Goal: Task Accomplishment & Management: Manage account settings

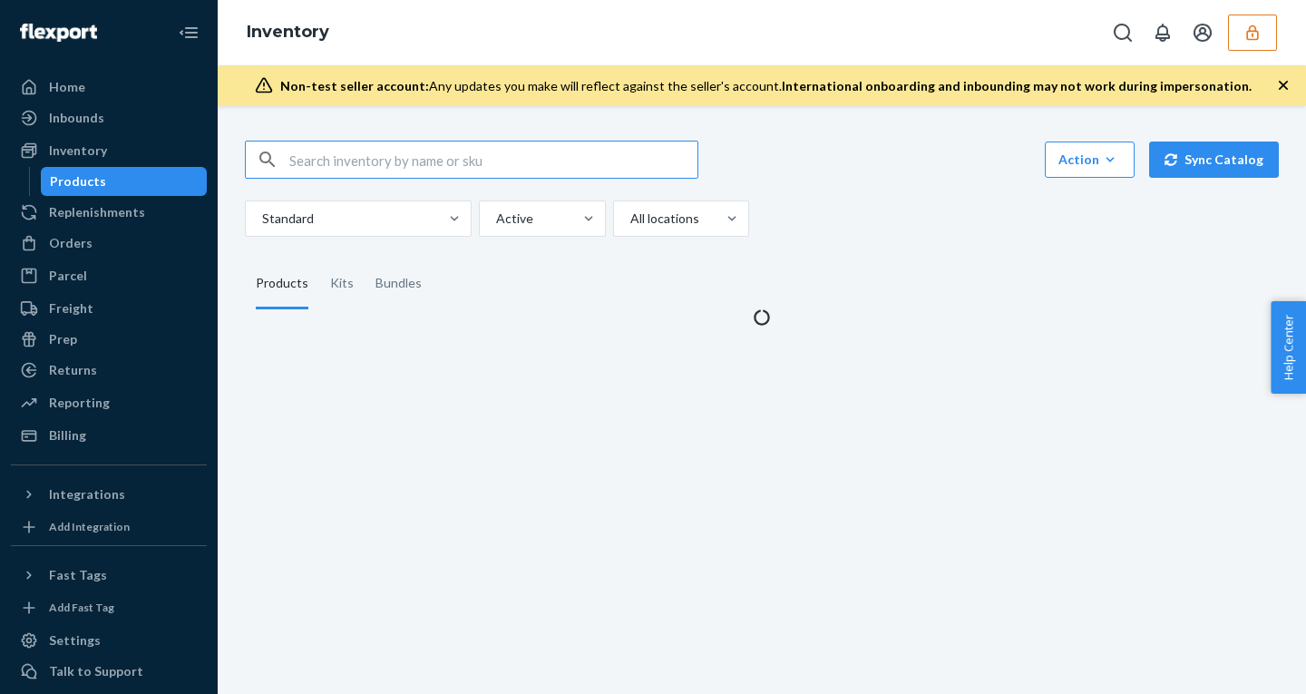
click at [1264, 38] on button "button" at bounding box center [1252, 33] width 49 height 36
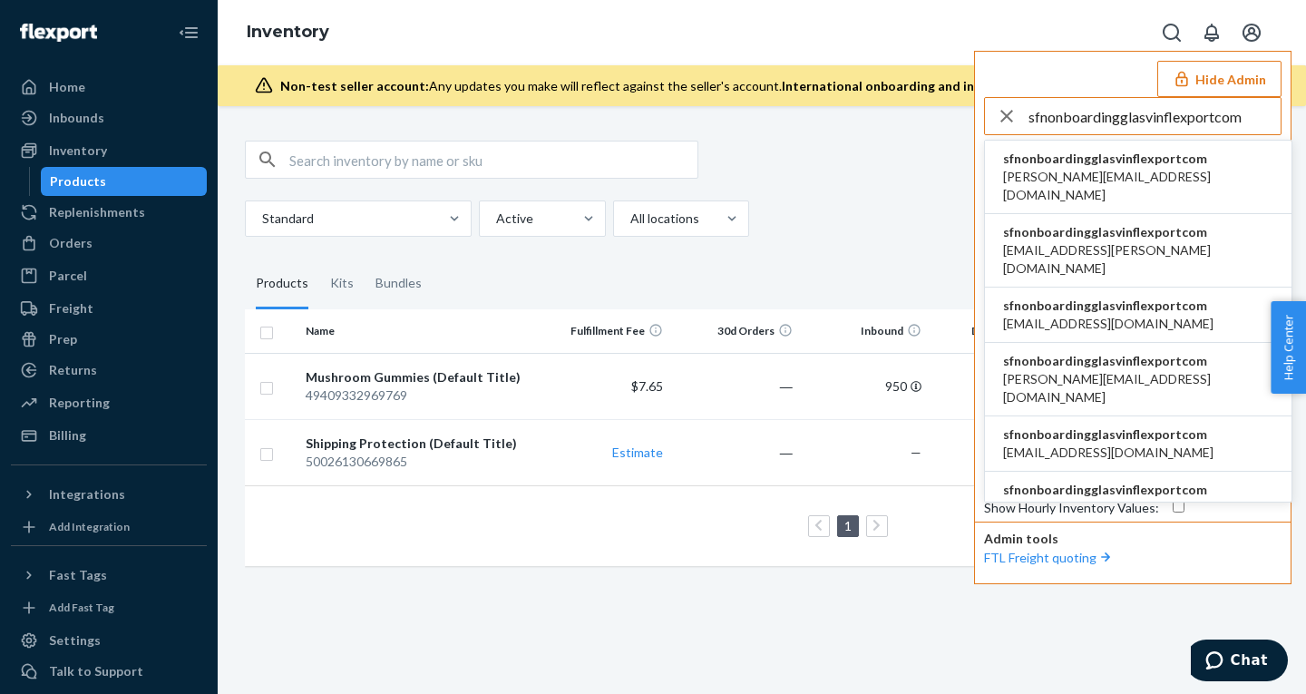
type input "sfnonboardingglasvinflexportcom"
click at [1070, 158] on span "sfnonboardingglasvinflexportcom" at bounding box center [1138, 159] width 270 height 18
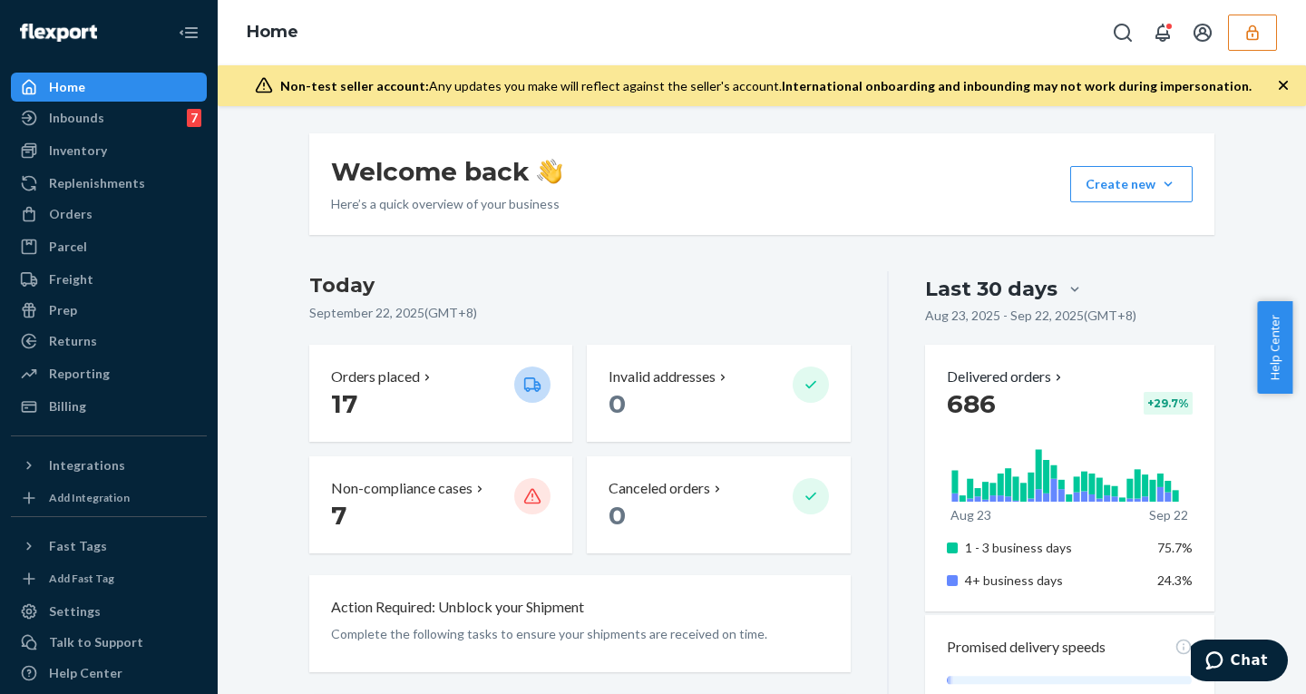
click at [1278, 81] on icon "button" at bounding box center [1284, 85] width 18 height 18
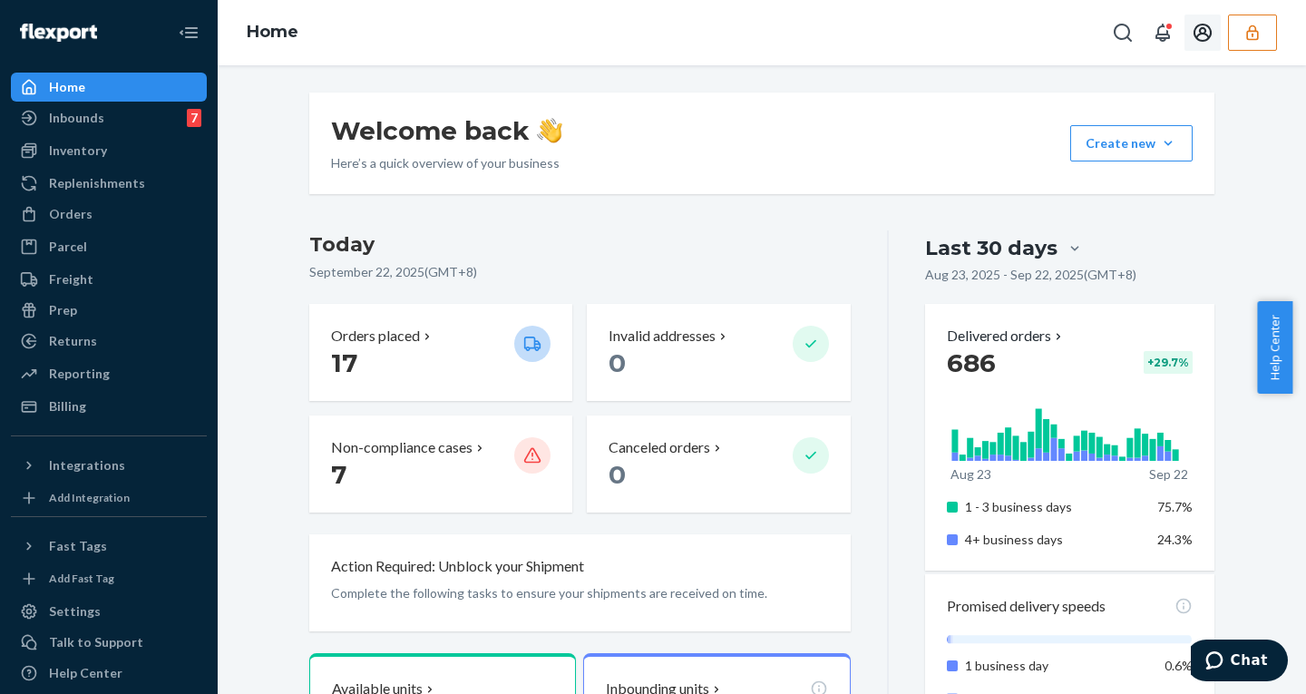
click at [1248, 48] on button "button" at bounding box center [1252, 33] width 49 height 36
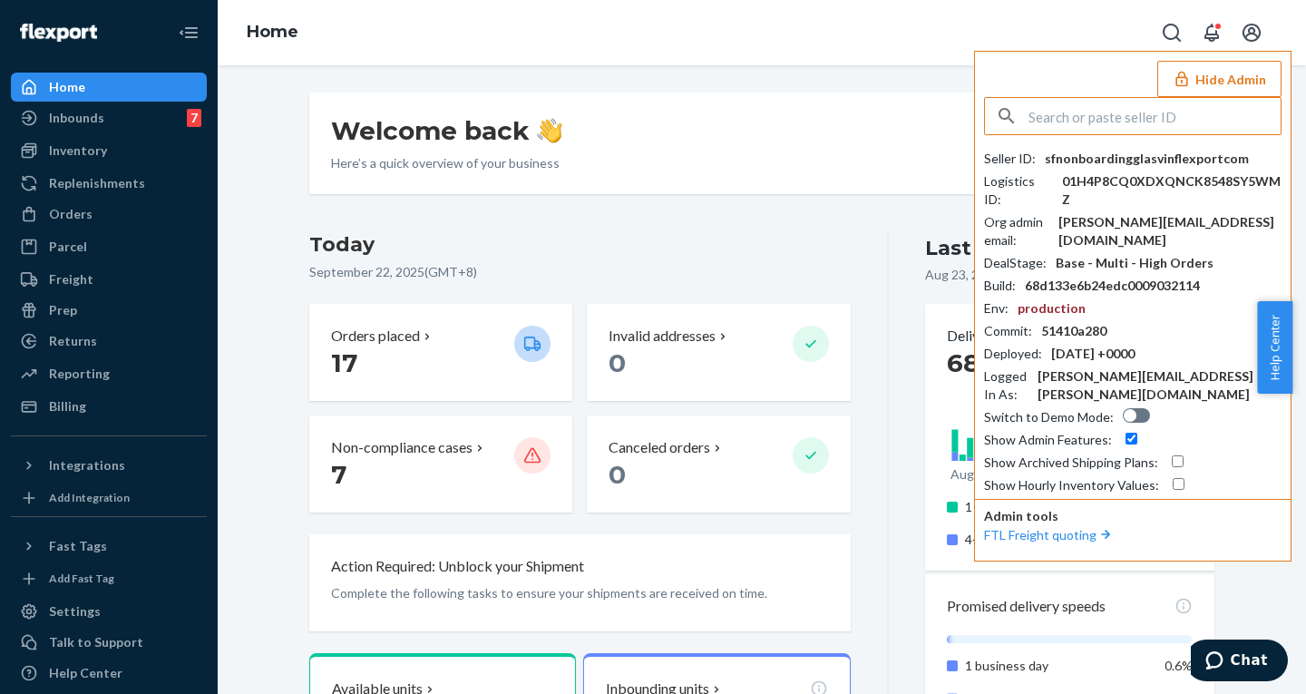
click at [1206, 83] on button "Hide Admin" at bounding box center [1220, 79] width 124 height 36
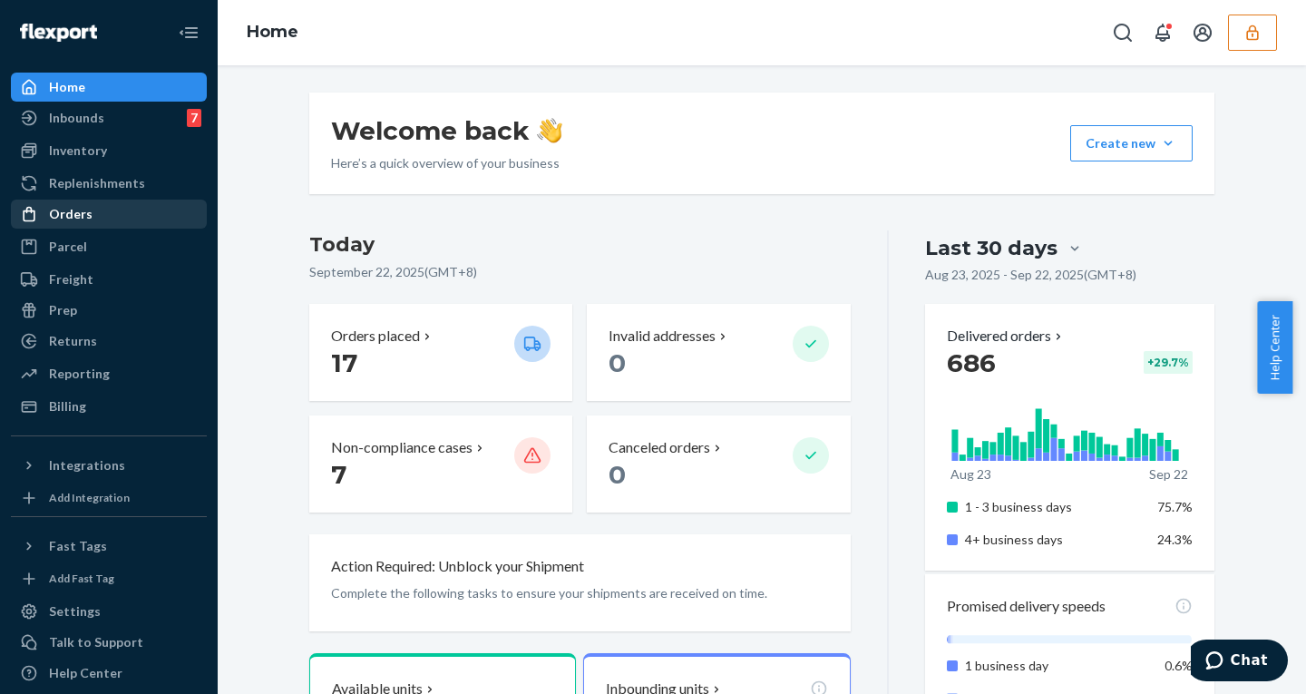
click at [99, 210] on div "Orders" at bounding box center [109, 213] width 192 height 25
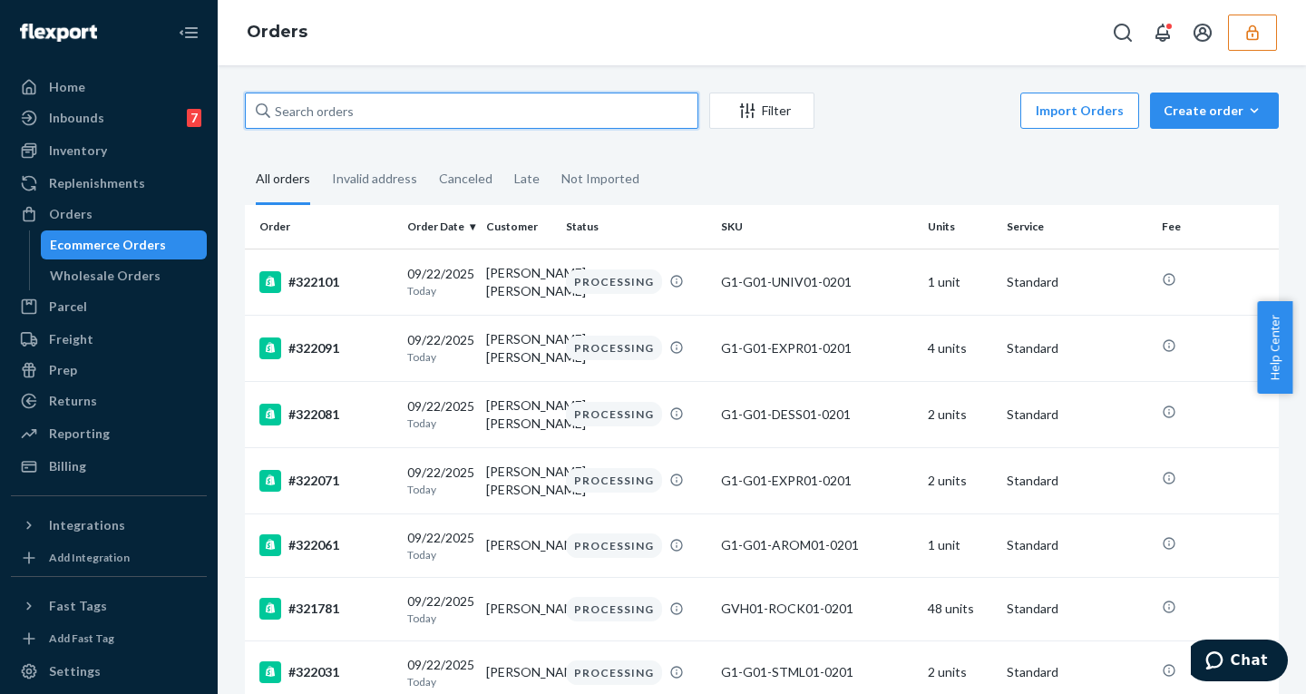
click at [303, 116] on input "text" at bounding box center [472, 111] width 454 height 36
paste input "136674112"
type input "136674112"
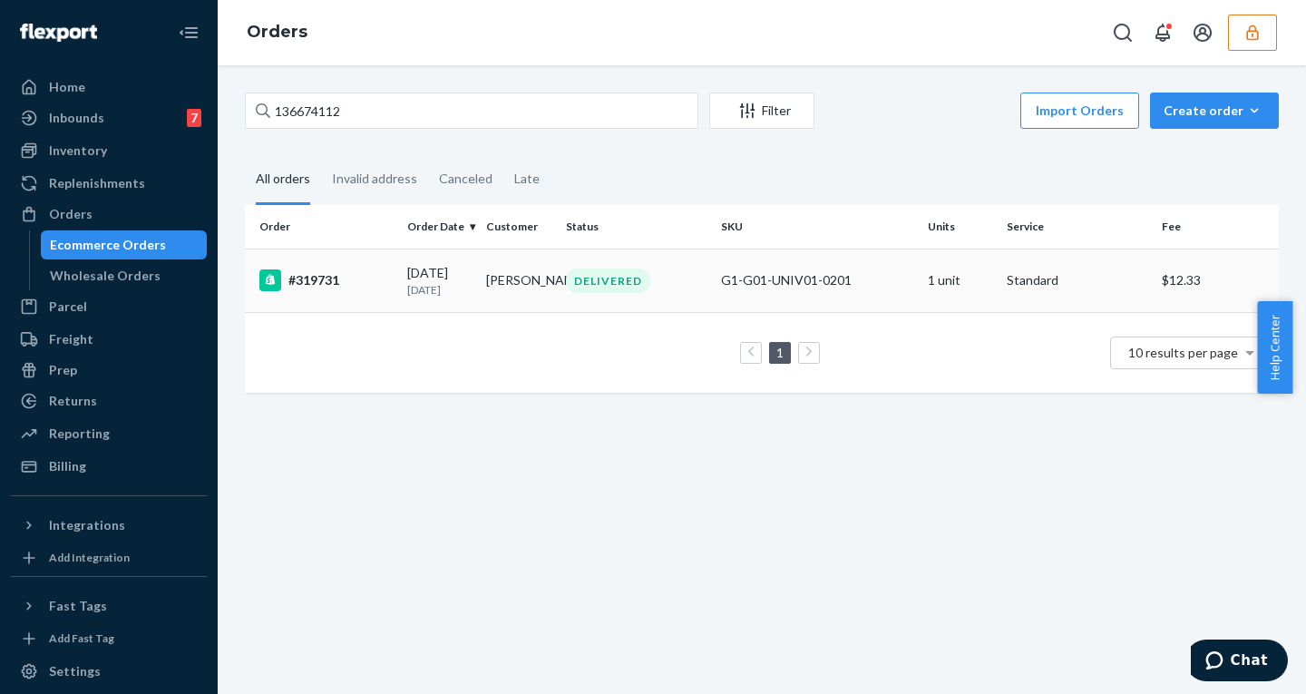
click at [463, 260] on td "09/14/2025 8 days ago" at bounding box center [439, 281] width 79 height 64
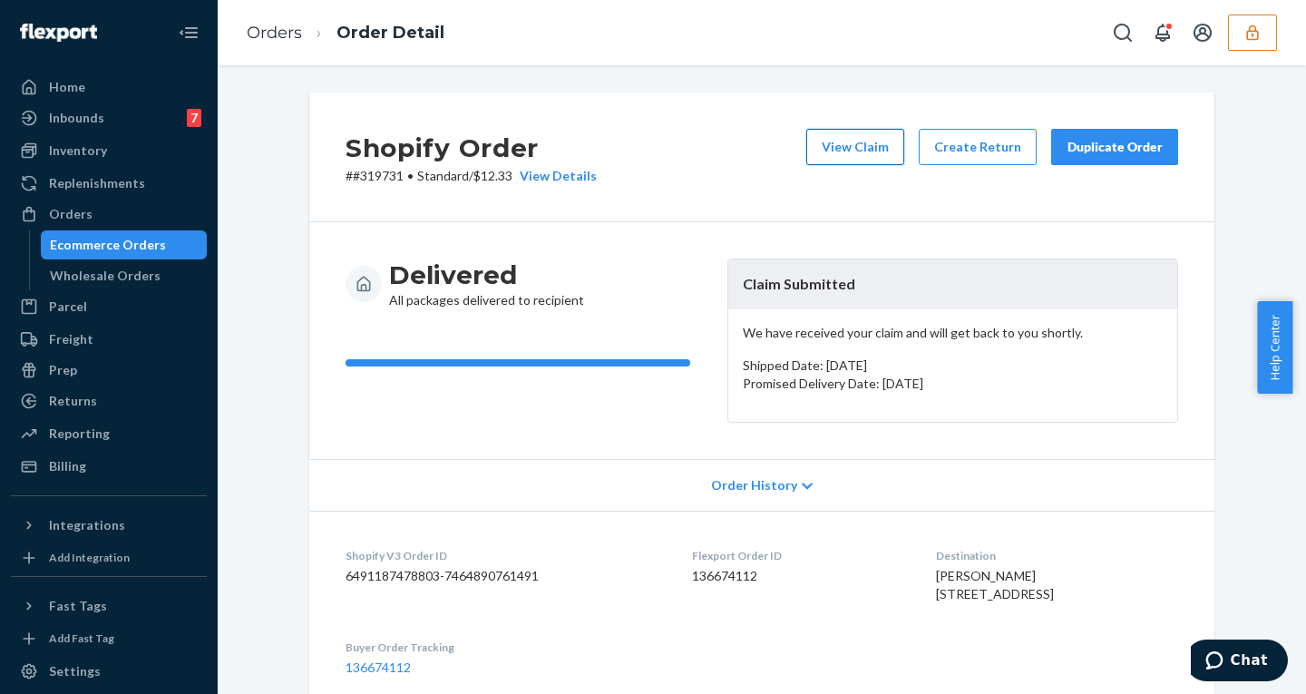
click at [834, 146] on button "View Claim" at bounding box center [856, 147] width 98 height 36
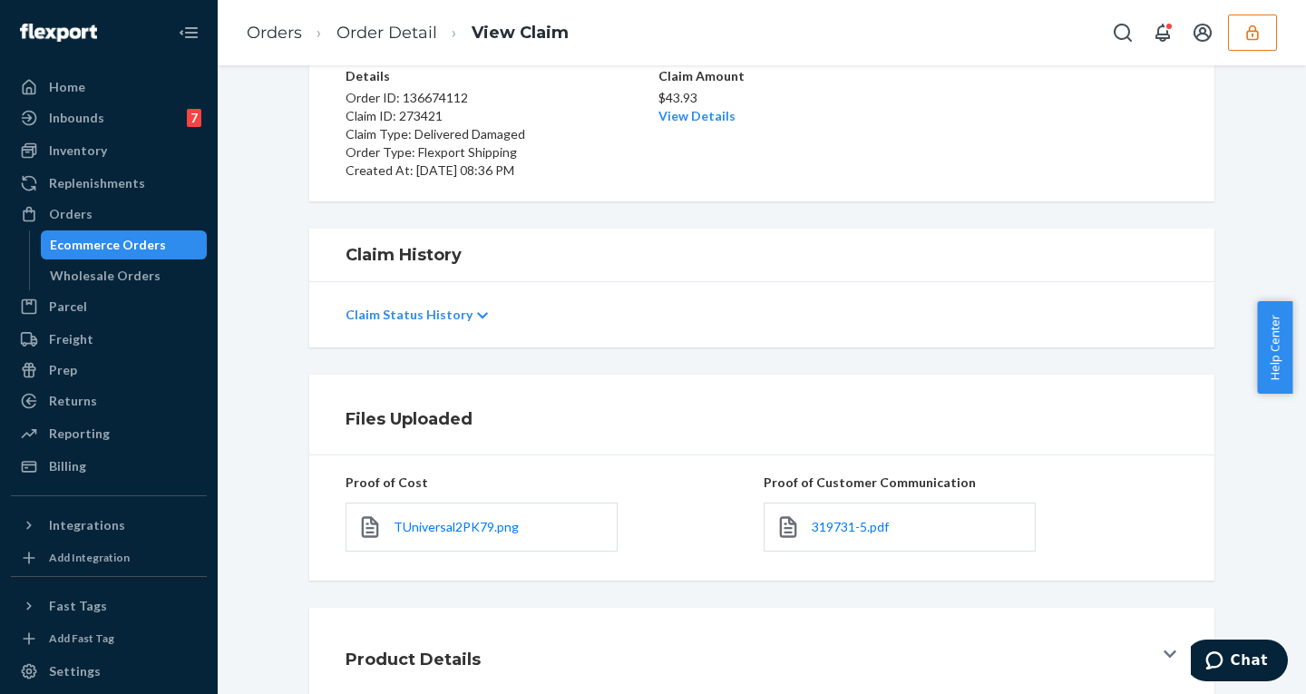
scroll to position [168, 0]
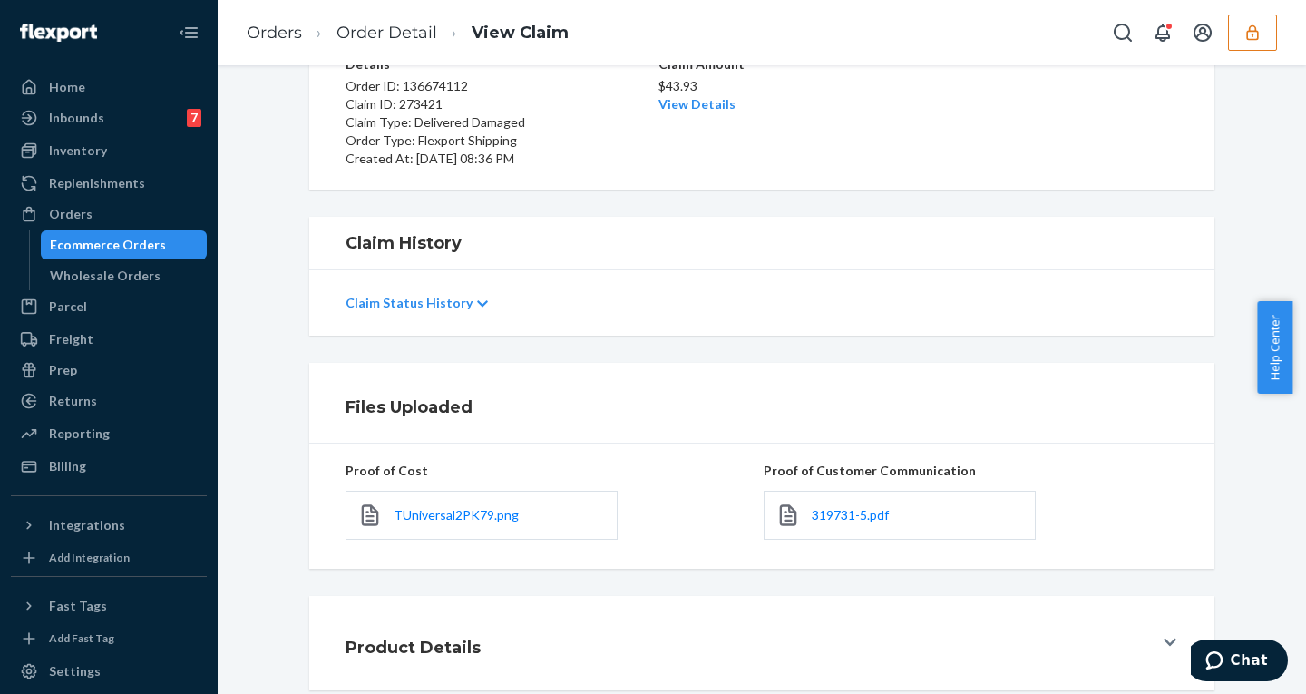
click at [1253, 181] on div "Claim Details Pending Details Order ID: 136674112 Claim ID: 273421 Claim Type: …" at bounding box center [761, 57] width 1061 height 265
click at [1273, 33] on button "button" at bounding box center [1252, 33] width 49 height 36
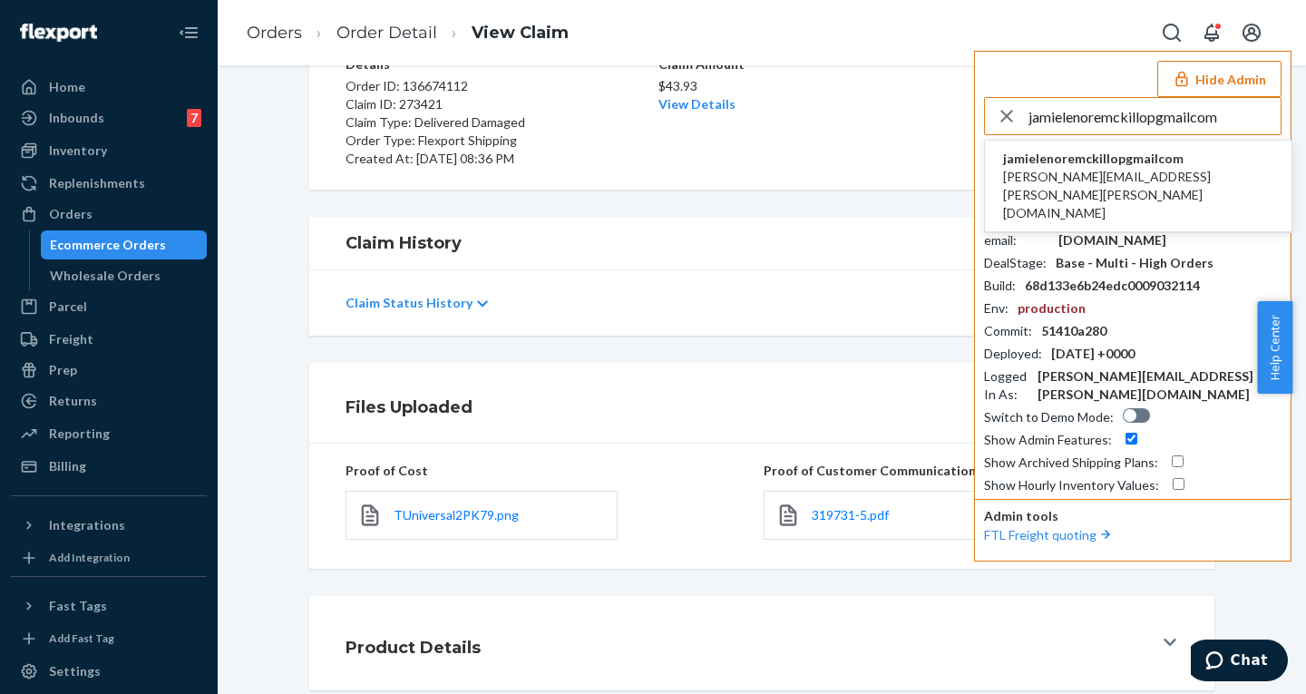
type input "jamielenoremckillopgmailcom"
click at [1093, 162] on span "jamielenoremckillopgmailcom" at bounding box center [1138, 159] width 270 height 18
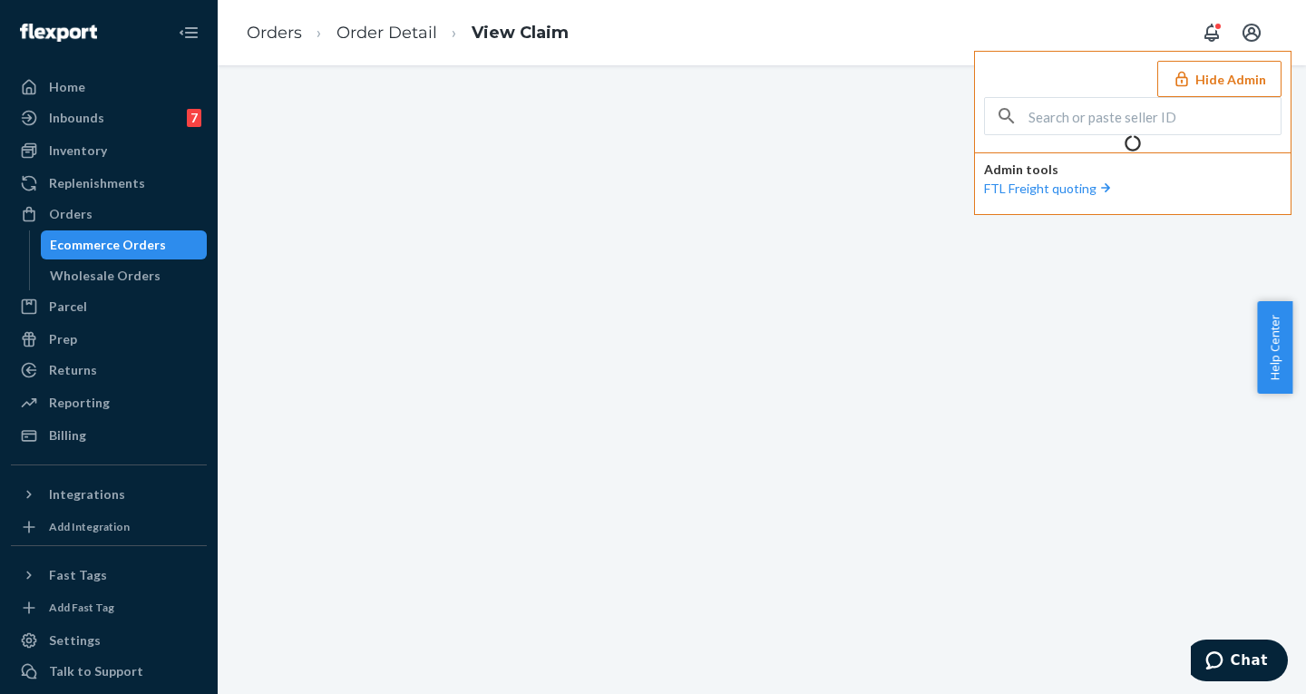
scroll to position [0, 0]
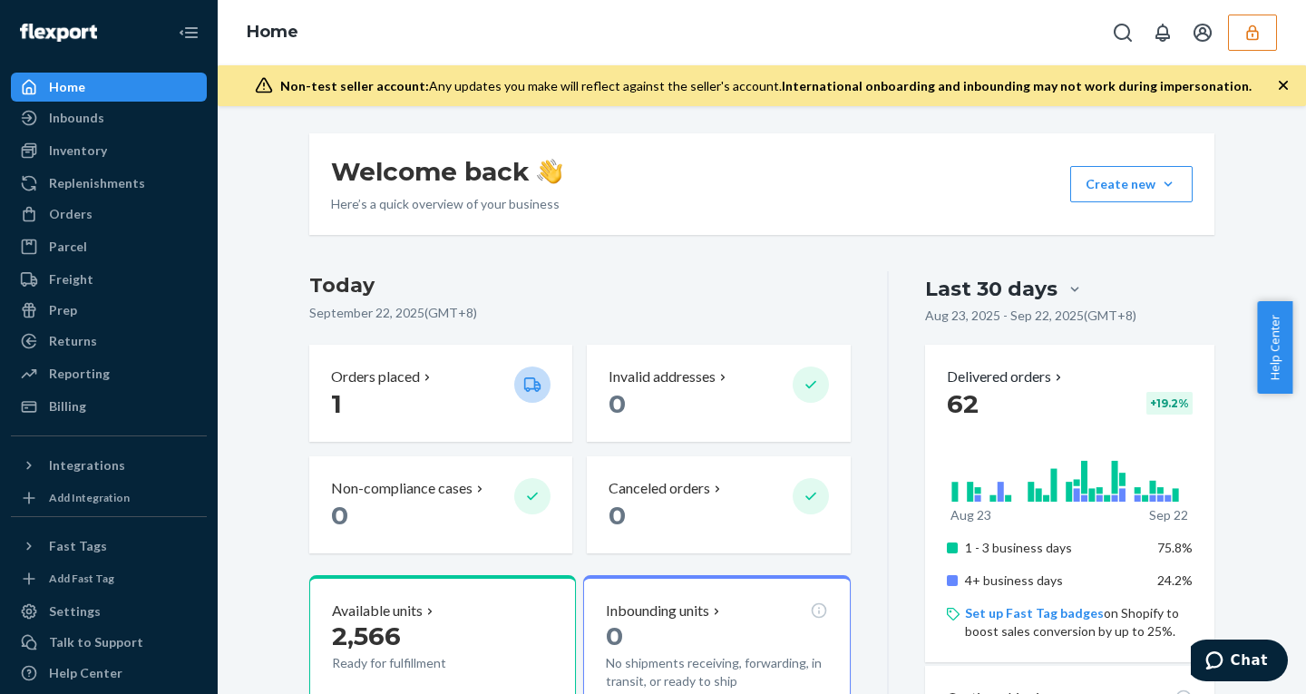
click at [1244, 61] on div "Home" at bounding box center [762, 32] width 1089 height 65
click at [79, 209] on div "Orders" at bounding box center [71, 214] width 44 height 18
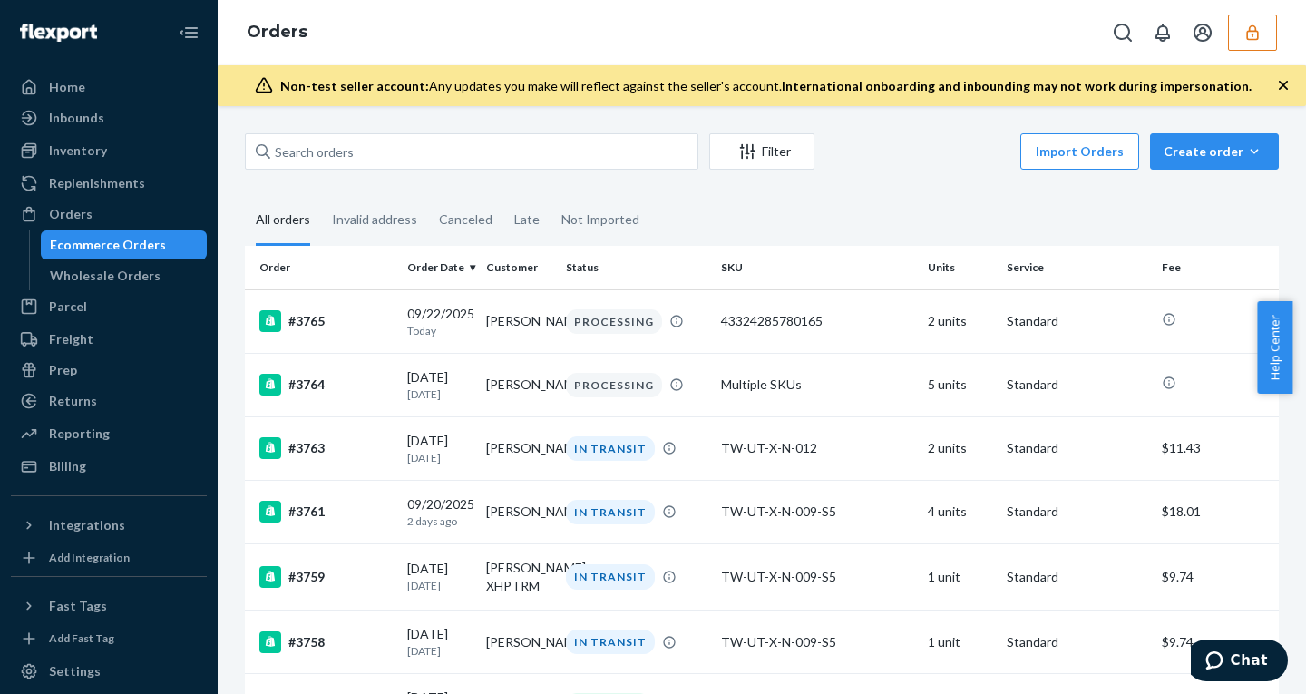
click at [1237, 200] on fieldset "All orders Invalid address Canceled Late Not Imported" at bounding box center [762, 221] width 1034 height 50
click at [48, 149] on div at bounding box center [34, 151] width 29 height 18
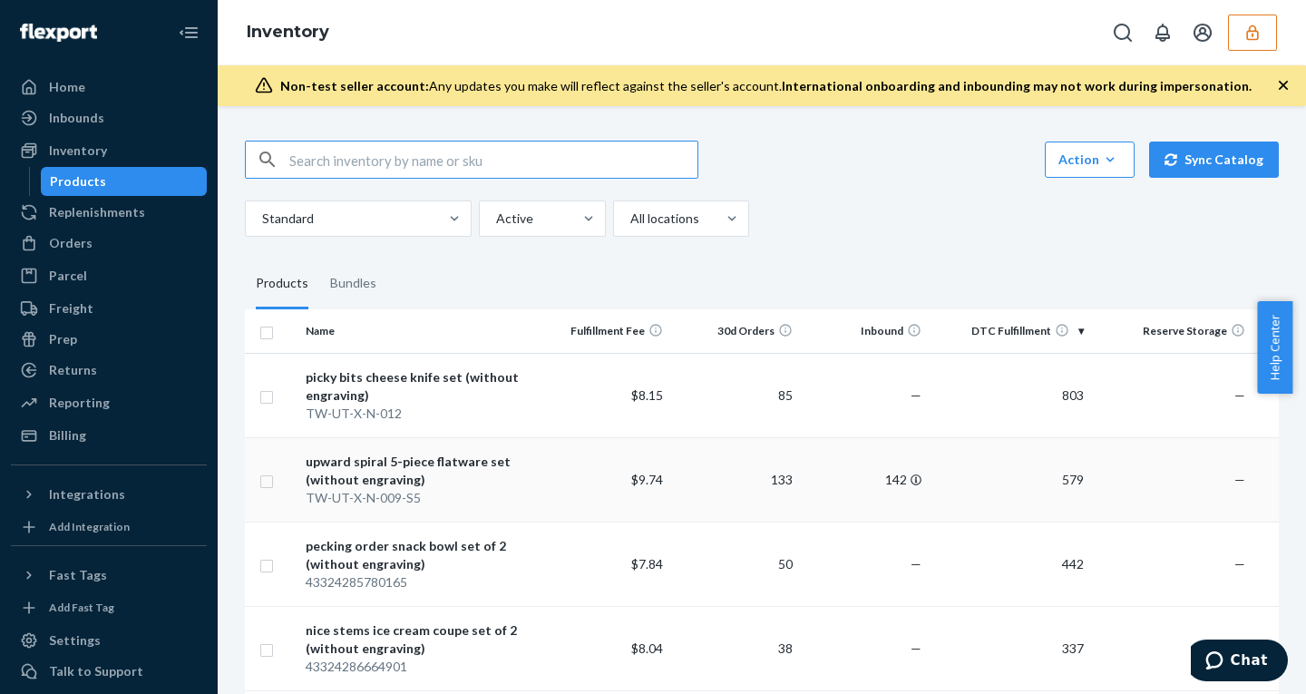
click at [265, 396] on input "checkbox" at bounding box center [266, 395] width 15 height 19
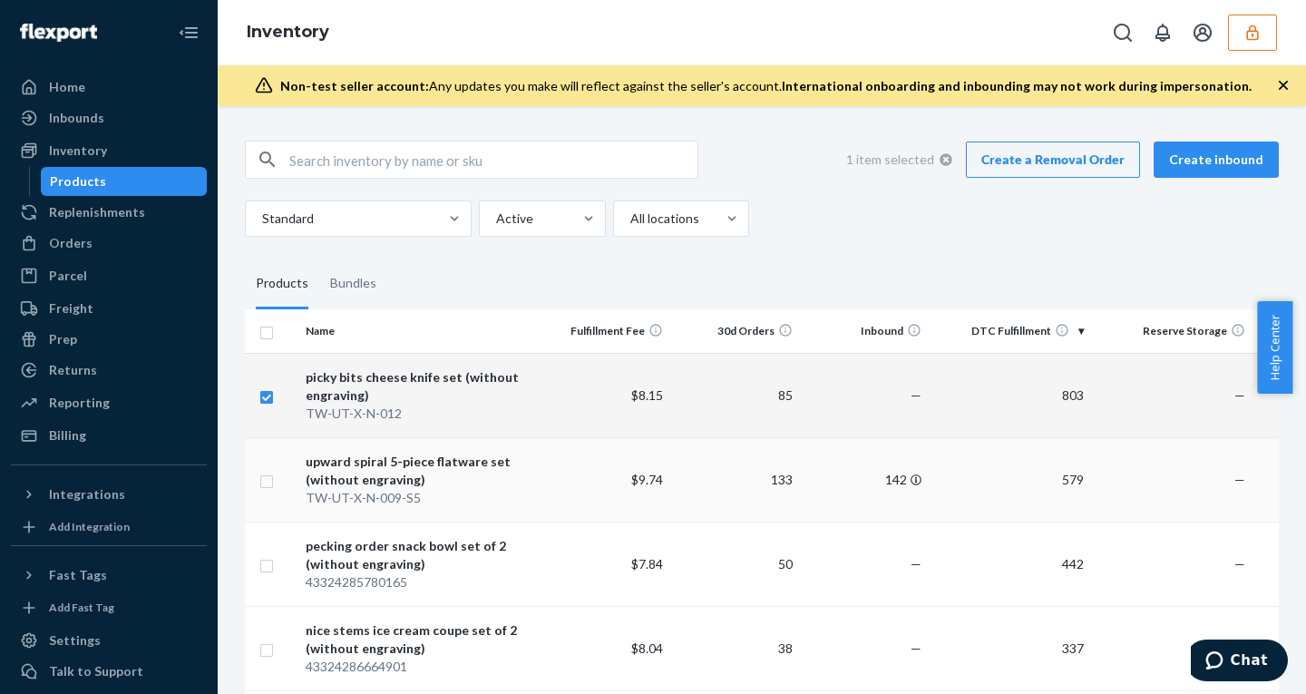
checkbox input "true"
click at [268, 481] on input "checkbox" at bounding box center [266, 479] width 15 height 19
checkbox input "true"
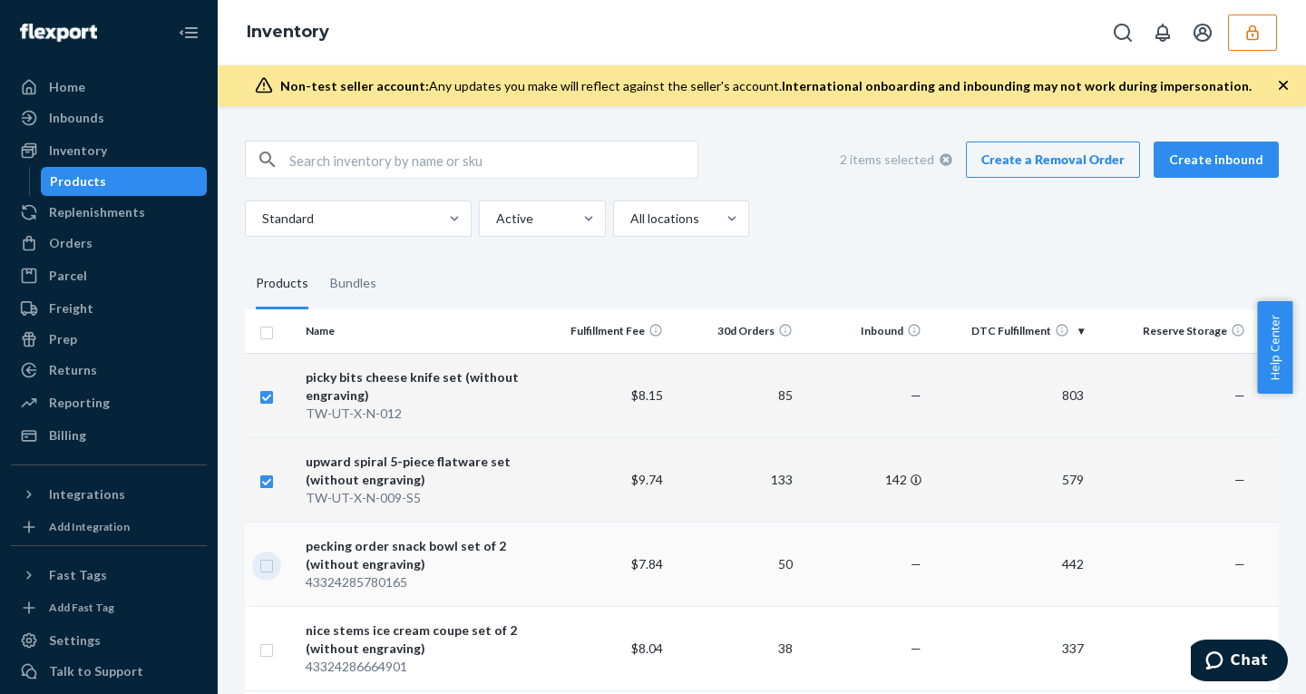
click at [265, 561] on input "checkbox" at bounding box center [266, 563] width 15 height 19
checkbox input "true"
click at [266, 645] on input "checkbox" at bounding box center [266, 648] width 15 height 19
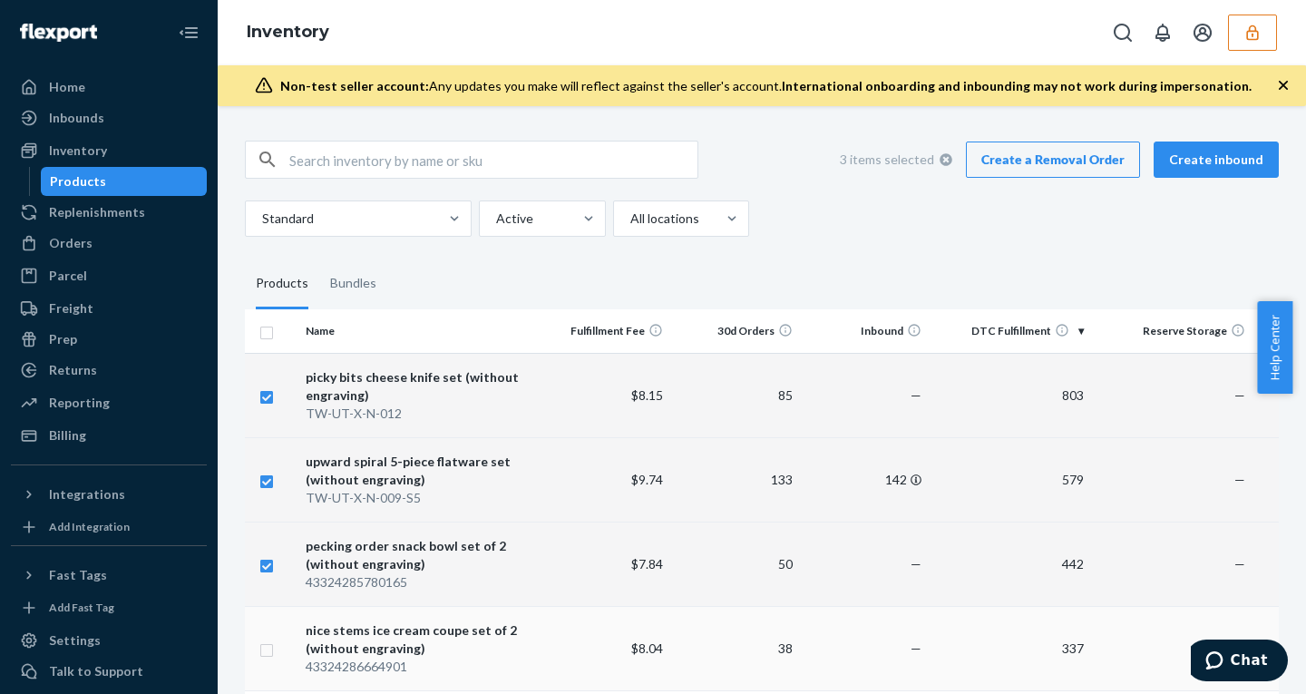
checkbox input "true"
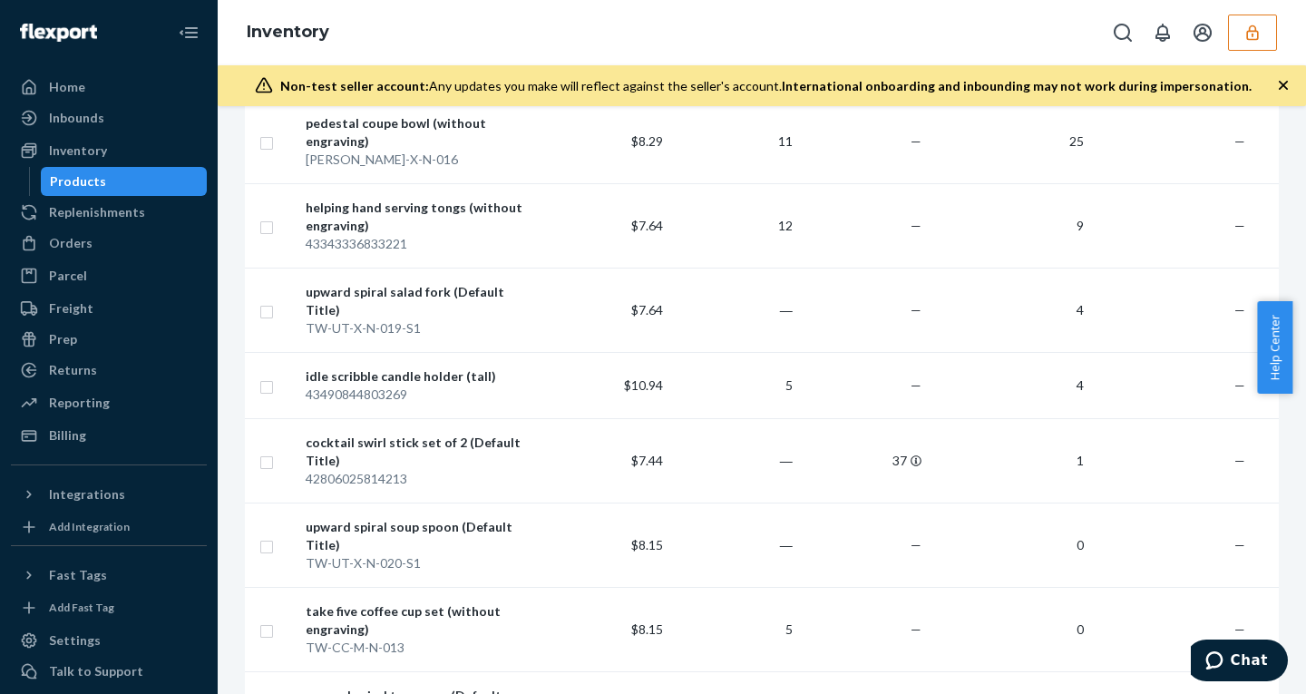
scroll to position [1003, 0]
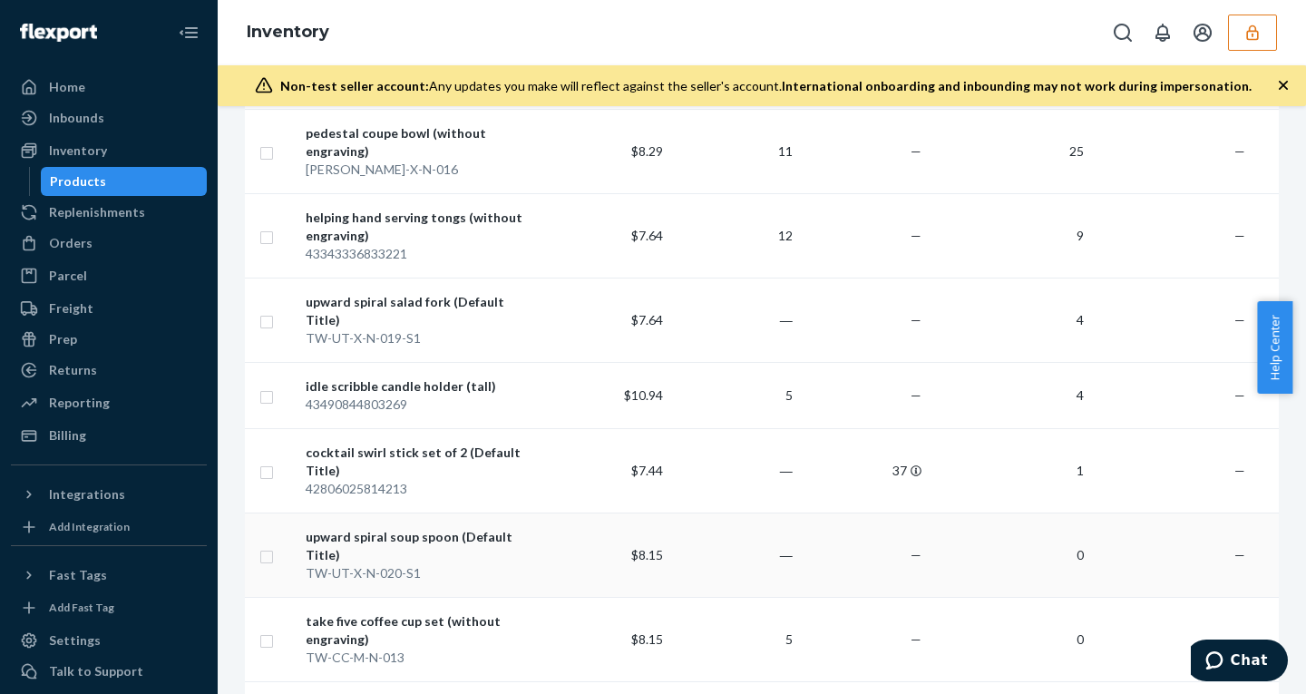
click at [264, 545] on input "checkbox" at bounding box center [266, 554] width 15 height 19
checkbox input "true"
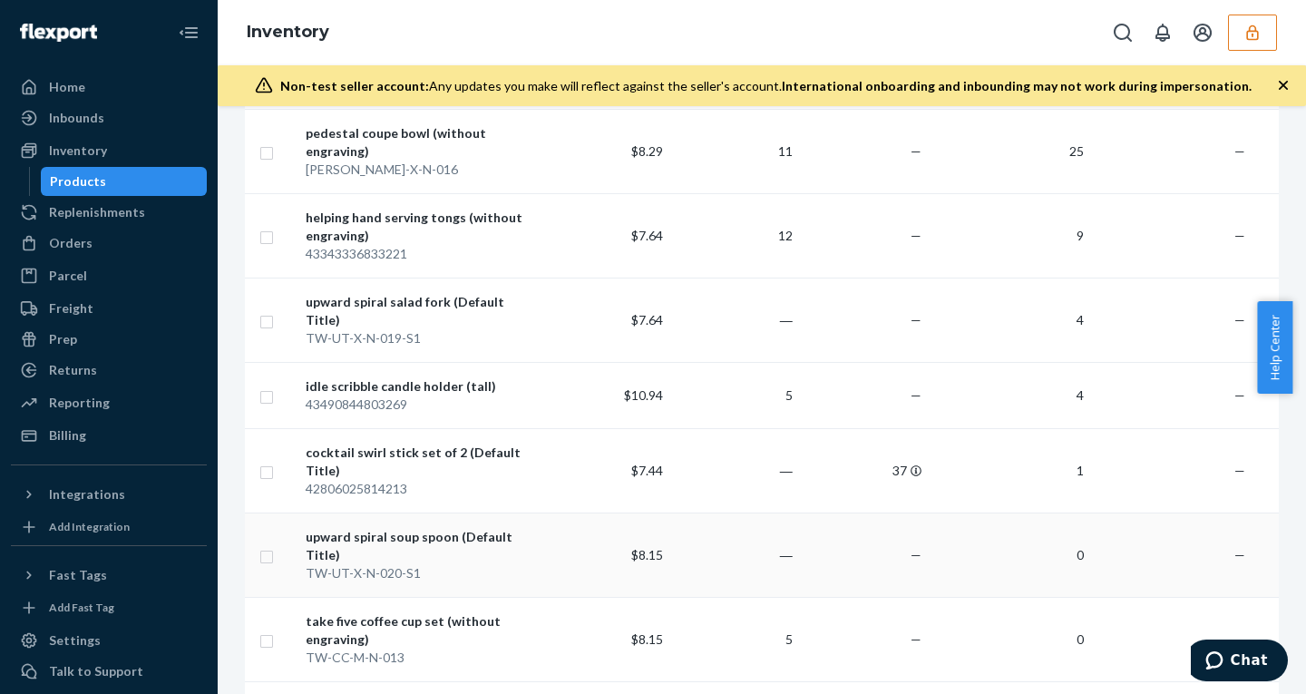
checkbox input "true"
click at [265, 545] on input "checkbox" at bounding box center [266, 554] width 15 height 19
checkbox input "false"
checkbox input "true"
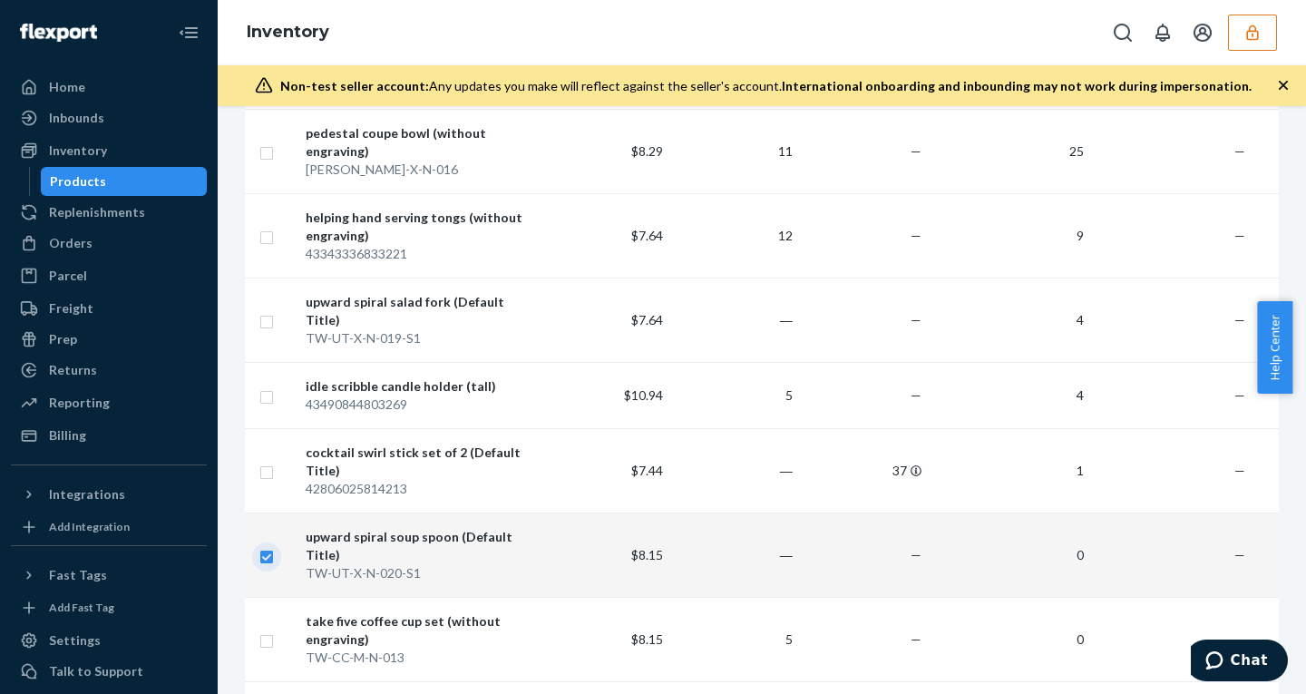
checkbox input "true"
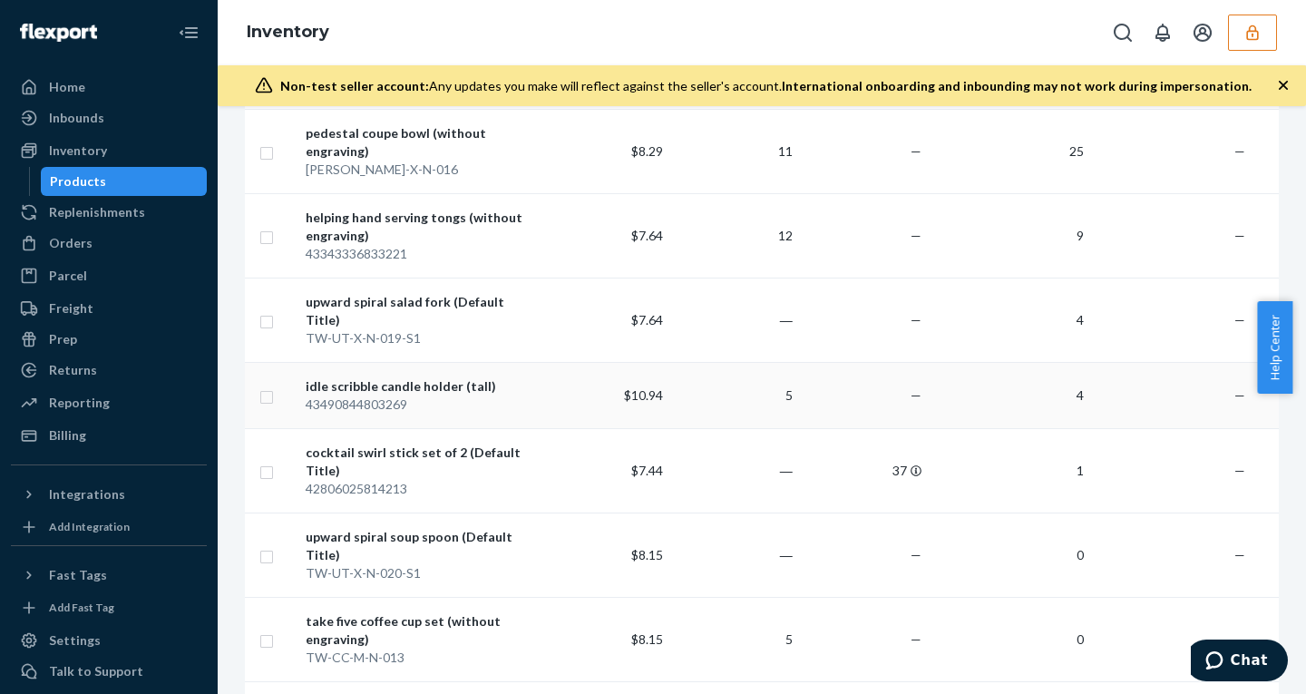
click at [268, 461] on input "checkbox" at bounding box center [266, 470] width 15 height 19
checkbox input "true"
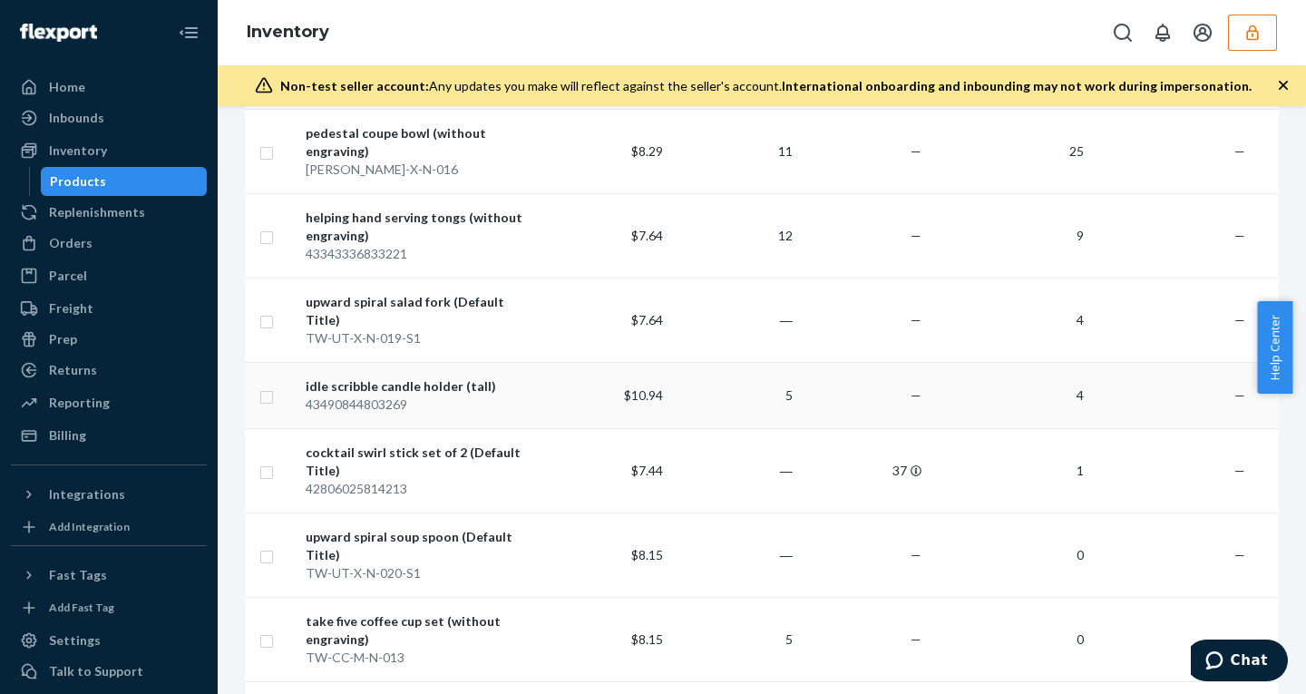
checkbox input "true"
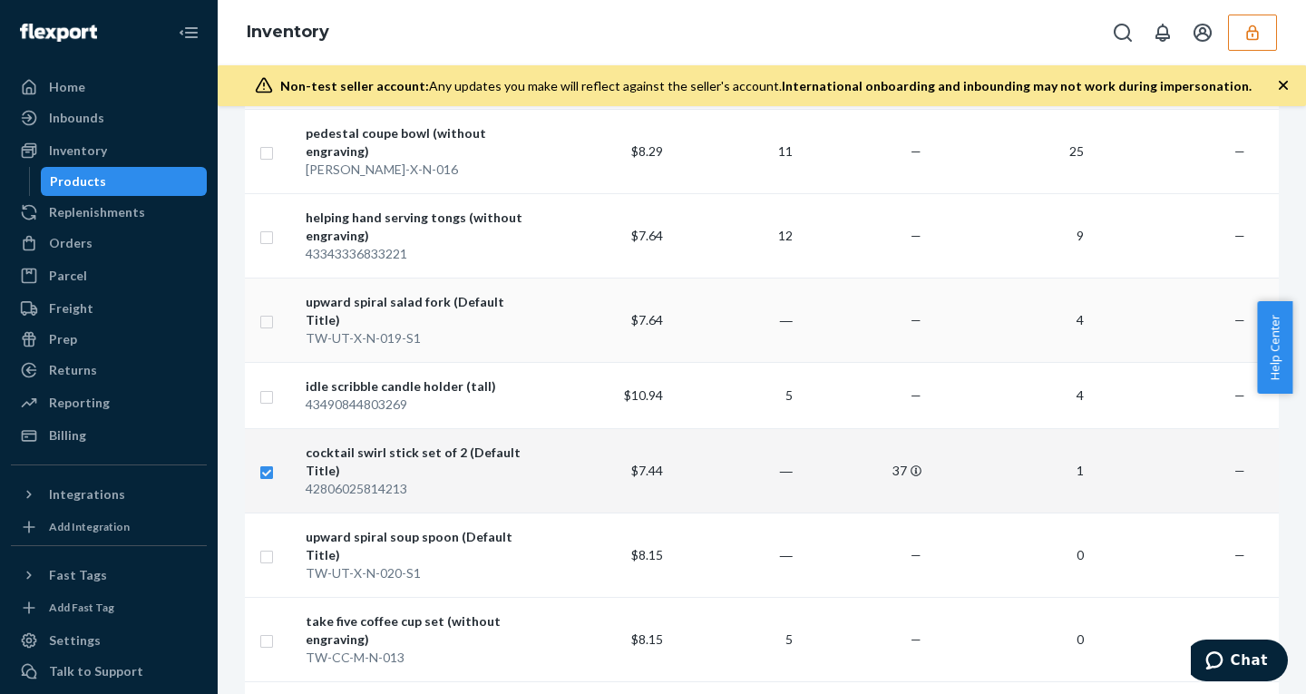
click at [262, 386] on input "checkbox" at bounding box center [266, 395] width 15 height 19
checkbox input "true"
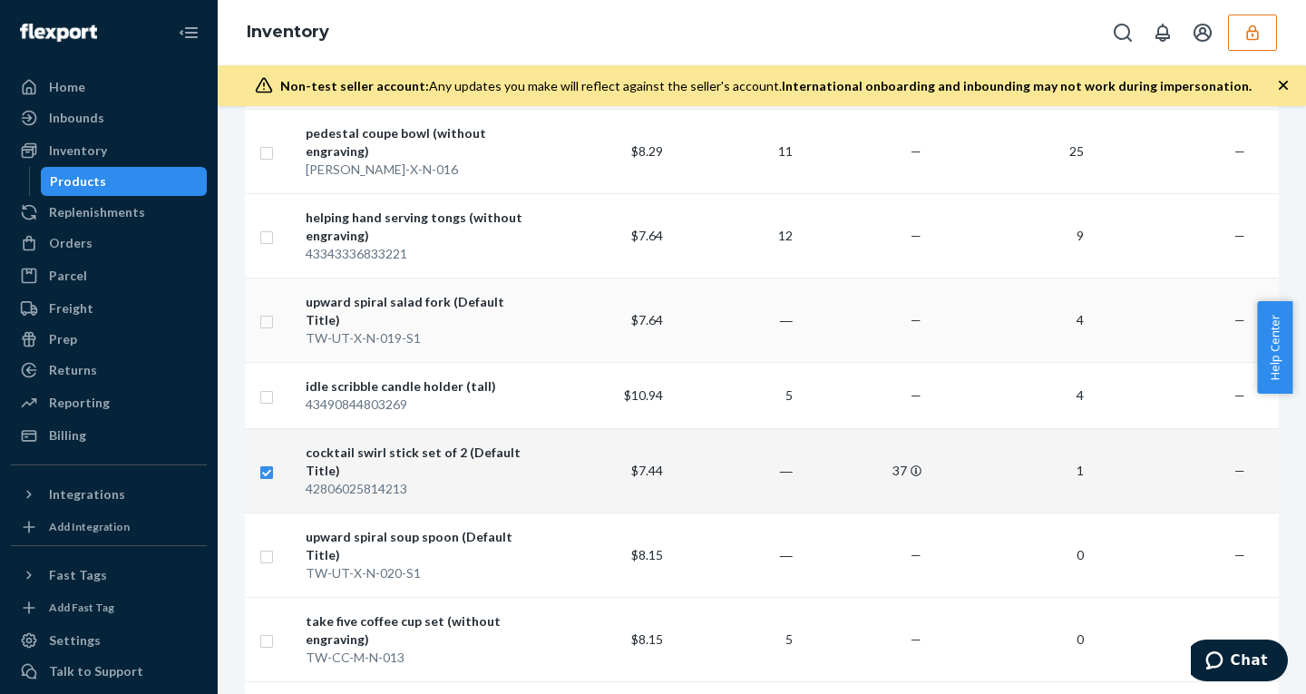
checkbox input "true"
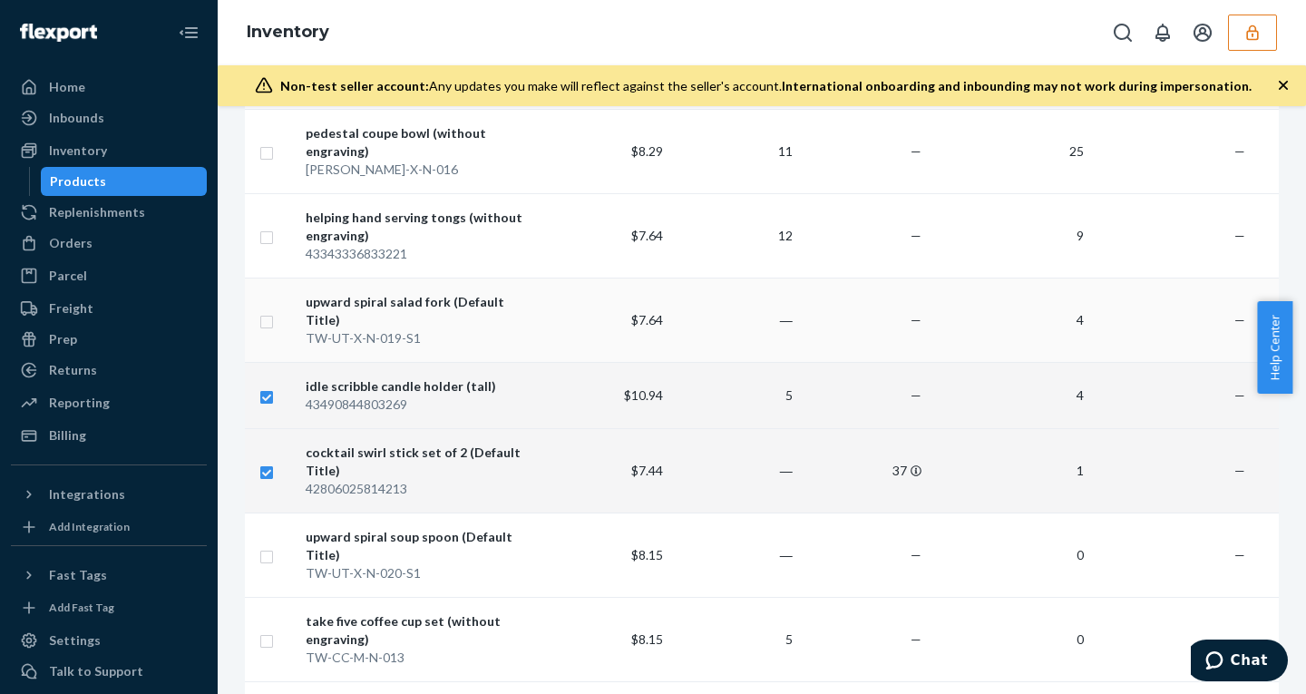
click at [269, 312] on input "checkbox" at bounding box center [266, 319] width 15 height 19
checkbox input "true"
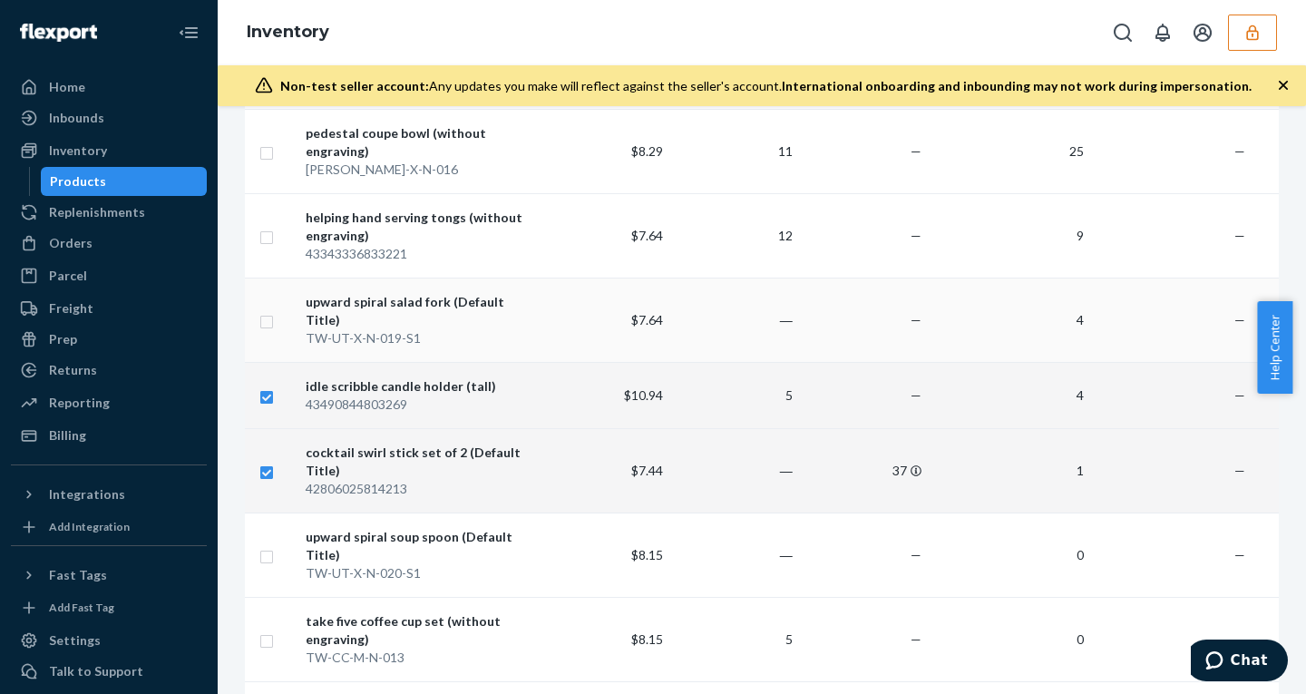
checkbox input "true"
click at [270, 230] on input "checkbox" at bounding box center [266, 235] width 15 height 19
checkbox input "true"
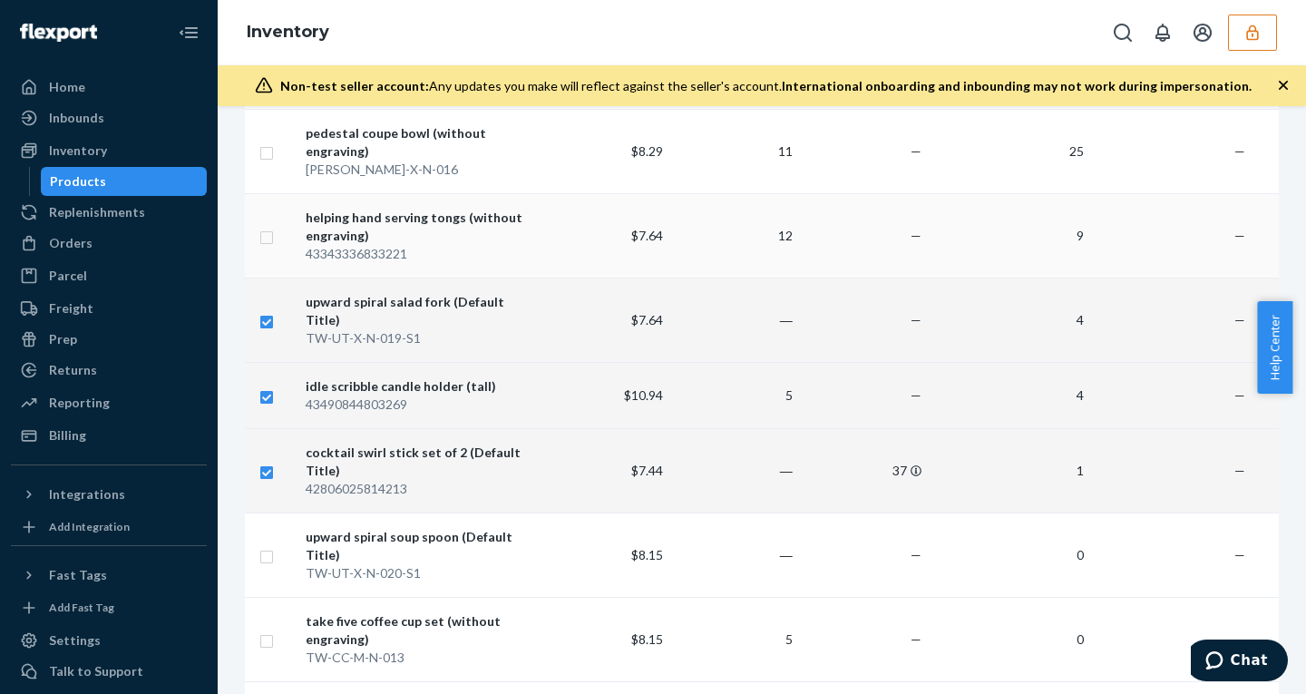
checkbox input "true"
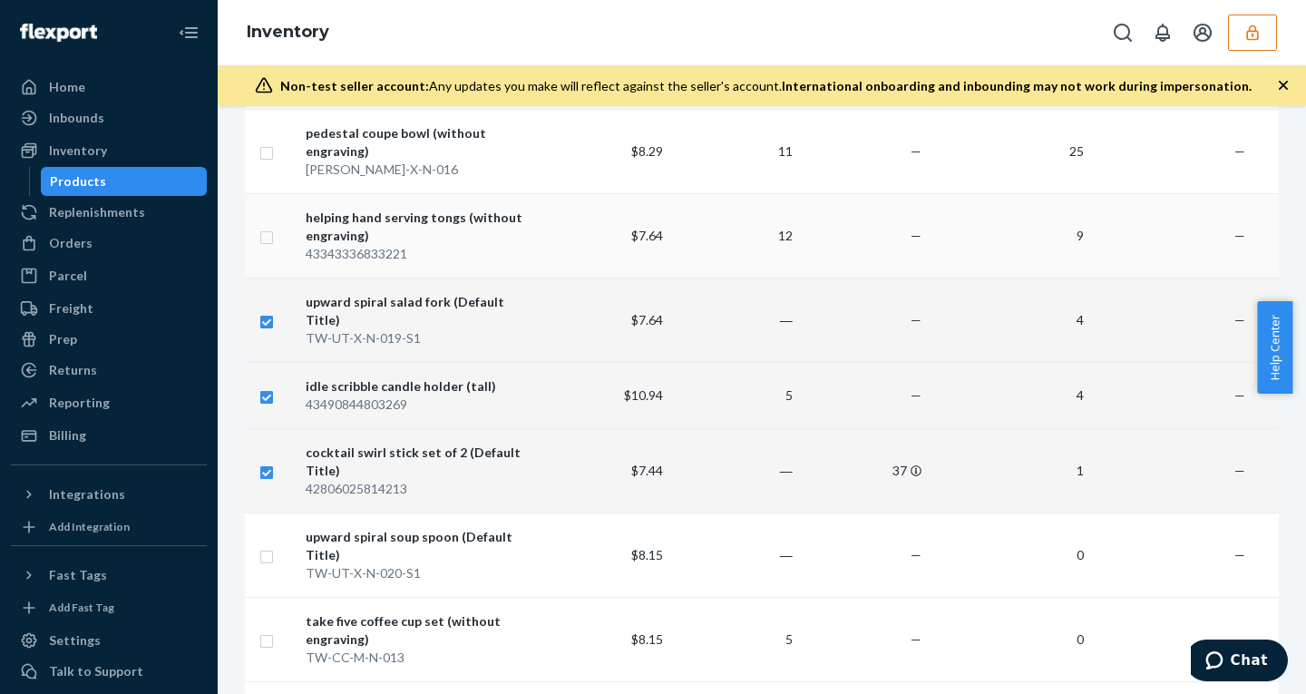
checkbox input "true"
click at [263, 152] on input "checkbox" at bounding box center [266, 151] width 15 height 19
checkbox input "true"
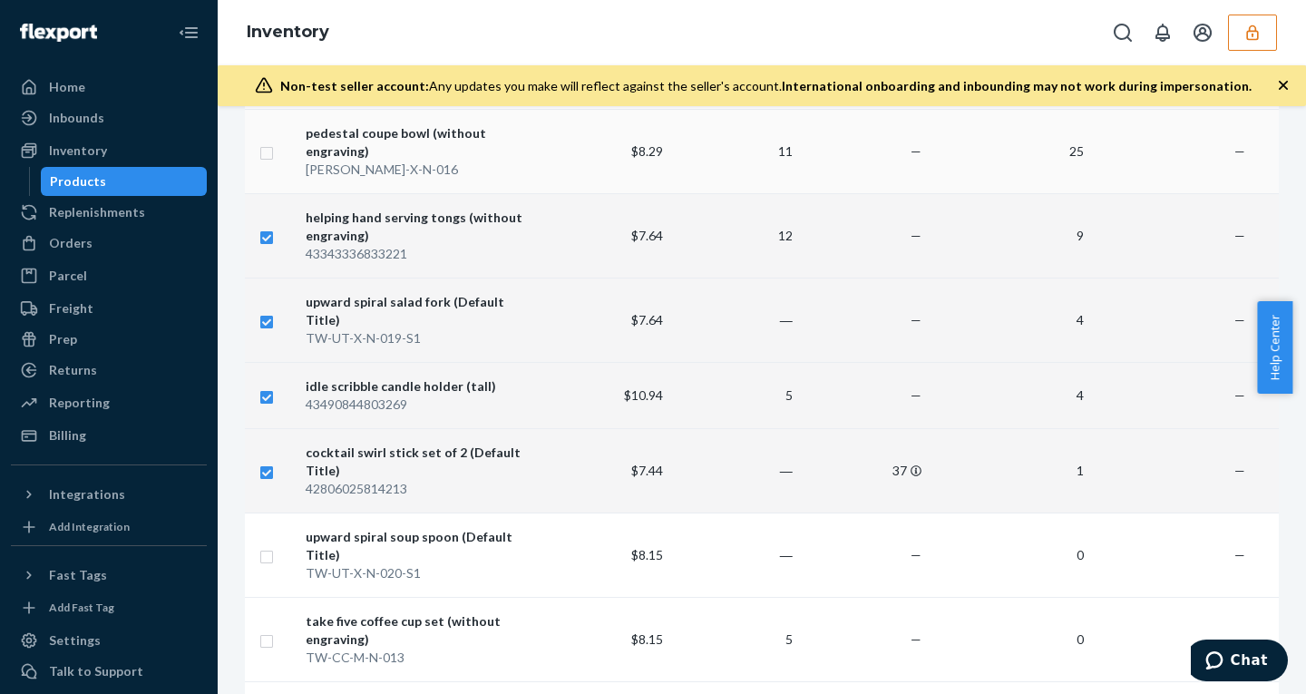
checkbox input "true"
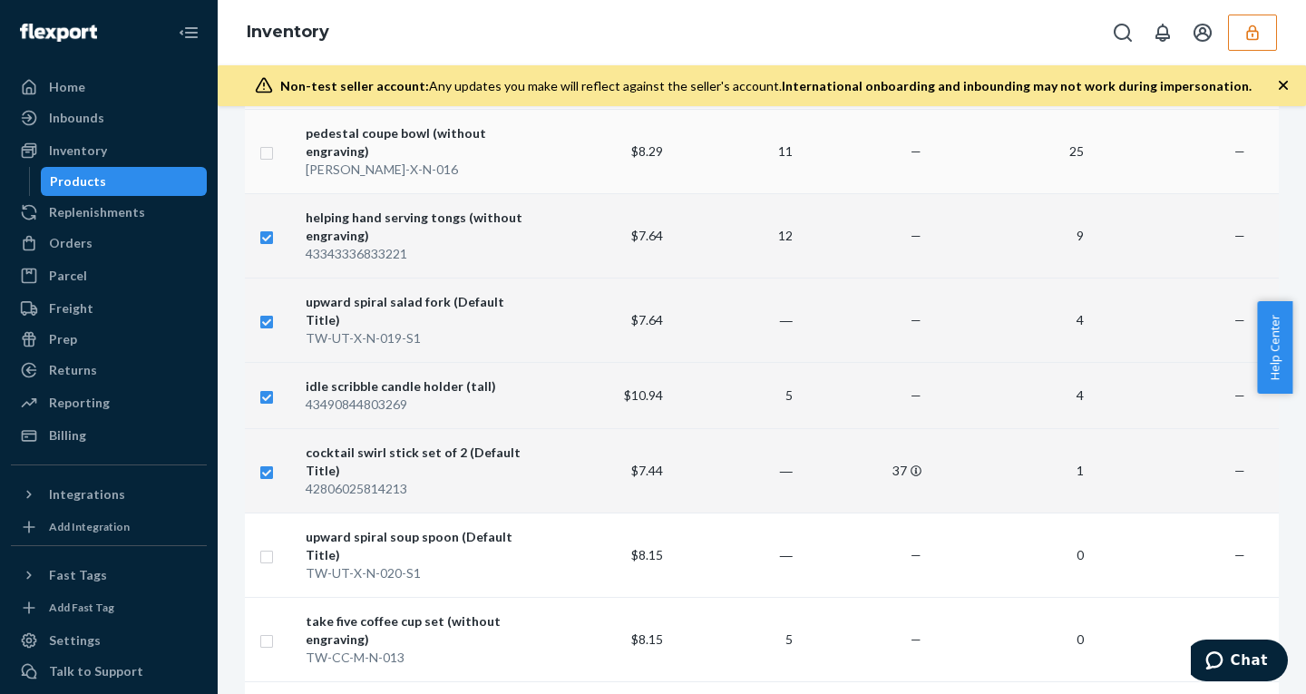
checkbox input "true"
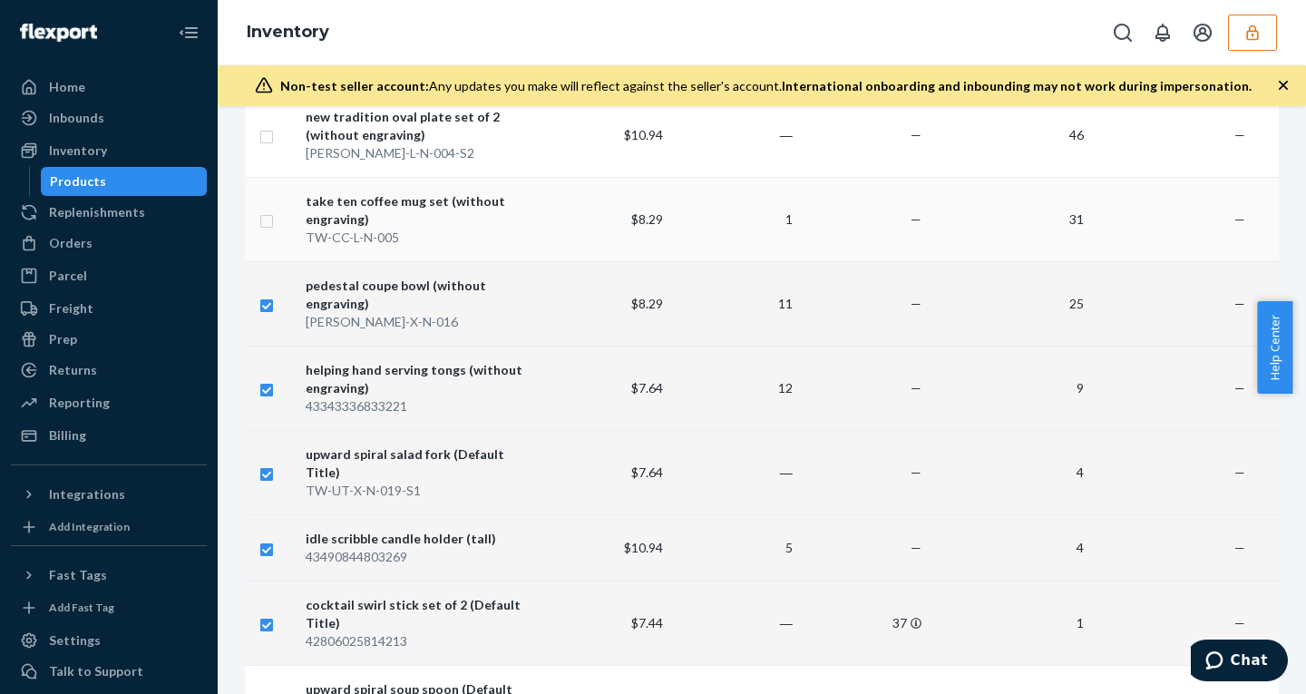
scroll to position [846, 0]
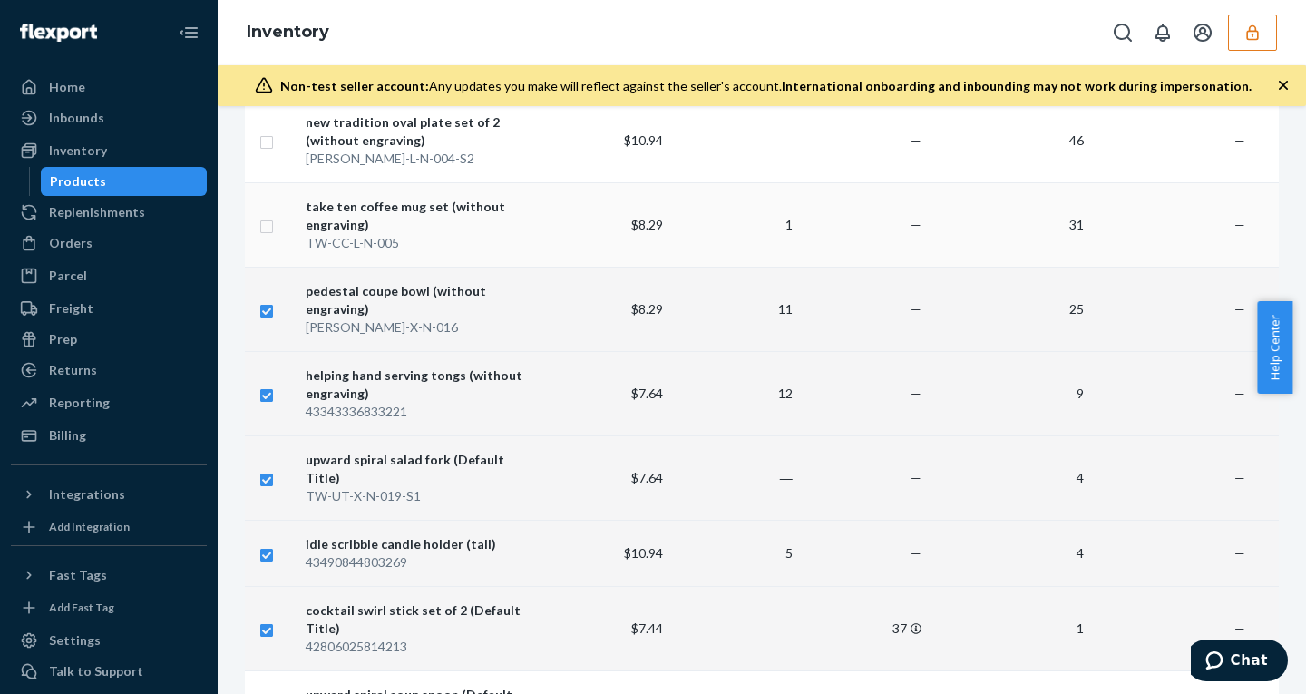
click at [267, 234] on input "checkbox" at bounding box center [266, 224] width 15 height 19
checkbox input "true"
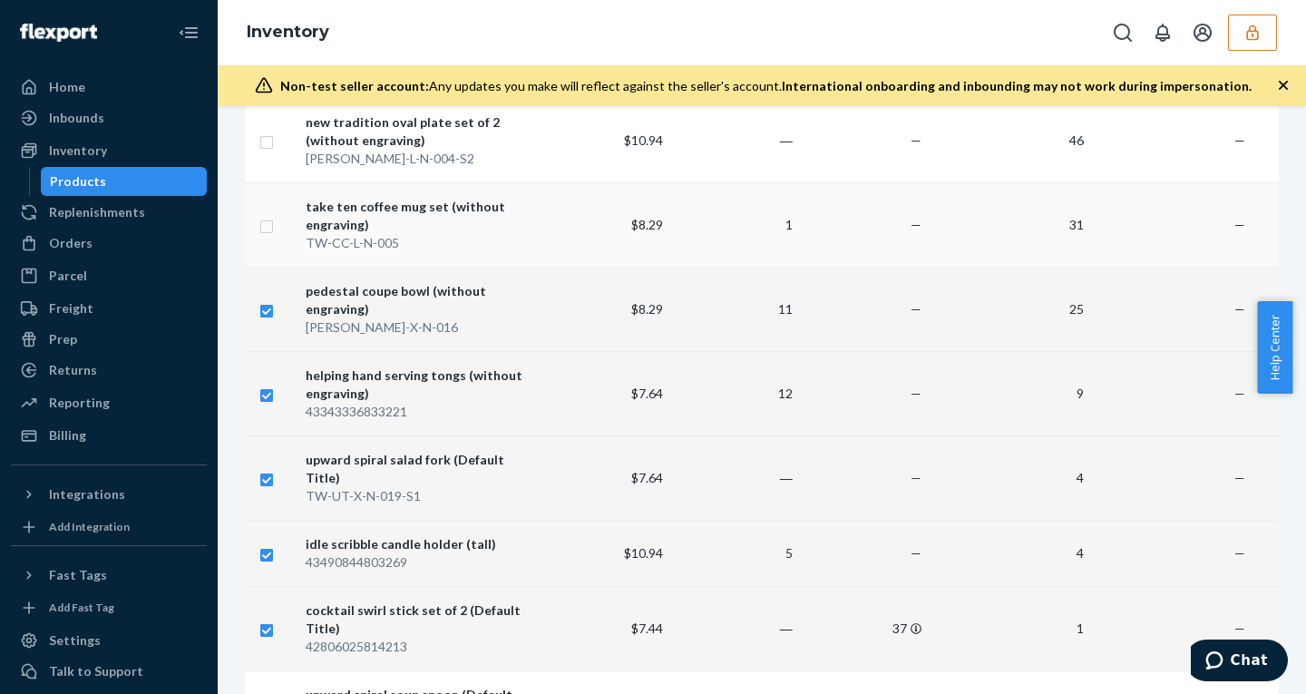
checkbox input "true"
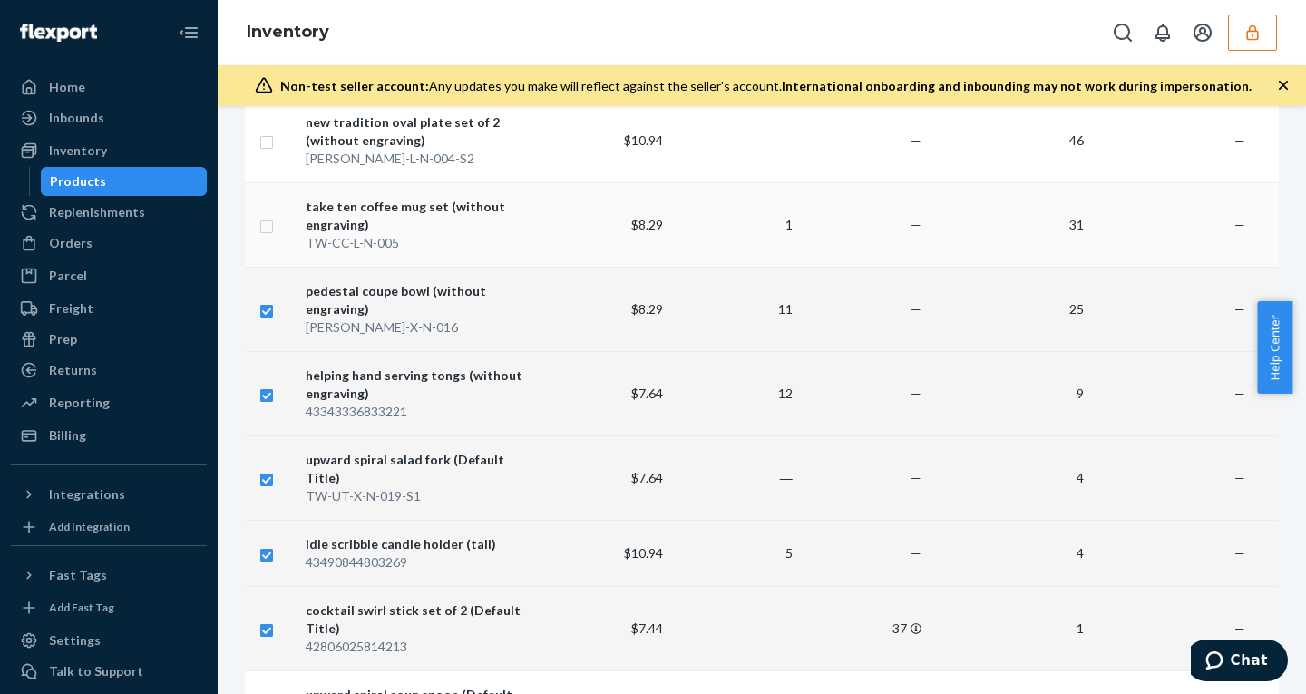
checkbox input "true"
click at [267, 141] on input "checkbox" at bounding box center [266, 140] width 15 height 19
checkbox input "true"
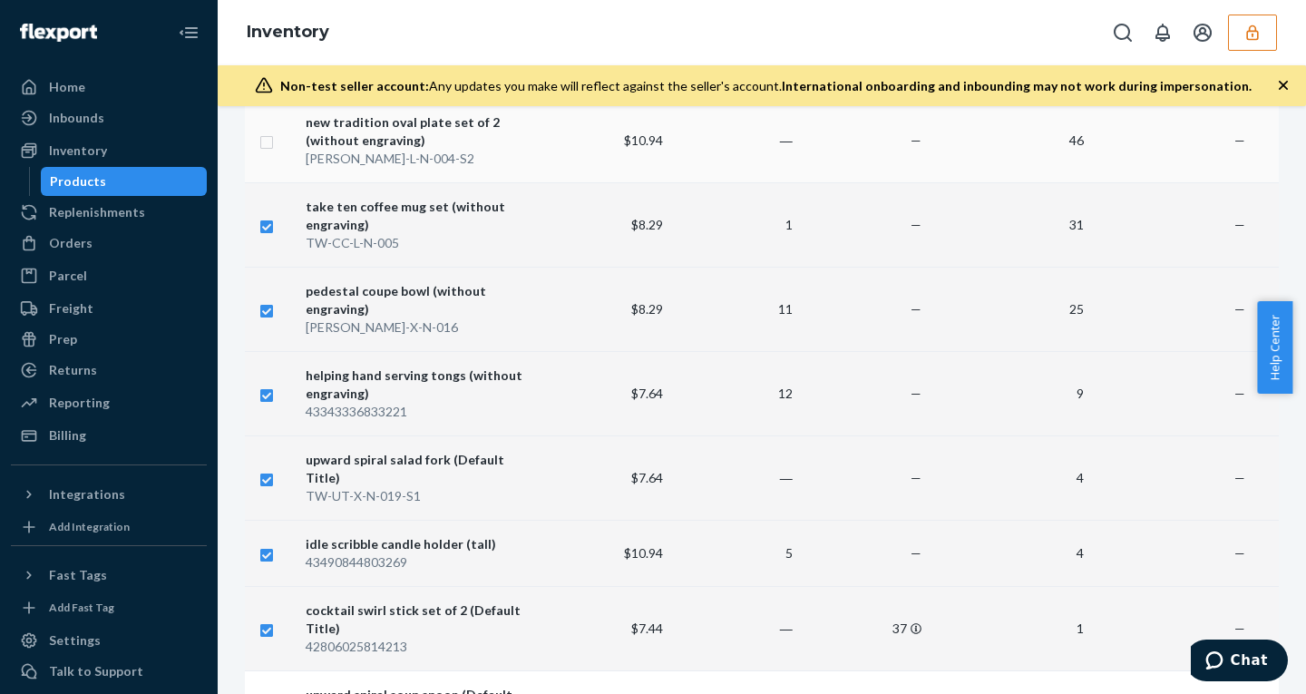
checkbox input "true"
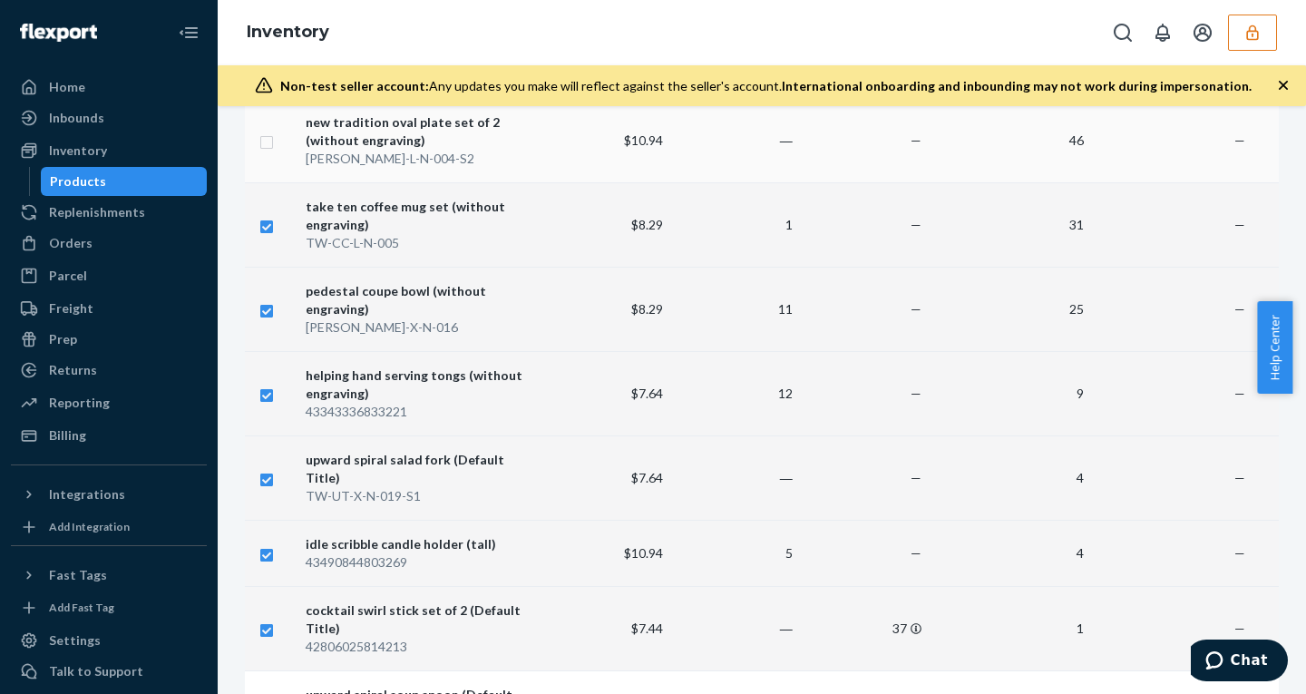
checkbox input "true"
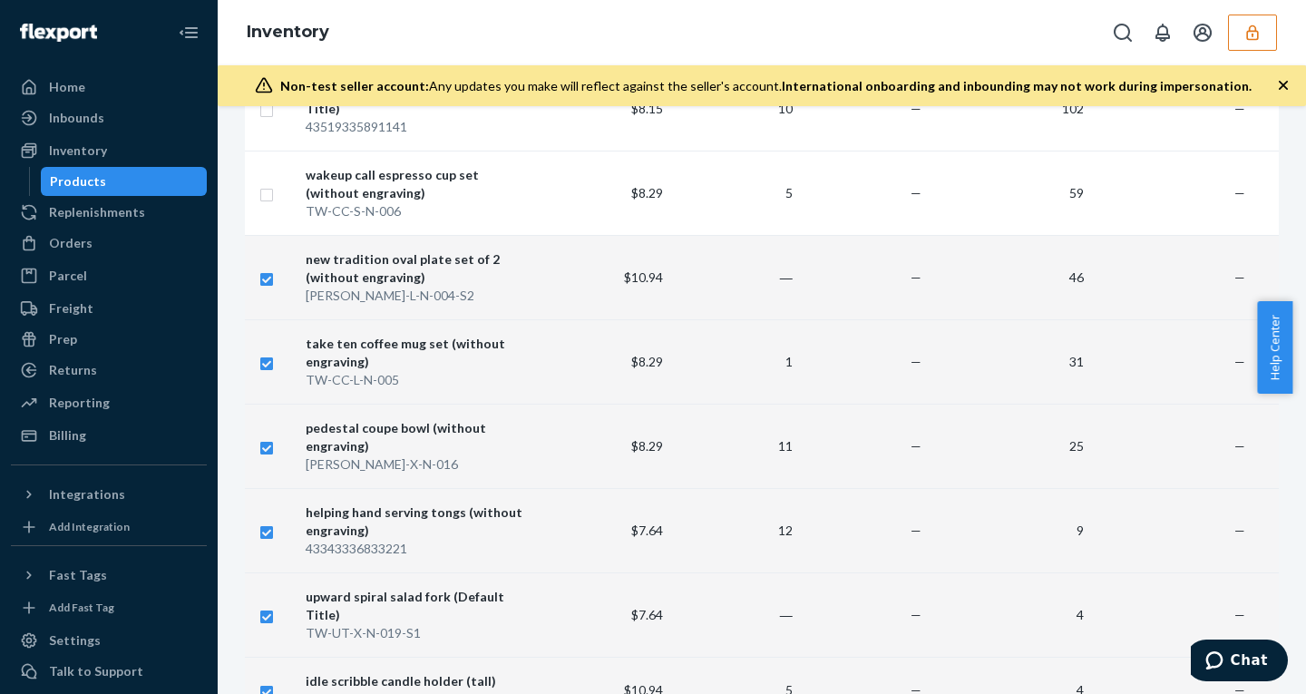
scroll to position [705, 0]
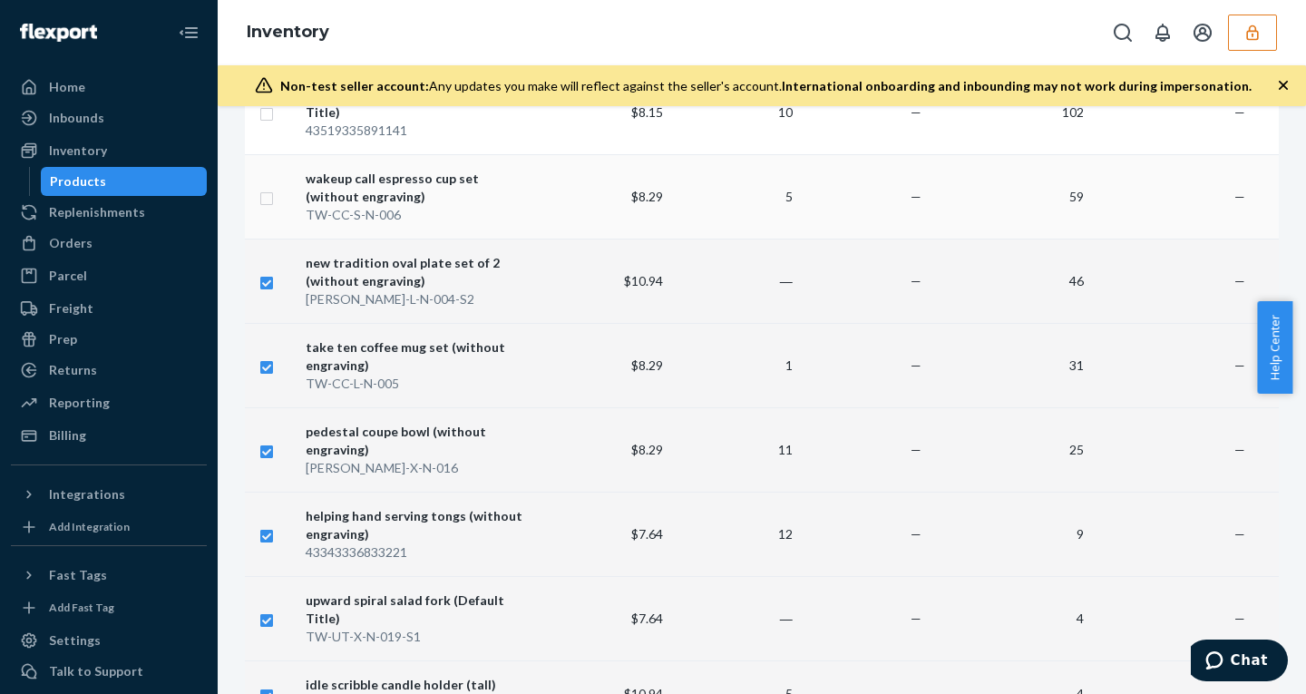
checkbox input "true"
click at [264, 198] on input "checkbox" at bounding box center [266, 196] width 15 height 19
checkbox input "true"
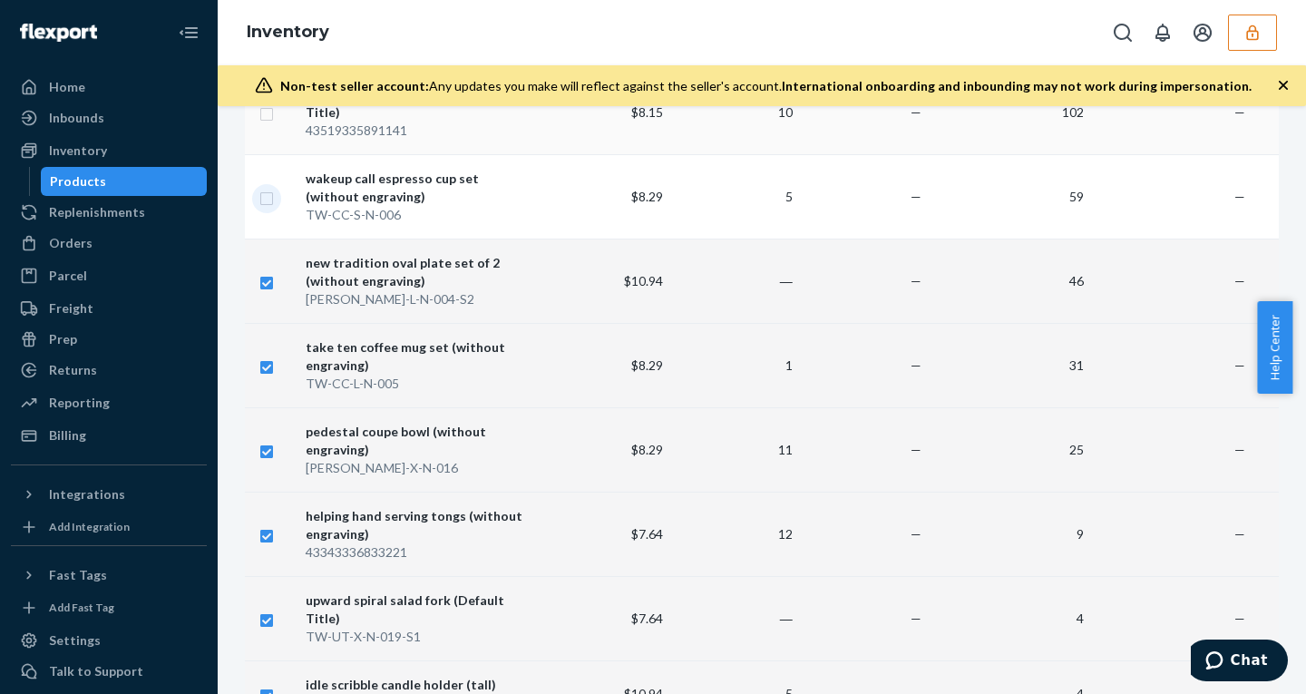
checkbox input "true"
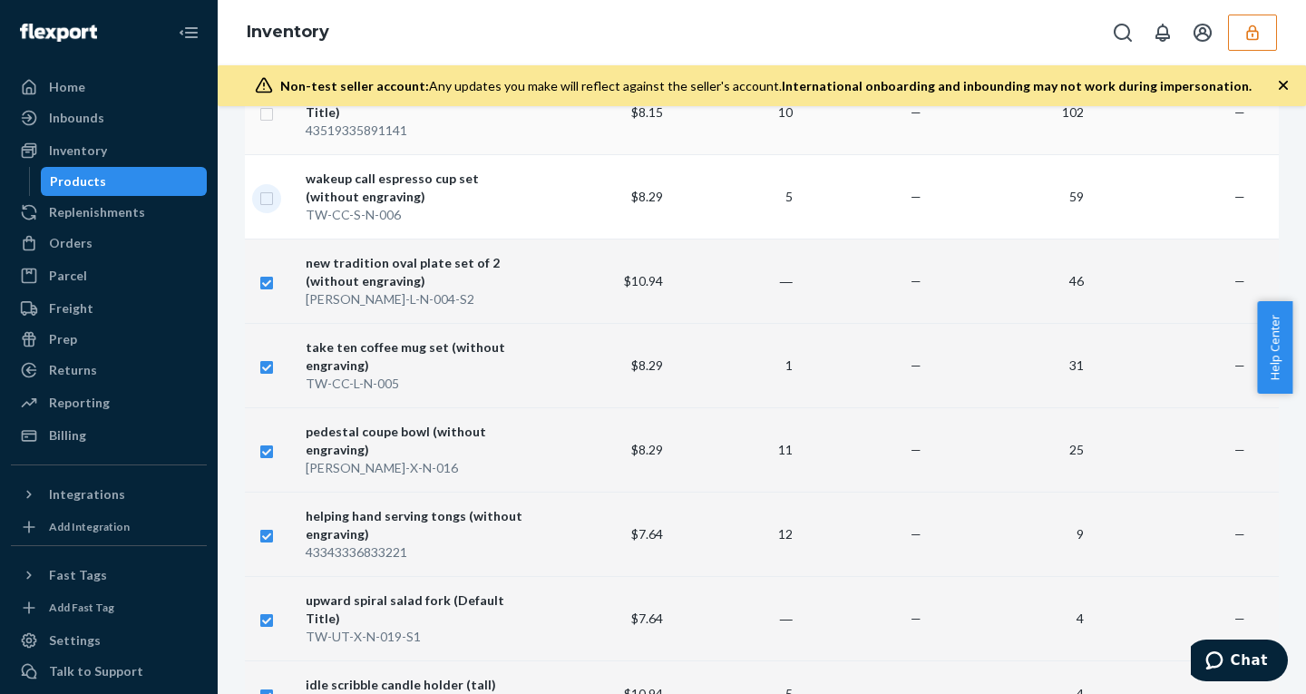
checkbox input "true"
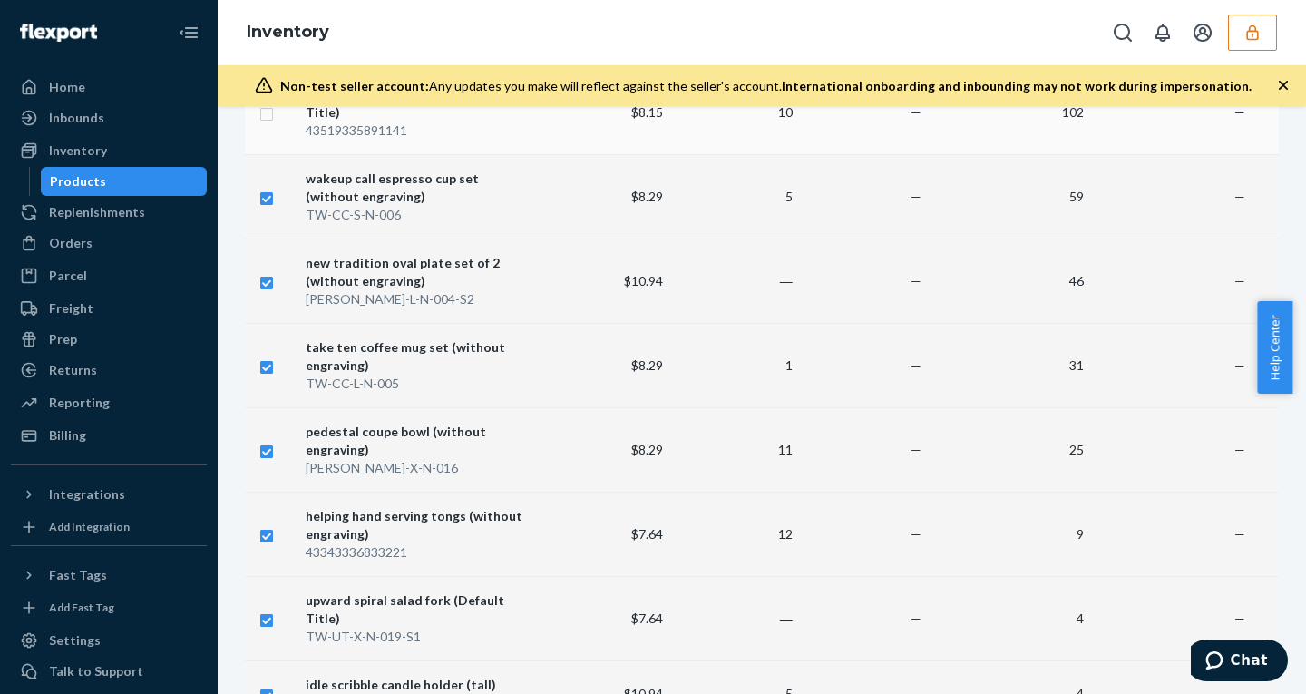
click at [269, 112] on input "checkbox" at bounding box center [266, 112] width 15 height 19
checkbox input "true"
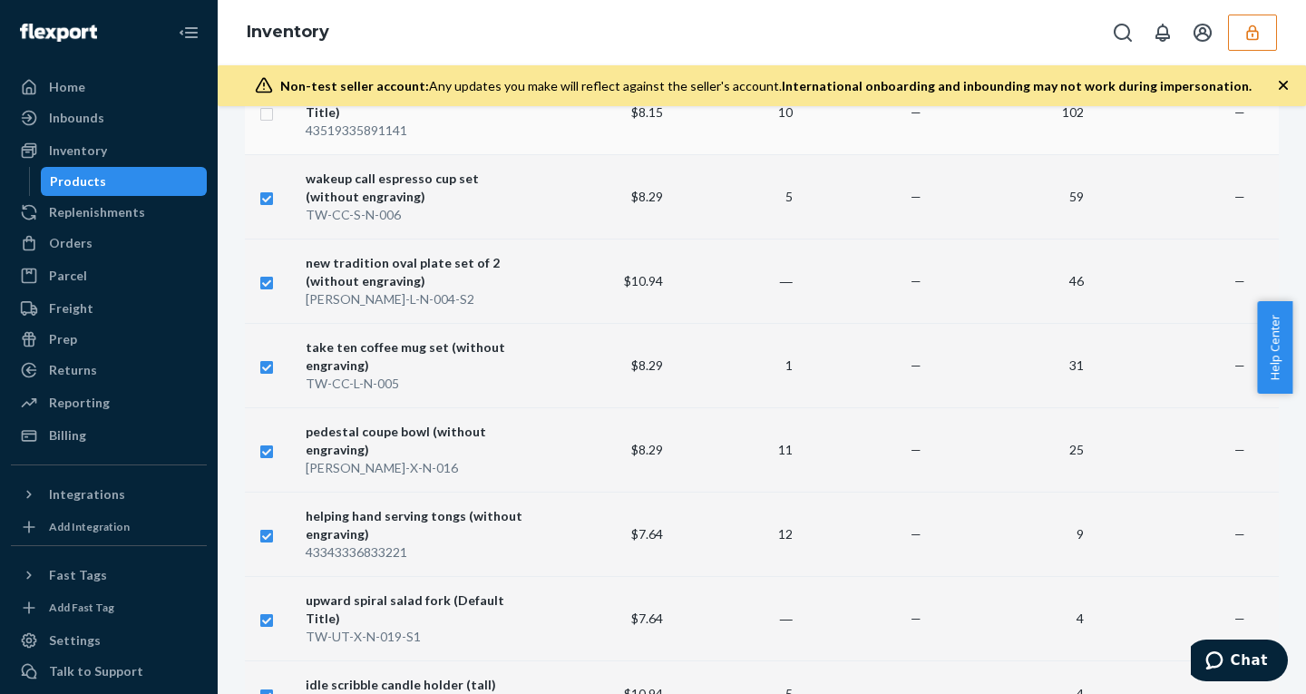
checkbox input "true"
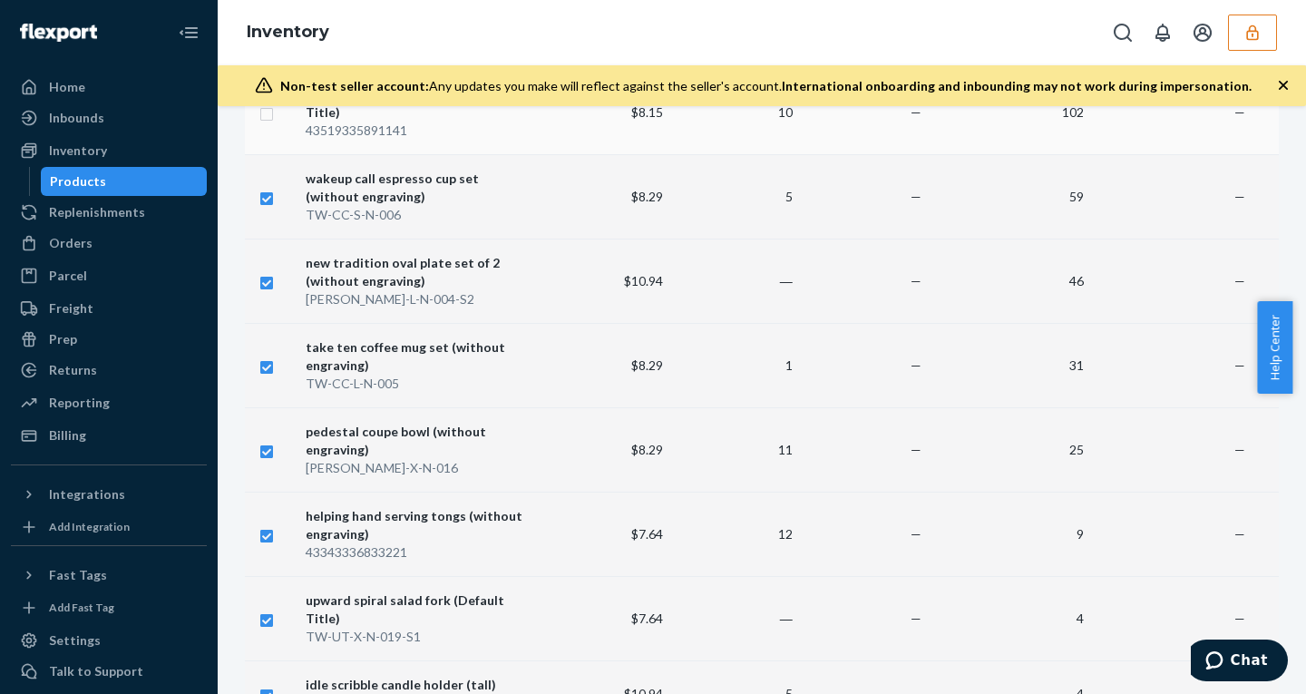
checkbox input "true"
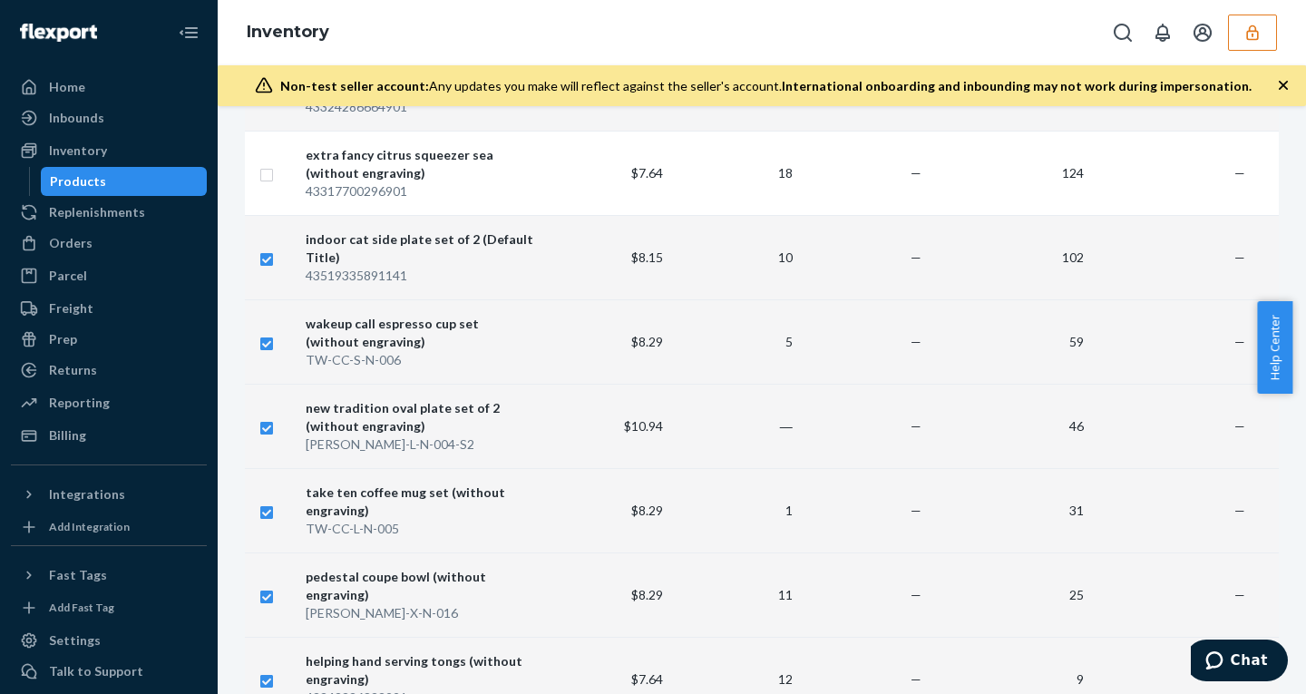
scroll to position [431, 0]
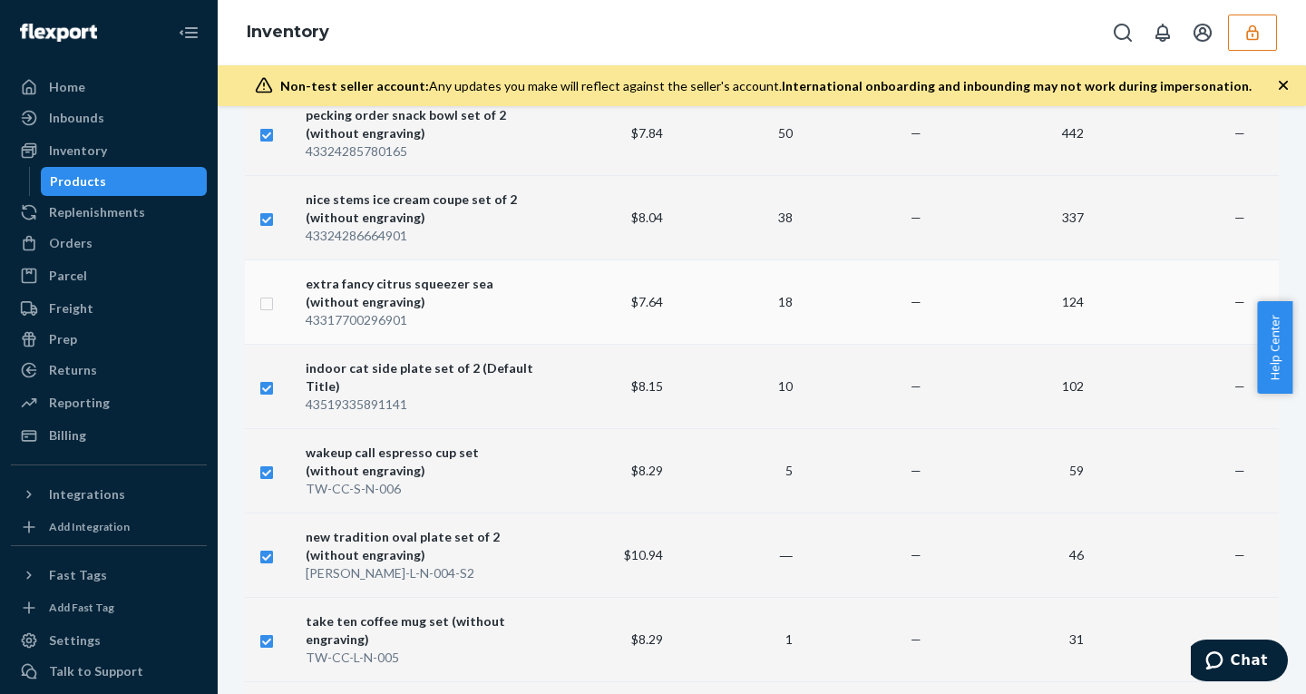
checkbox input "true"
click at [268, 299] on input "checkbox" at bounding box center [266, 301] width 15 height 19
checkbox input "true"
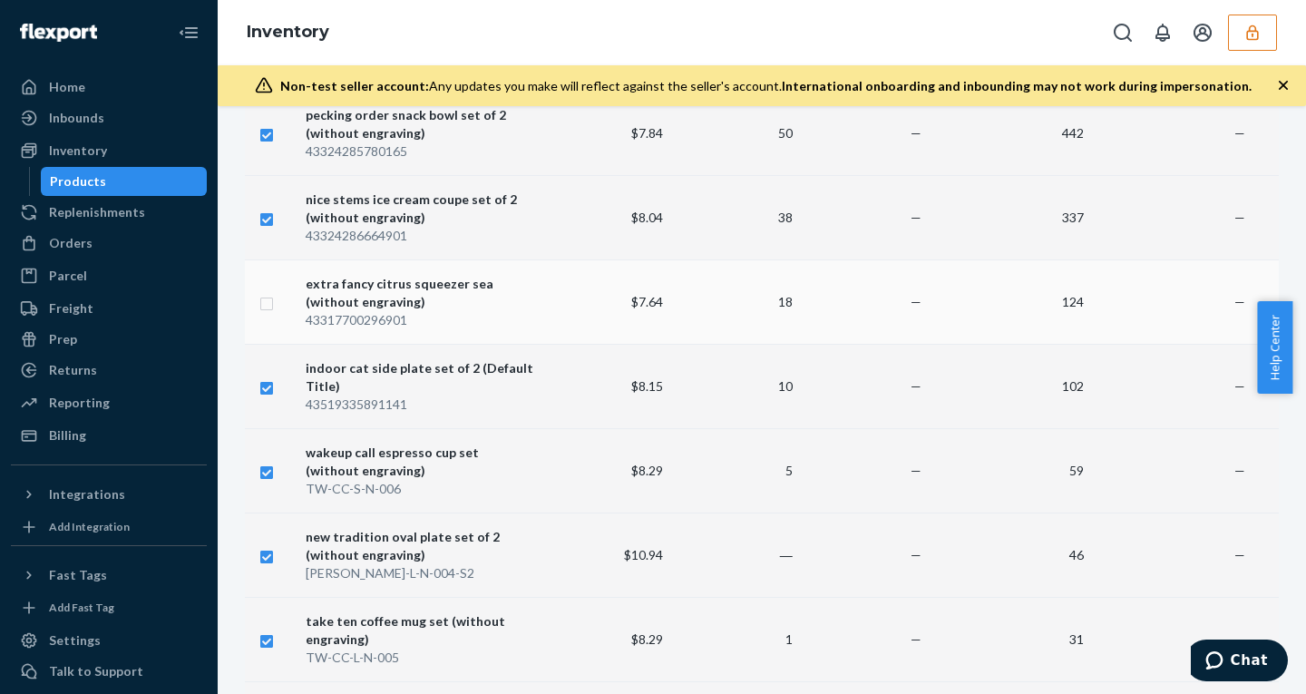
checkbox input "true"
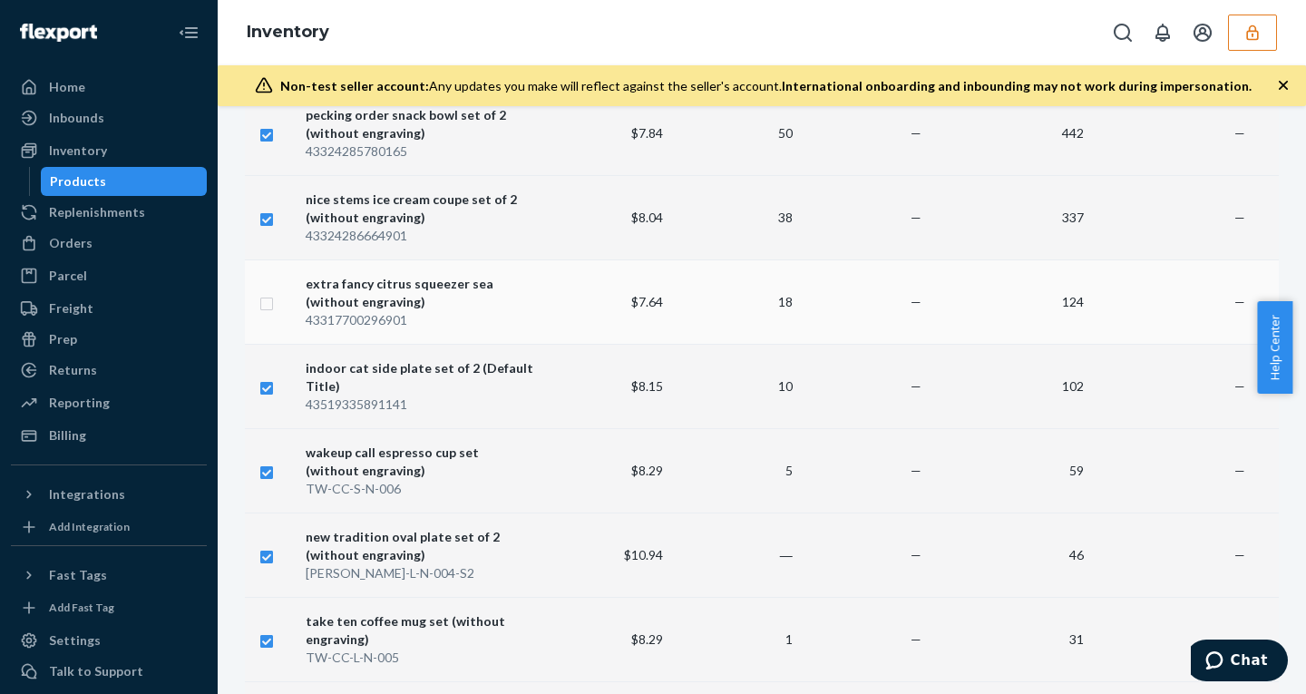
checkbox input "true"
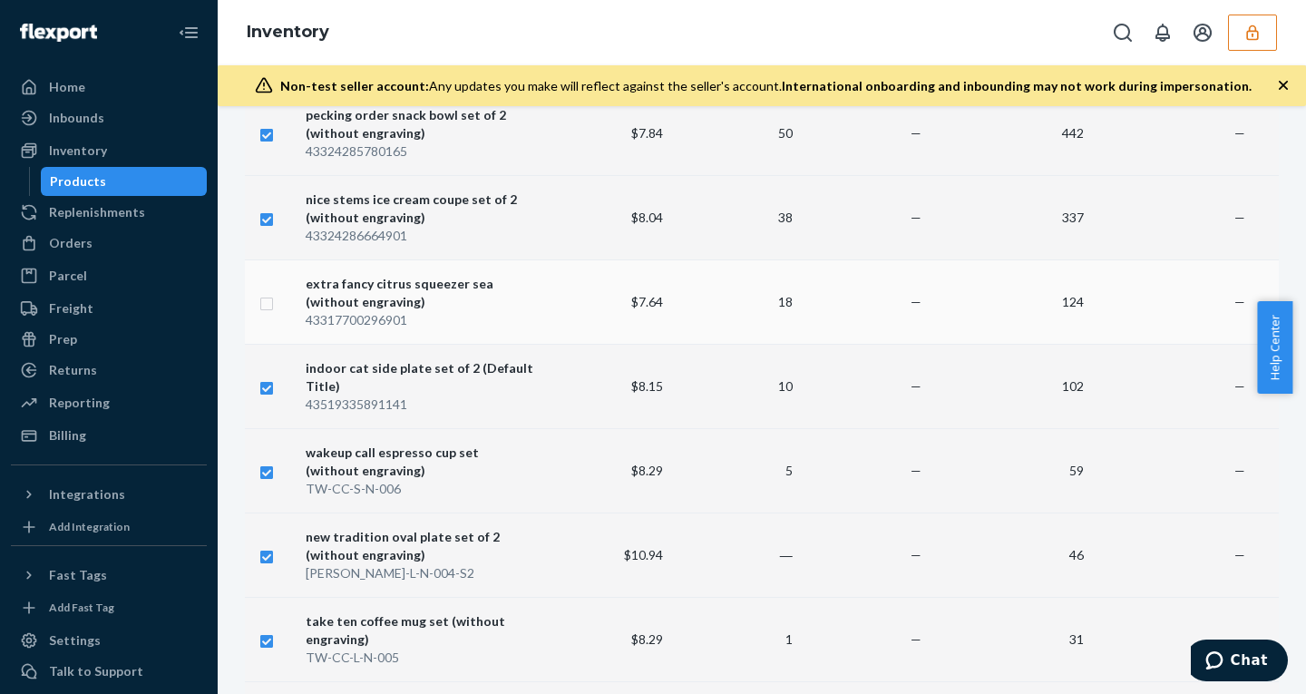
checkbox input "true"
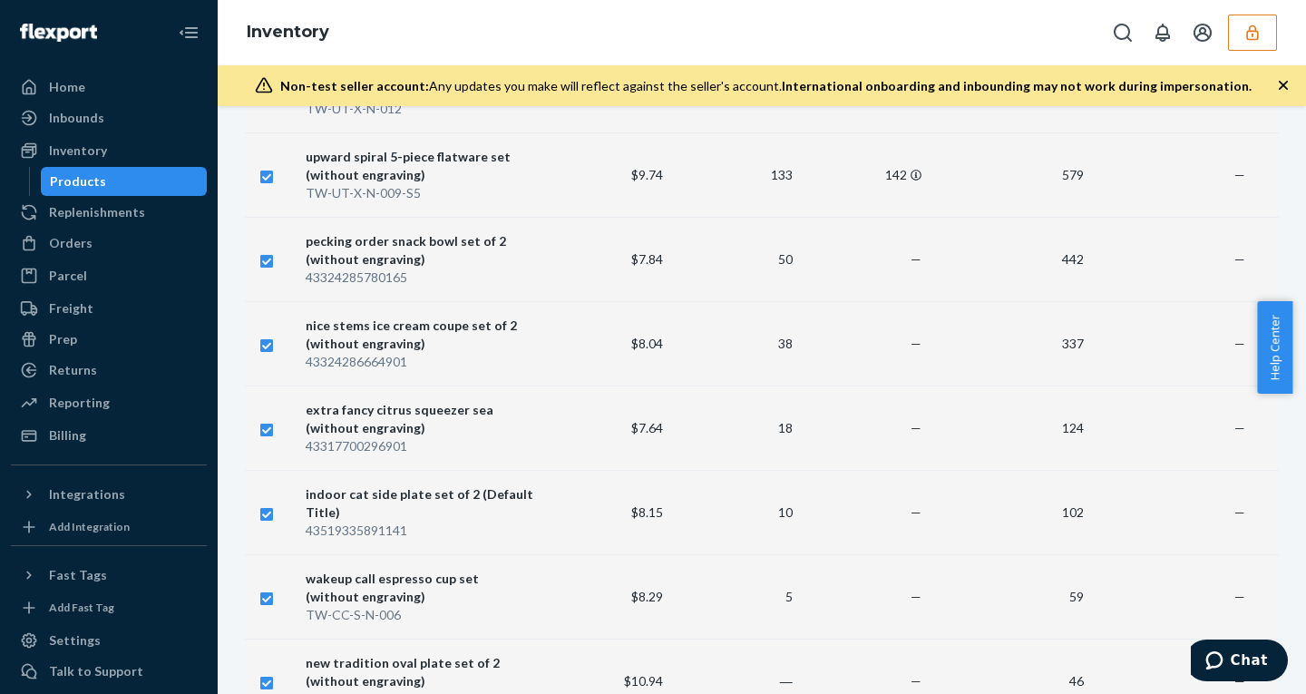
scroll to position [0, 0]
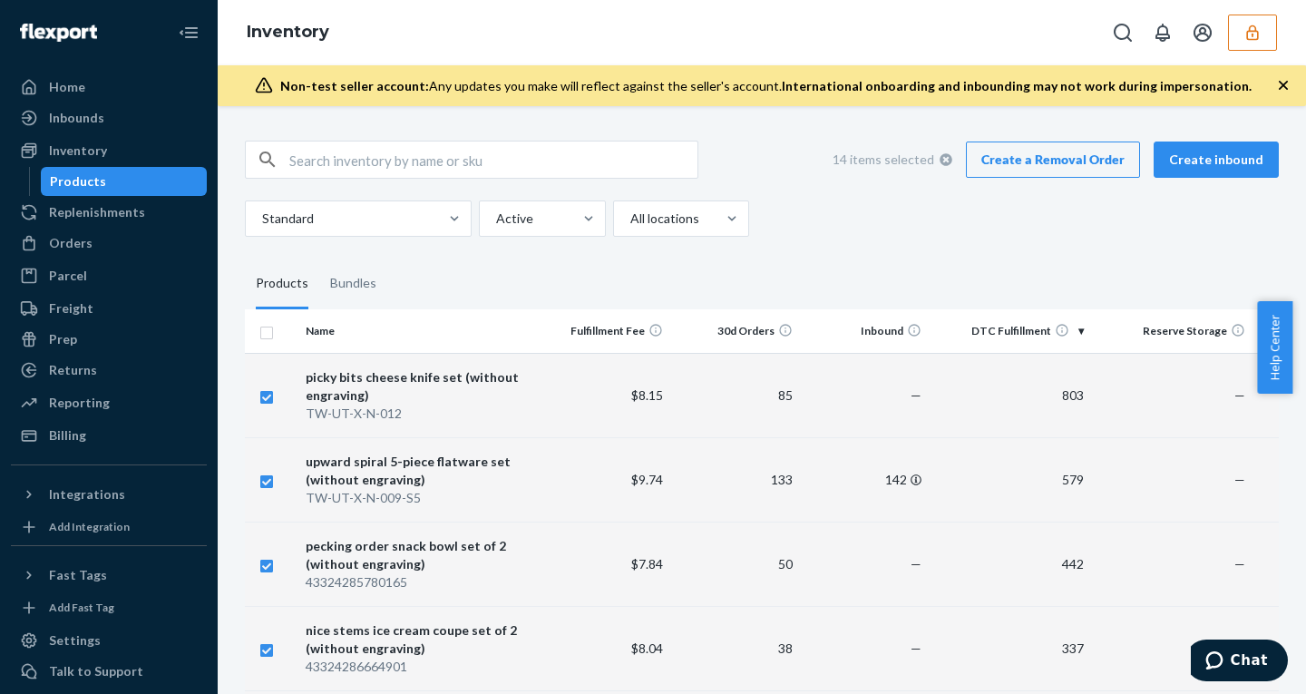
checkbox input "true"
click at [1007, 155] on link "Create a Removal Order" at bounding box center [1053, 160] width 174 height 36
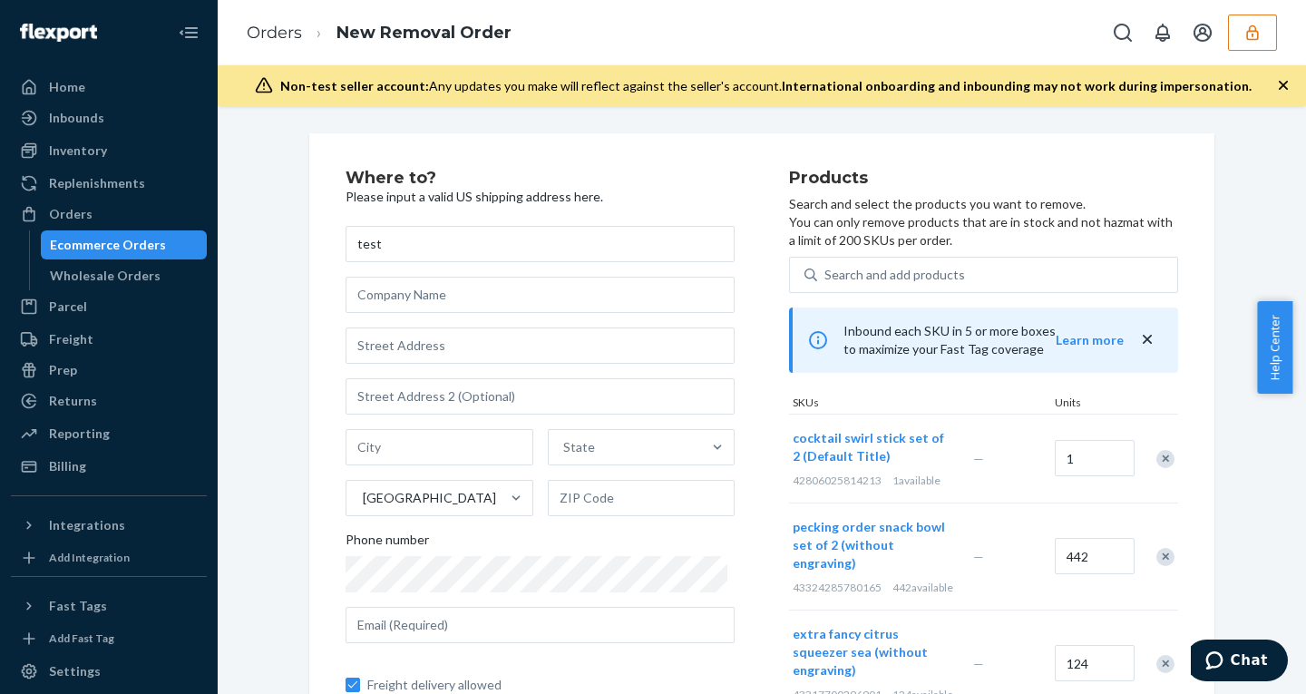
type input "test"
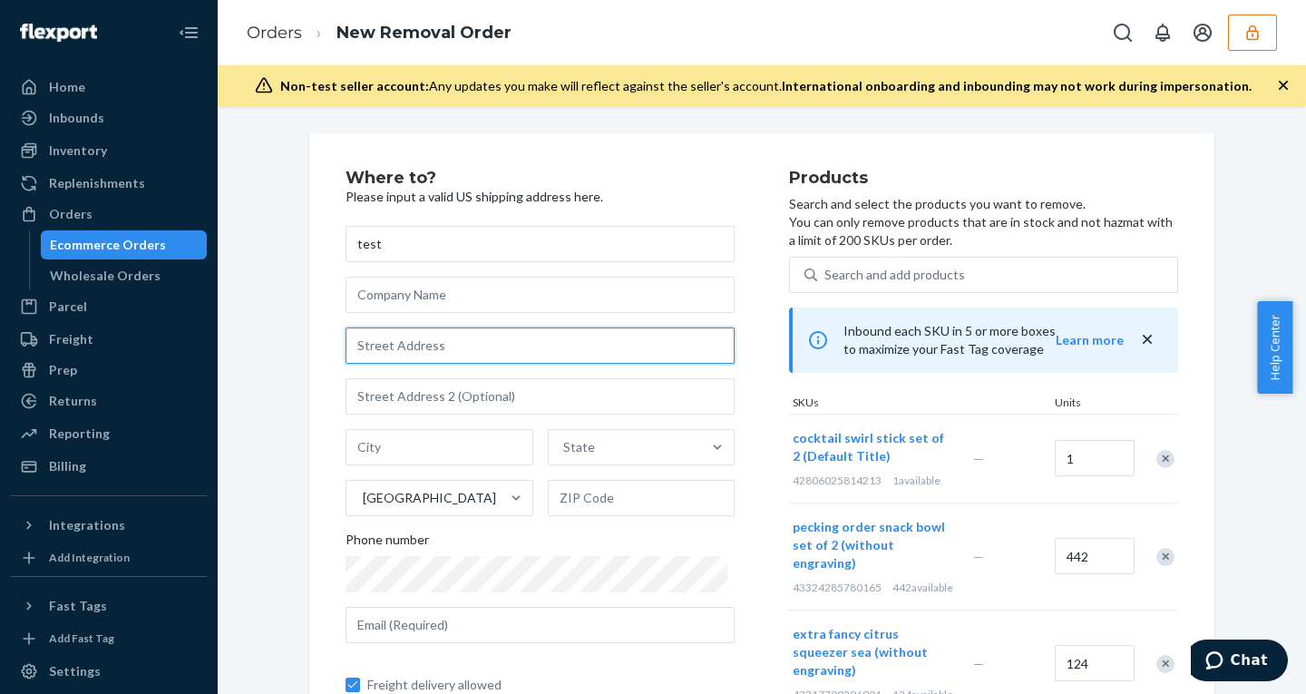
click at [454, 349] on input "text" at bounding box center [540, 346] width 389 height 36
type input "123 William St"
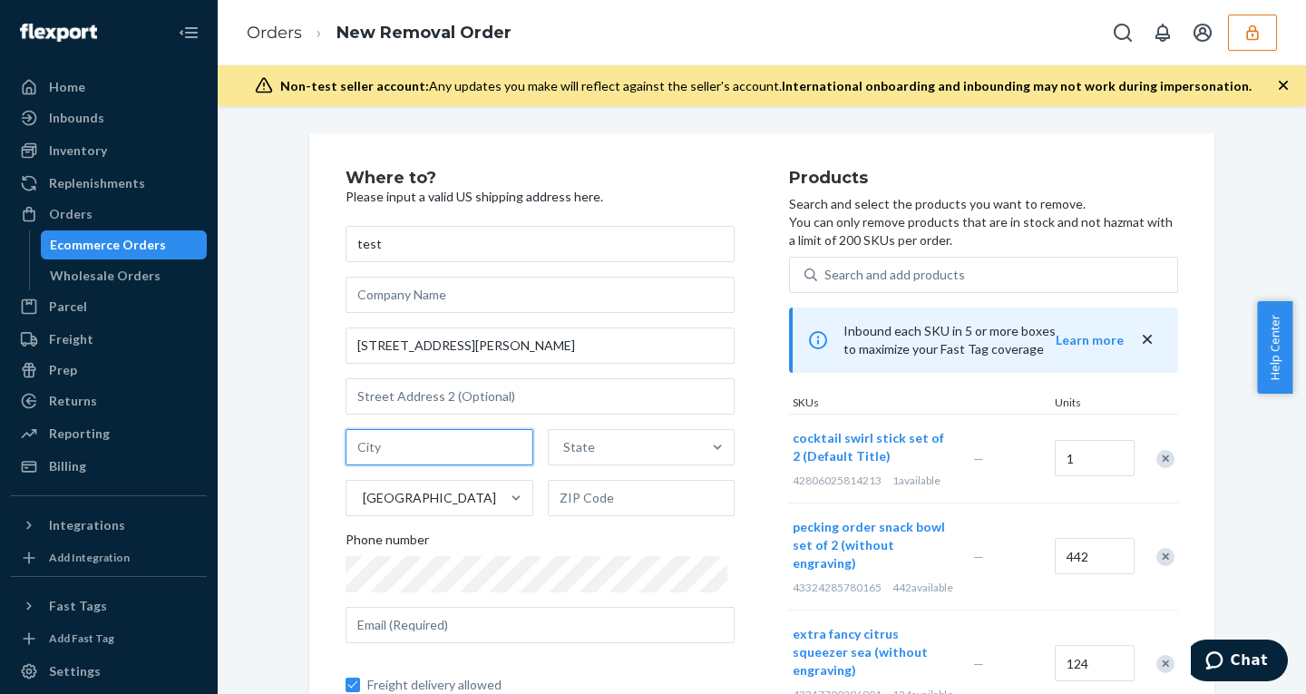
type input "Manhattan - New York"
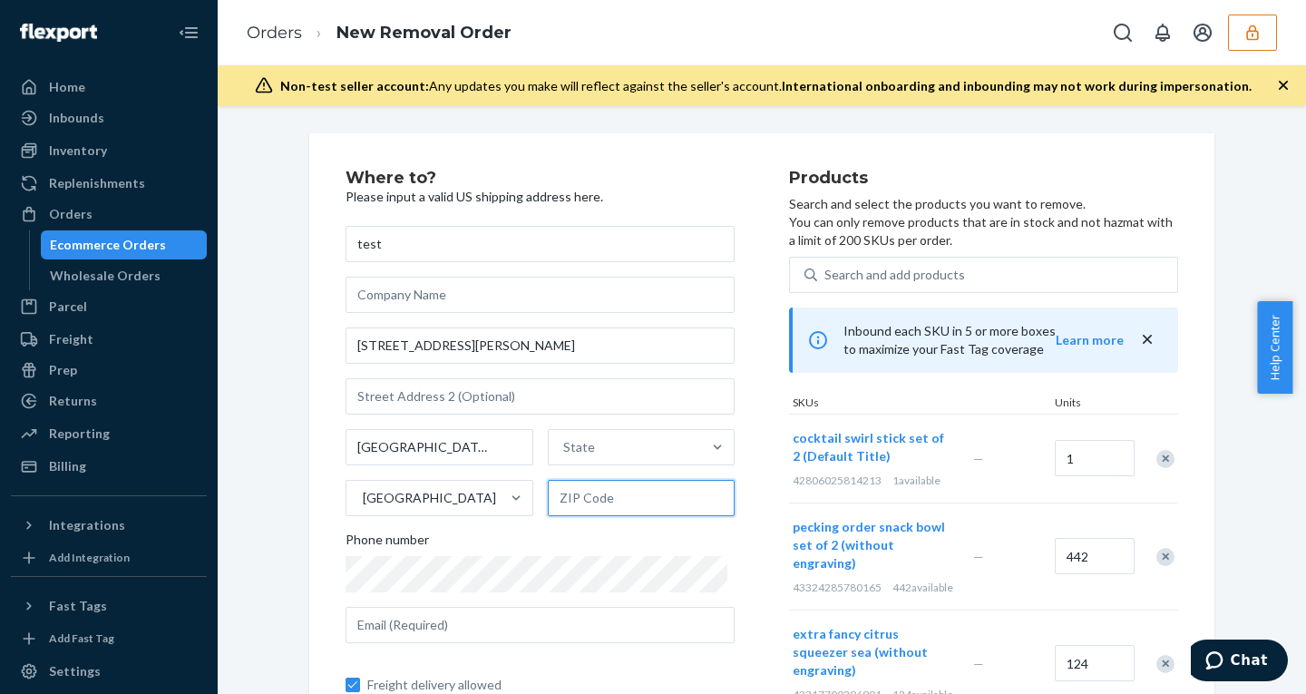
type input "10038"
type input "Farmingdale"
type input "11735"
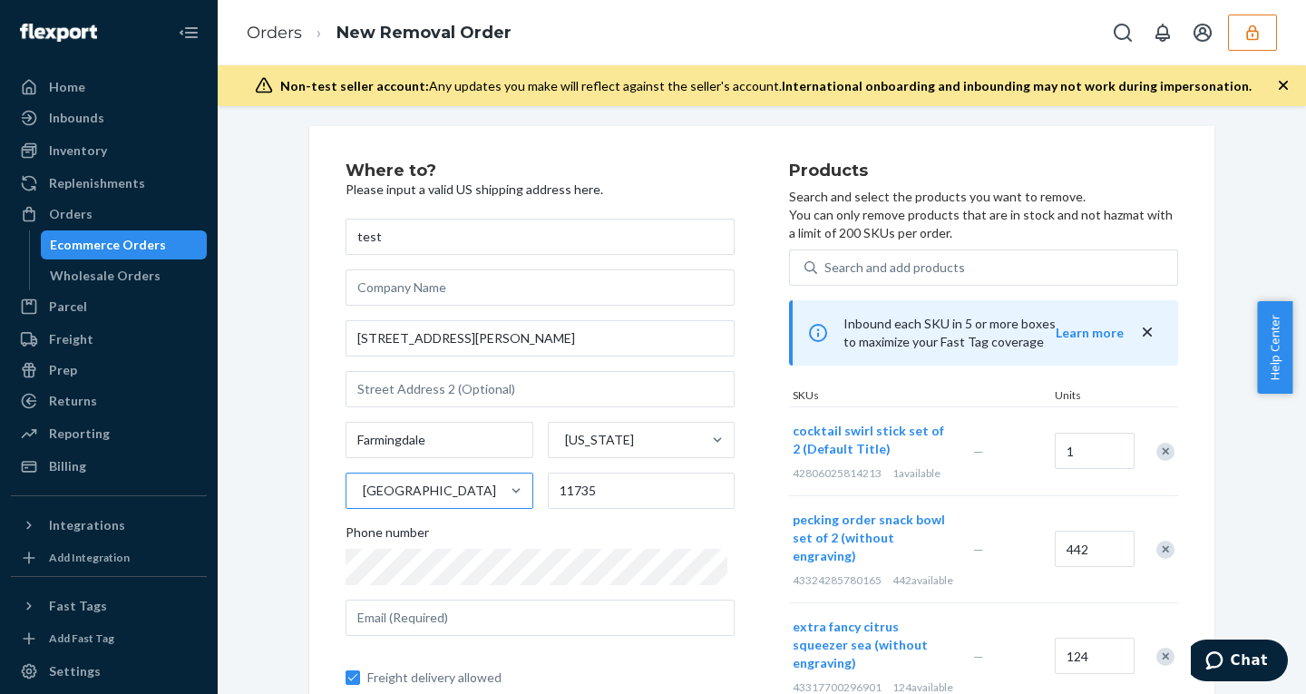
scroll to position [123, 0]
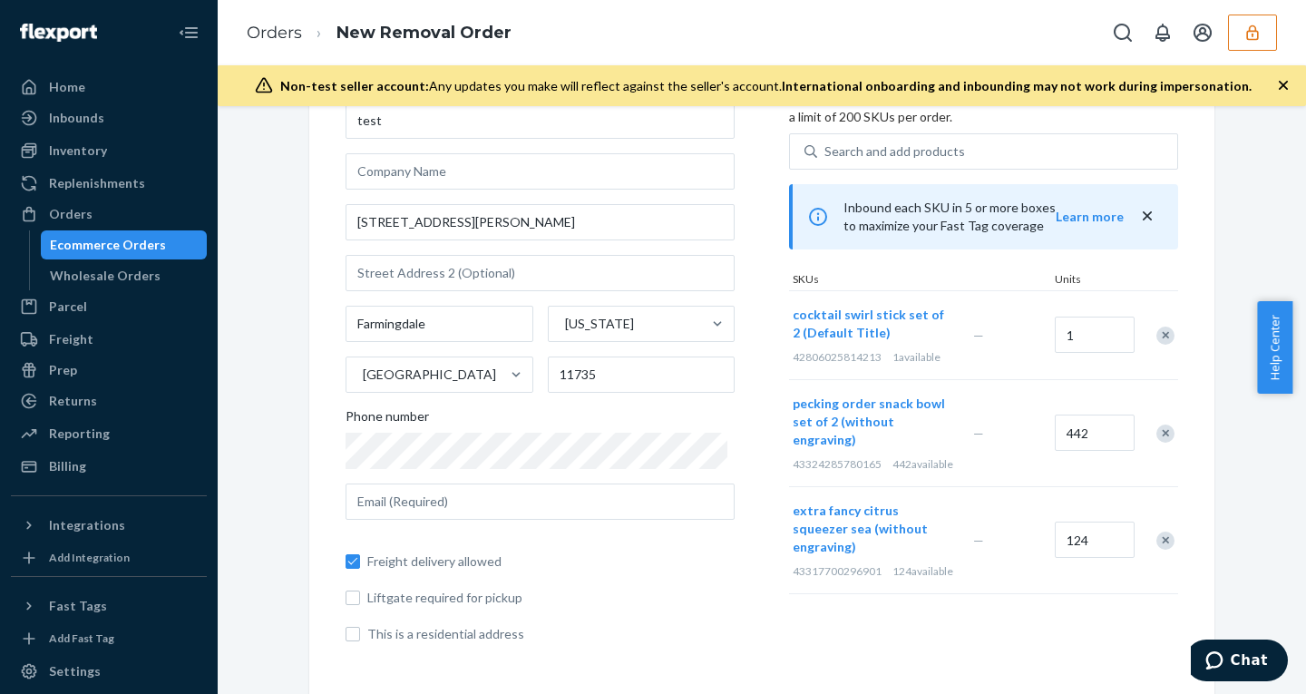
click at [1247, 36] on icon "button" at bounding box center [1253, 33] width 18 height 18
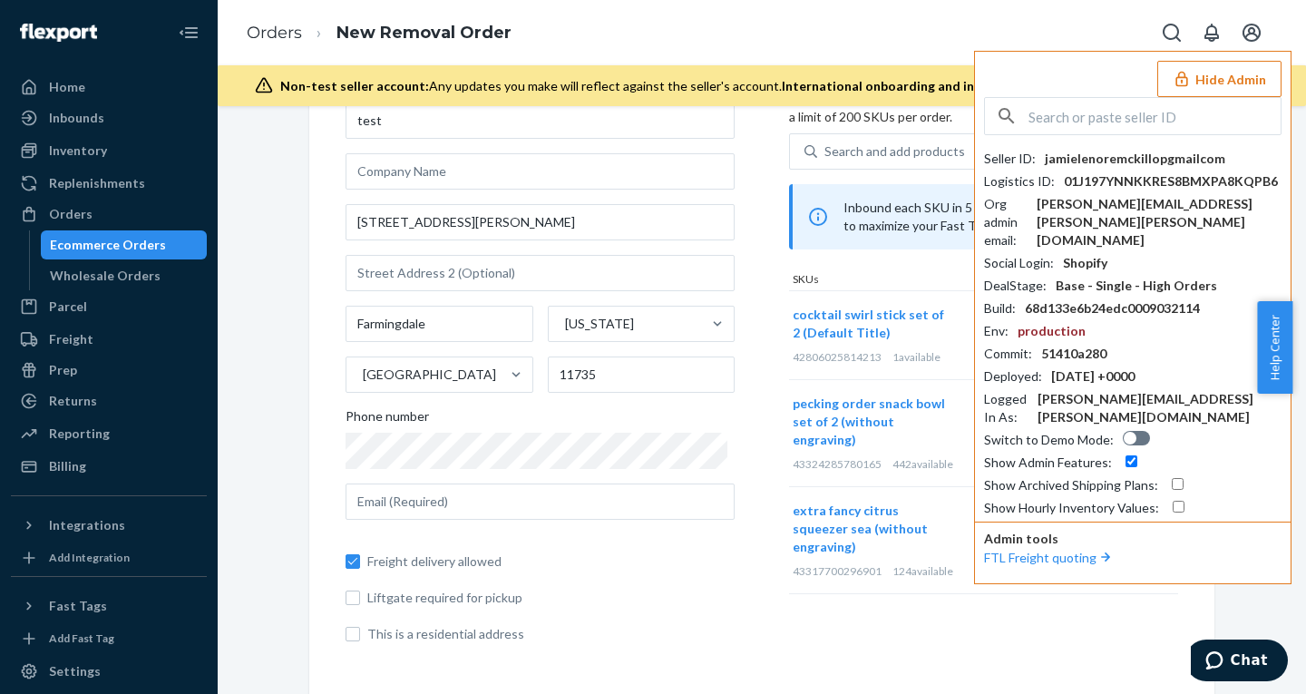
click at [1130, 206] on div "jamie.lenore.mckillop@gmail.com" at bounding box center [1159, 222] width 245 height 54
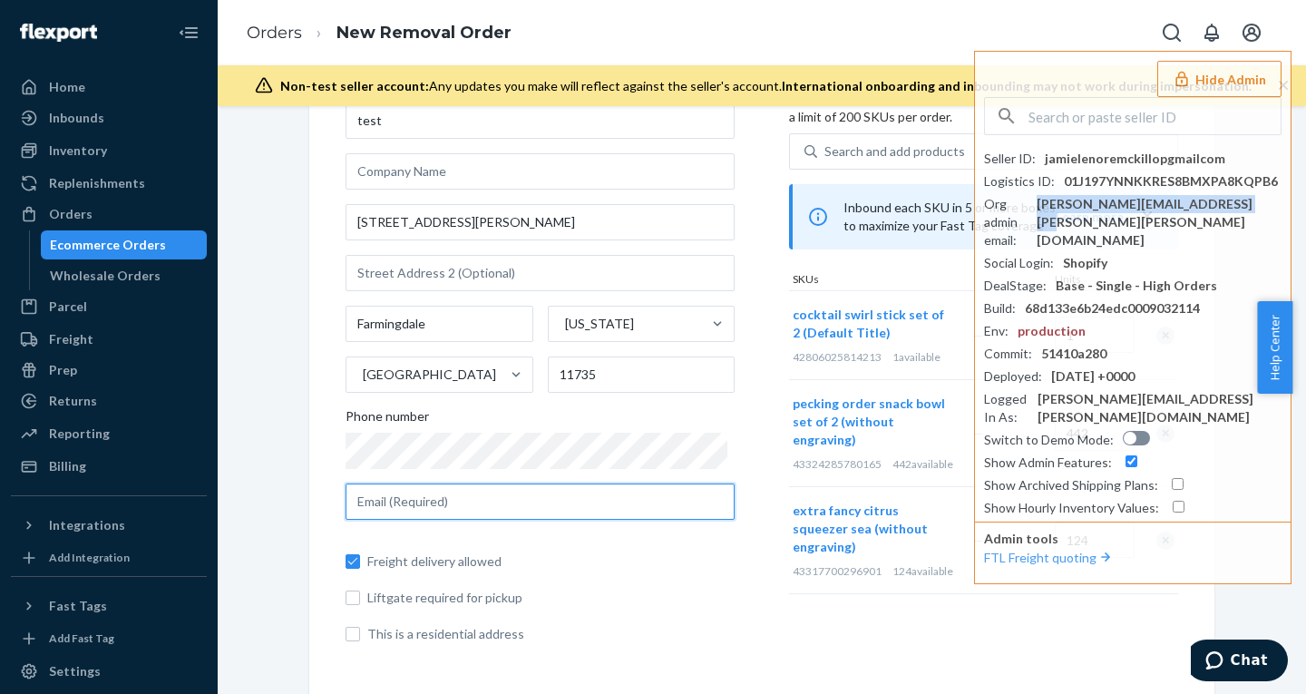
click at [416, 505] on input "text" at bounding box center [540, 502] width 389 height 36
paste input "jamie.lenore.mckillop@gmail.com"
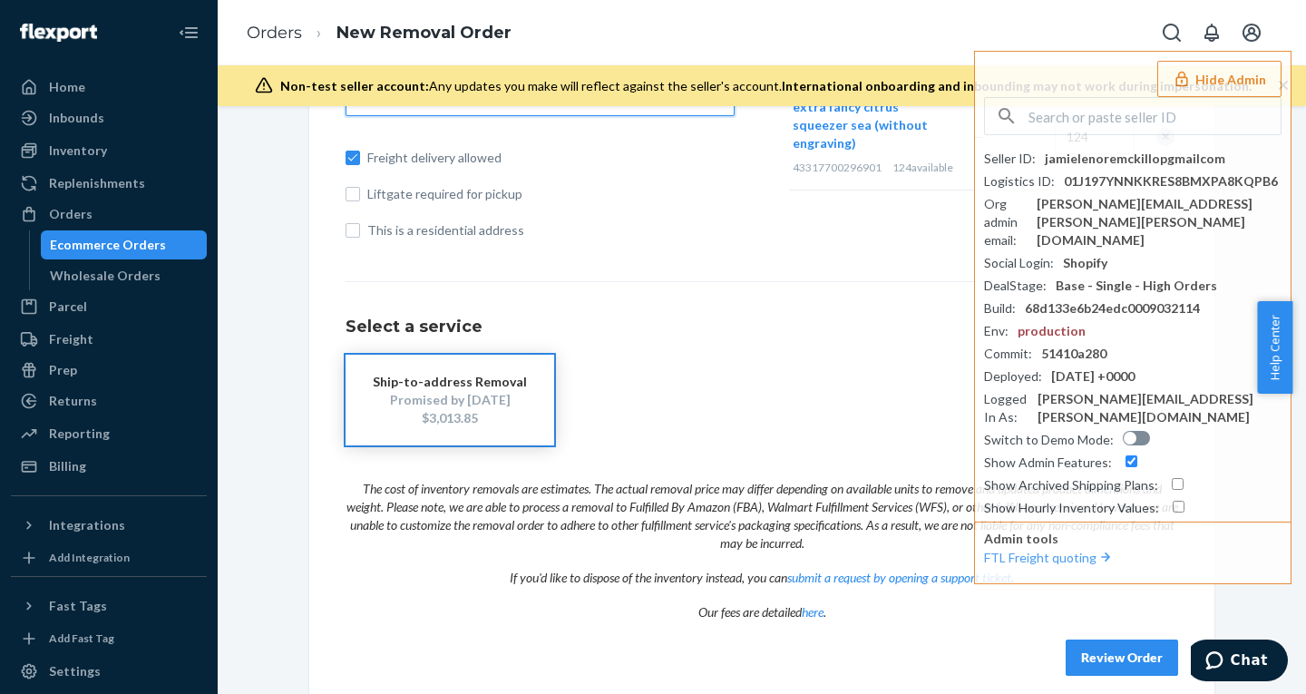
scroll to position [545, 0]
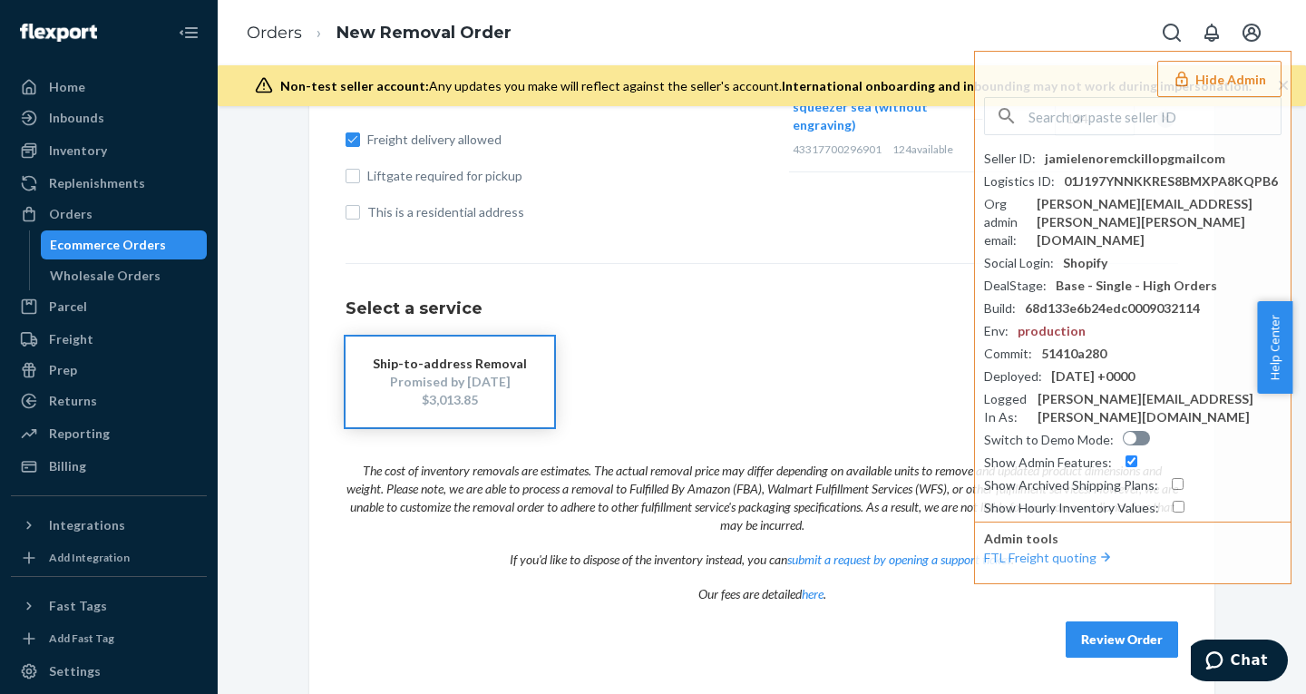
type input "jamie.lenore.mckillop@gmail.com"
click at [702, 275] on div "Select a service Ship-to-address Removal Promised by Oct 21, 2025 $3,013.85" at bounding box center [762, 345] width 833 height 164
click at [683, 312] on h1 "Select a service" at bounding box center [762, 309] width 833 height 18
click at [1175, 121] on input "text" at bounding box center [1155, 116] width 252 height 36
paste input "accountingletsgelcom"
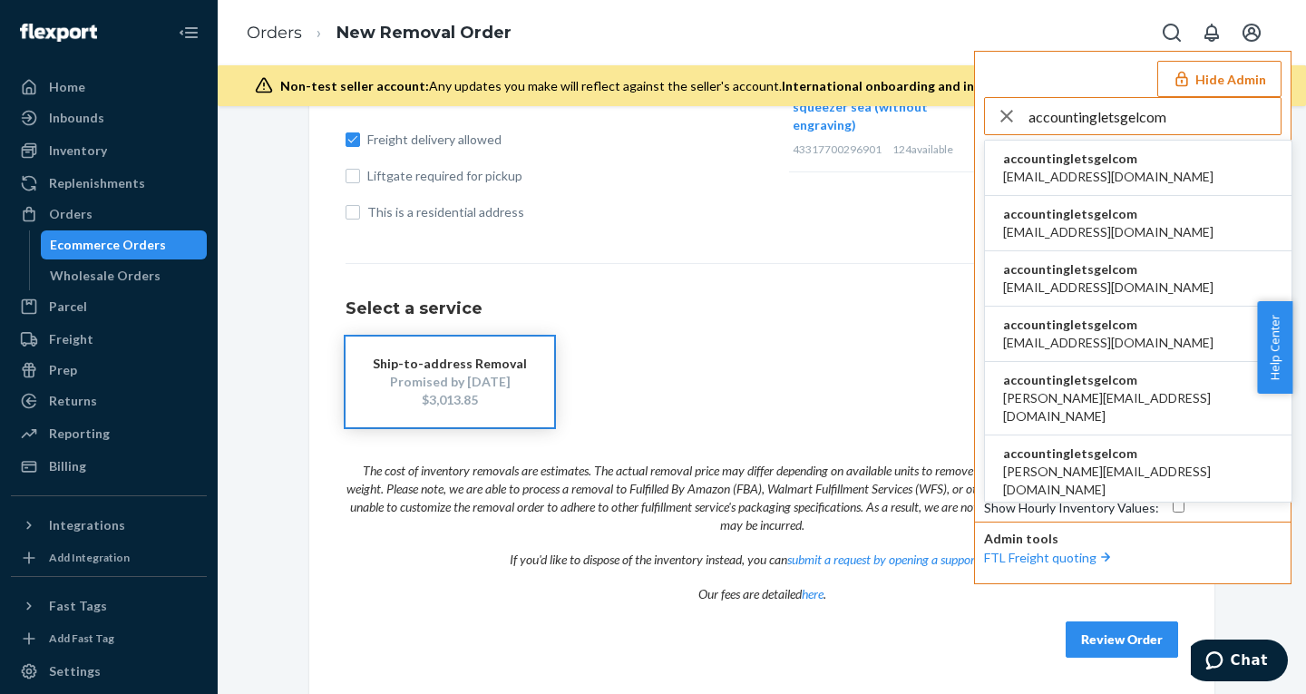
type input "accountingletsgelcom"
click at [1067, 161] on span "accountingletsgelcom" at bounding box center [1108, 159] width 210 height 18
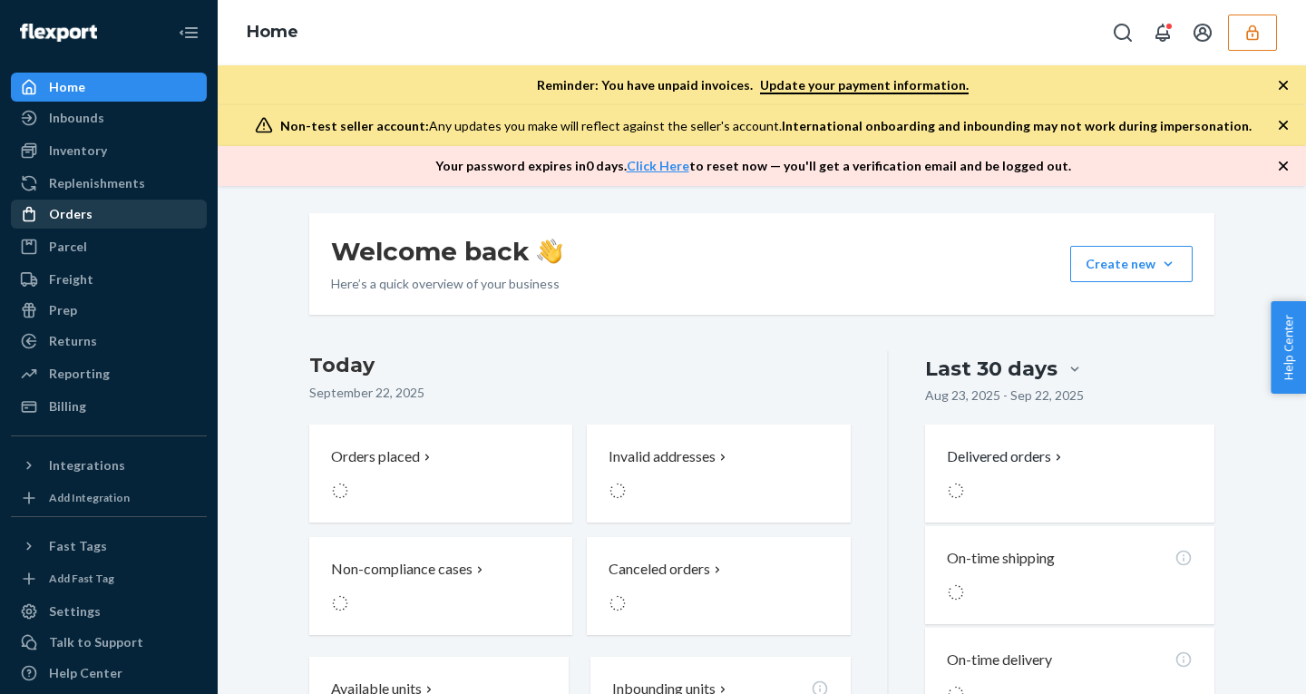
click at [87, 213] on div "Orders" at bounding box center [71, 214] width 44 height 18
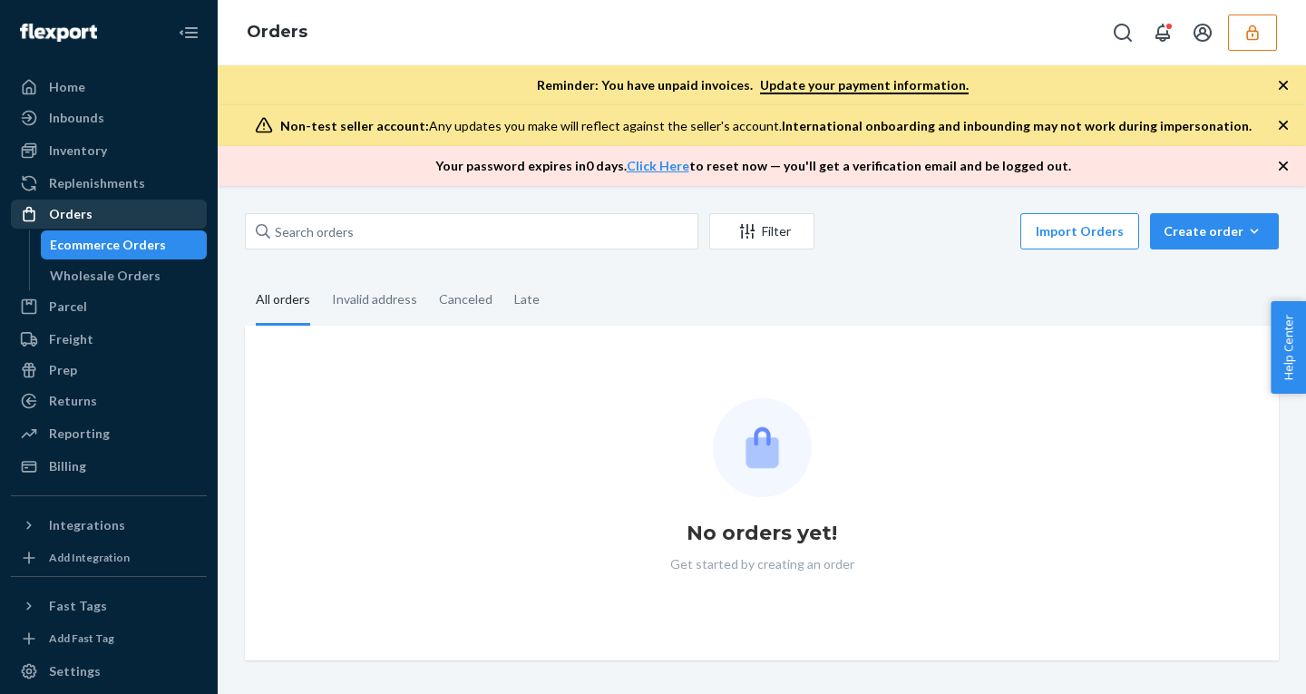
click at [87, 213] on div "Orders" at bounding box center [71, 214] width 44 height 18
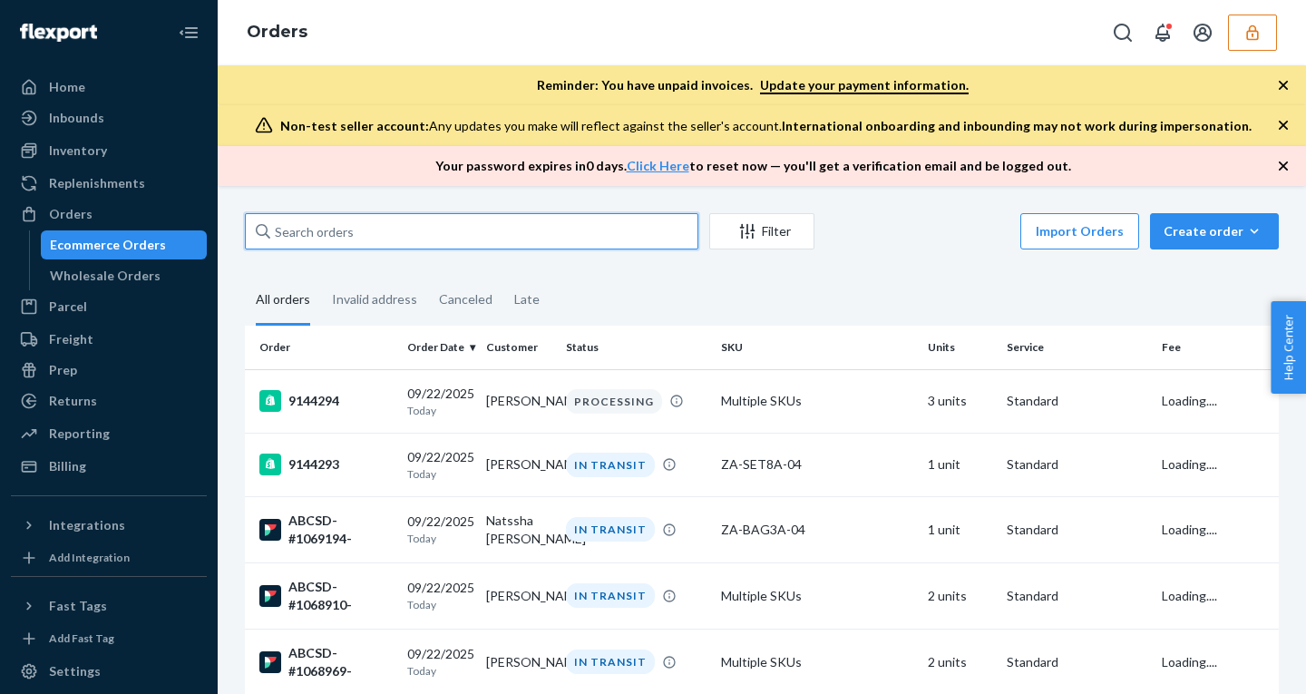
click at [386, 233] on input "text" at bounding box center [472, 231] width 454 height 36
paste input "ABCSD-#1069238-"
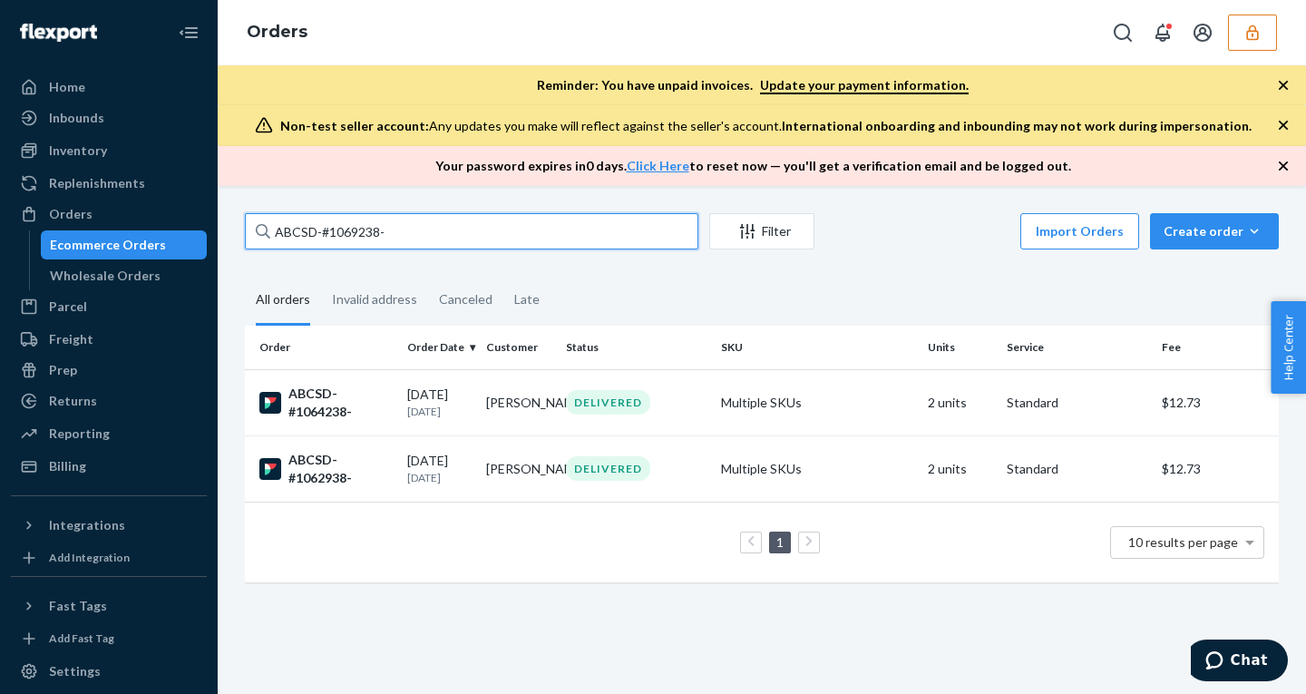
type input "ABCSD-#1069238-"
click at [1247, 34] on icon "button" at bounding box center [1253, 33] width 18 height 18
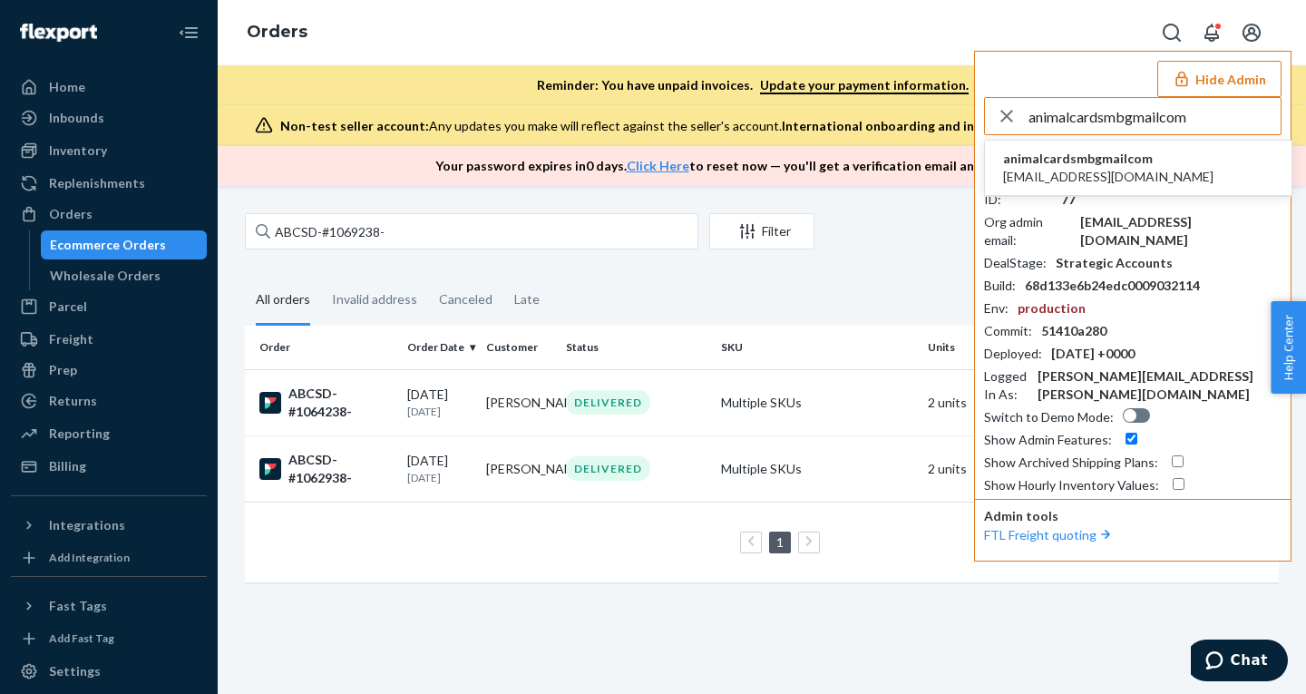
type input "animalcardsmbgmailcom"
click at [1122, 164] on span "animalcardsmbgmailcom" at bounding box center [1108, 159] width 210 height 18
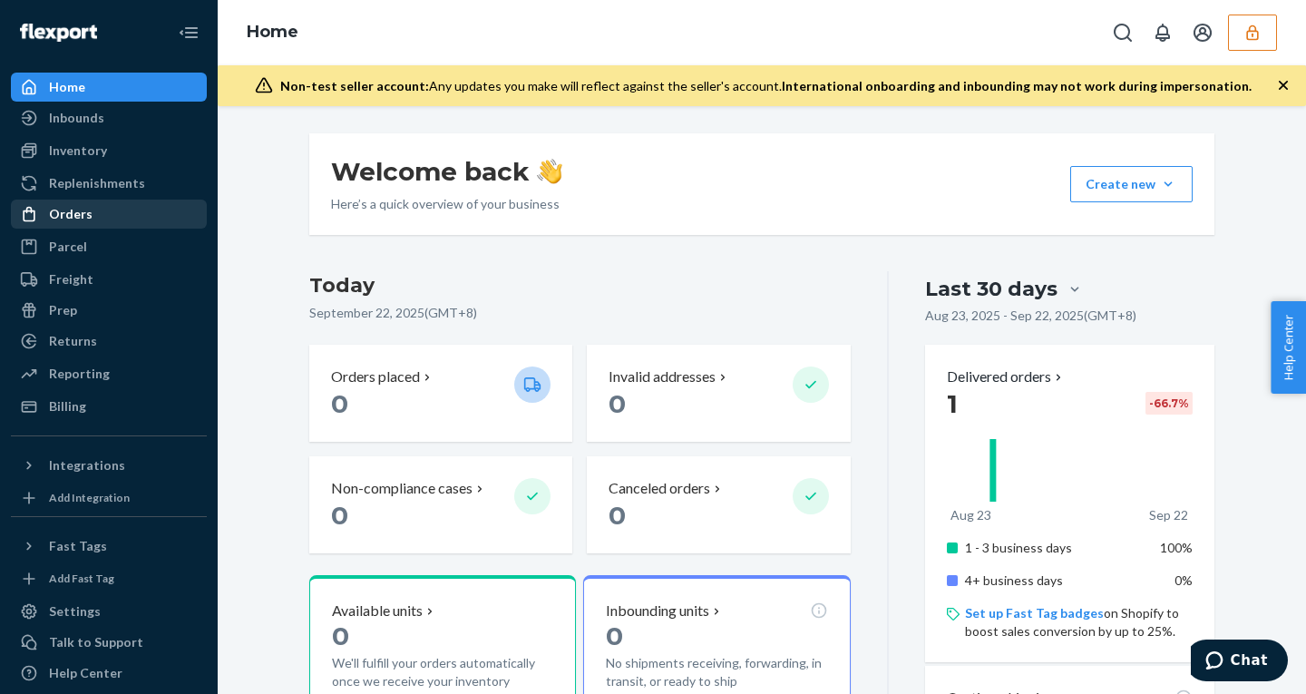
click at [90, 207] on div "Orders" at bounding box center [109, 213] width 192 height 25
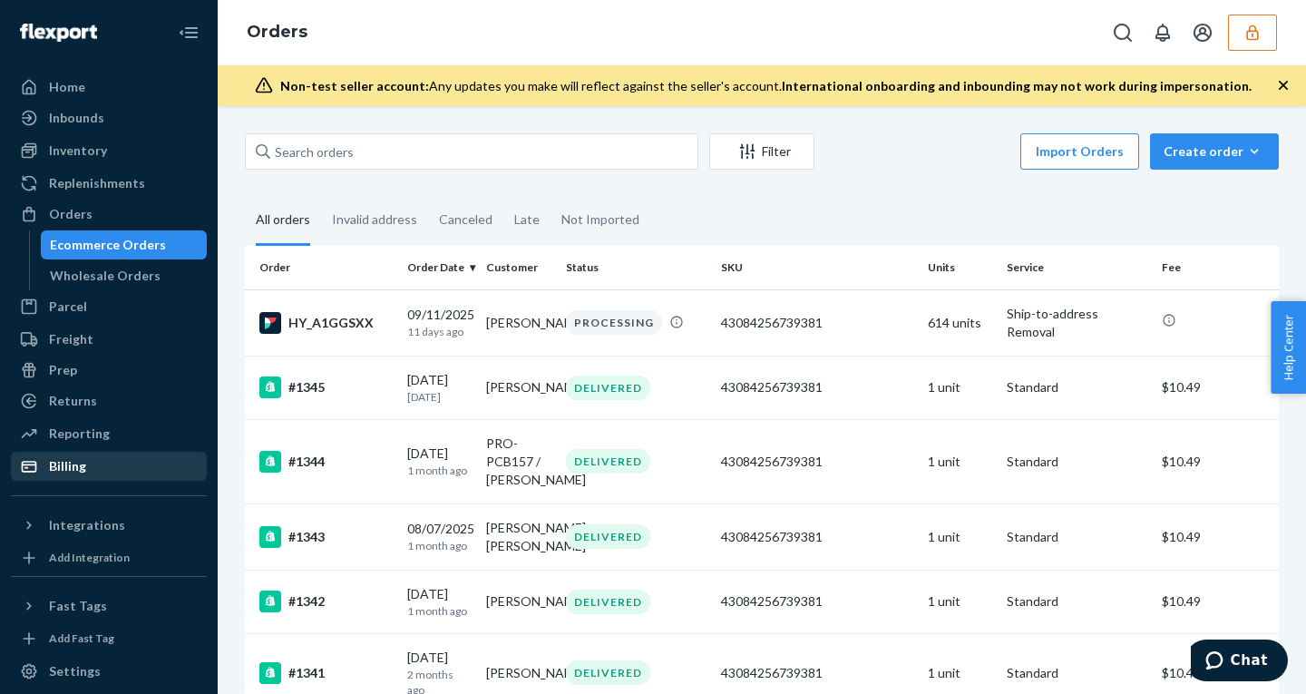
click at [68, 478] on div "Billing" at bounding box center [109, 466] width 192 height 25
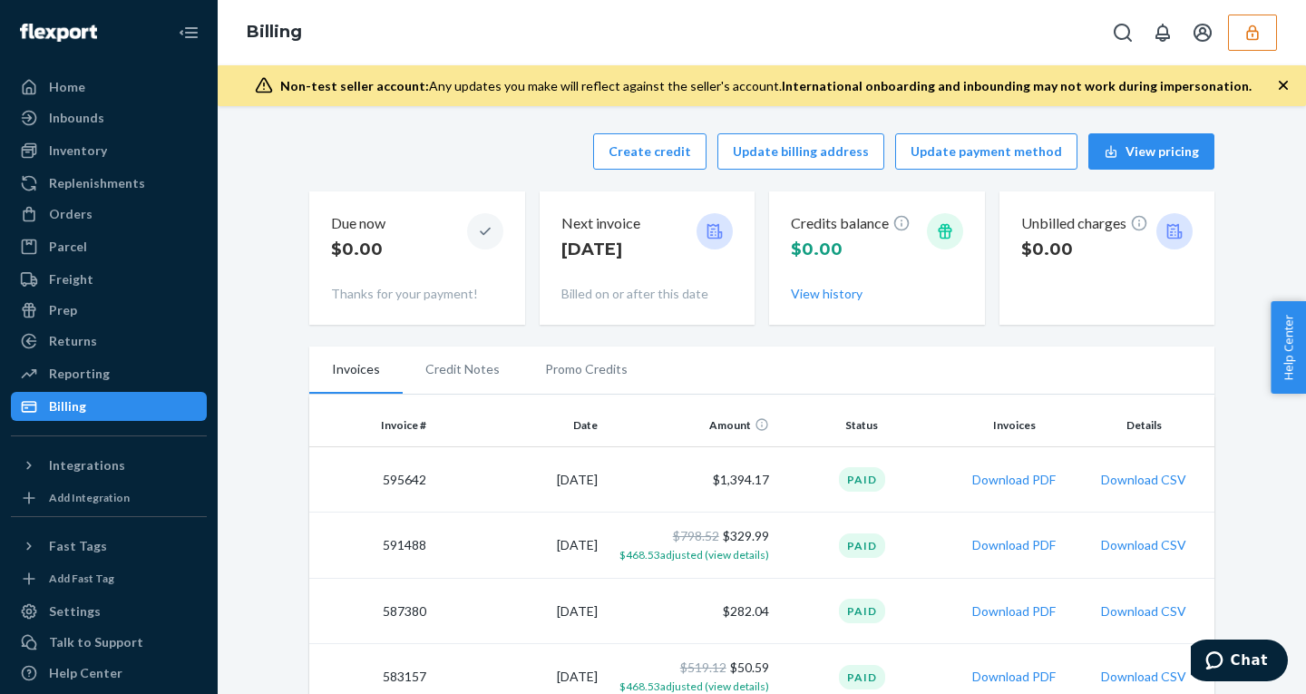
click at [1257, 37] on icon "button" at bounding box center [1253, 31] width 12 height 15
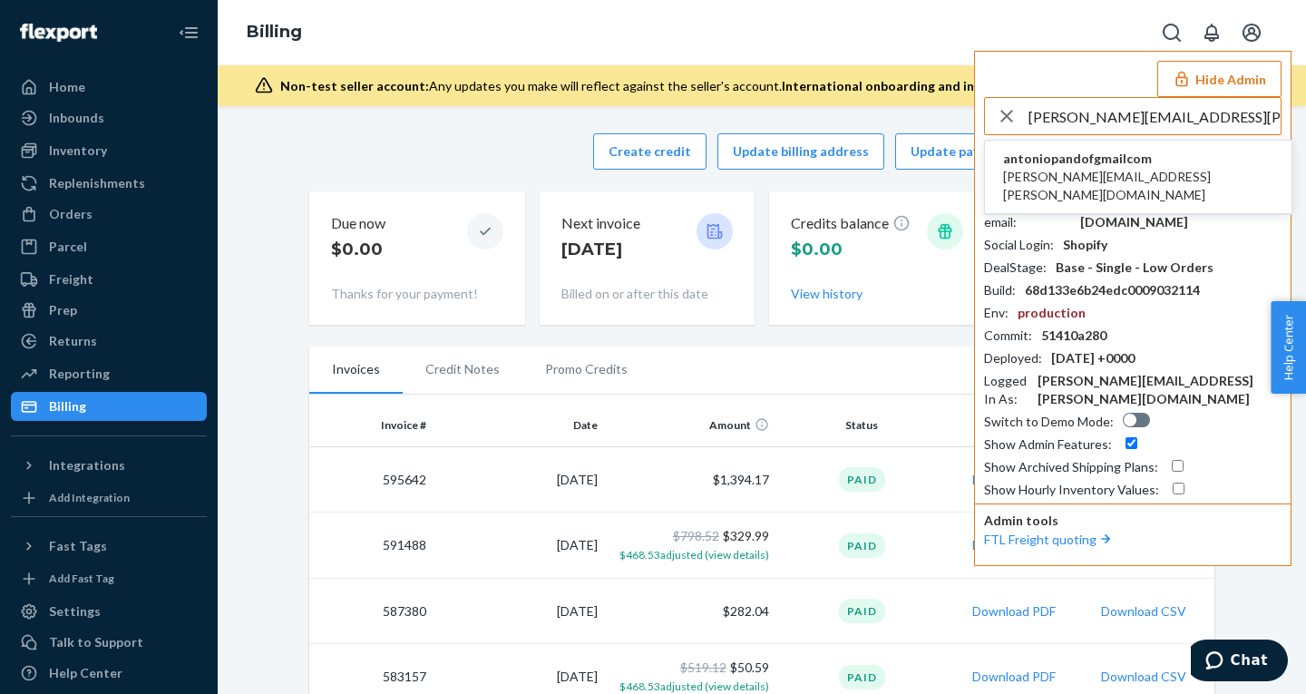
type input "antonio.pando.f@gmail.com"
click at [1094, 178] on span "antonio.pando.f@gmail.com" at bounding box center [1138, 186] width 270 height 36
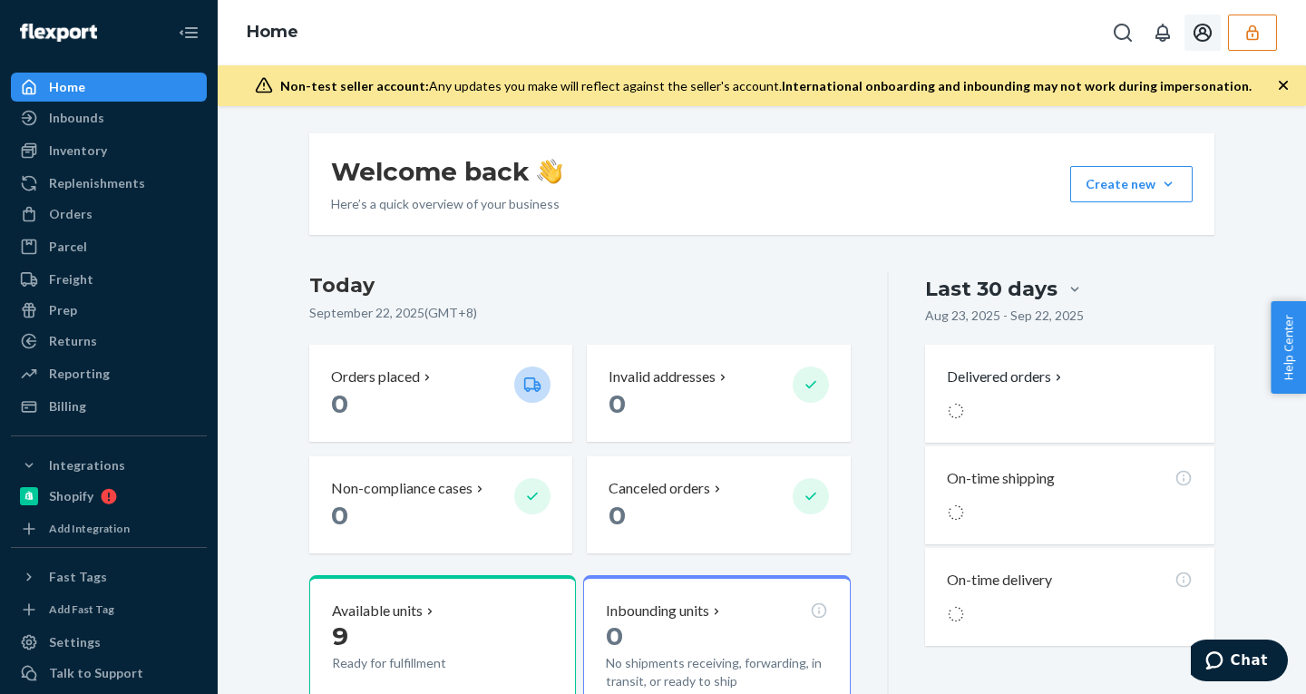
click at [1253, 34] on icon "button" at bounding box center [1253, 31] width 12 height 15
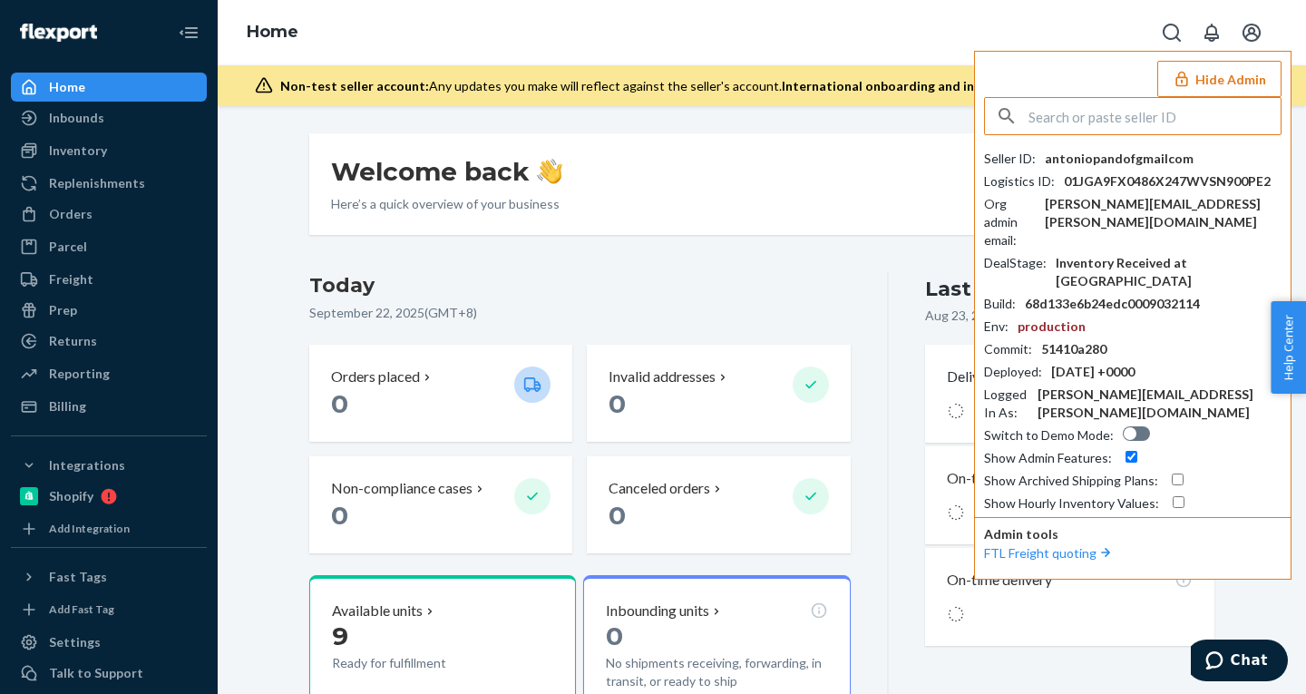
click at [1152, 161] on div "antoniopandofgmailcom" at bounding box center [1119, 159] width 149 height 18
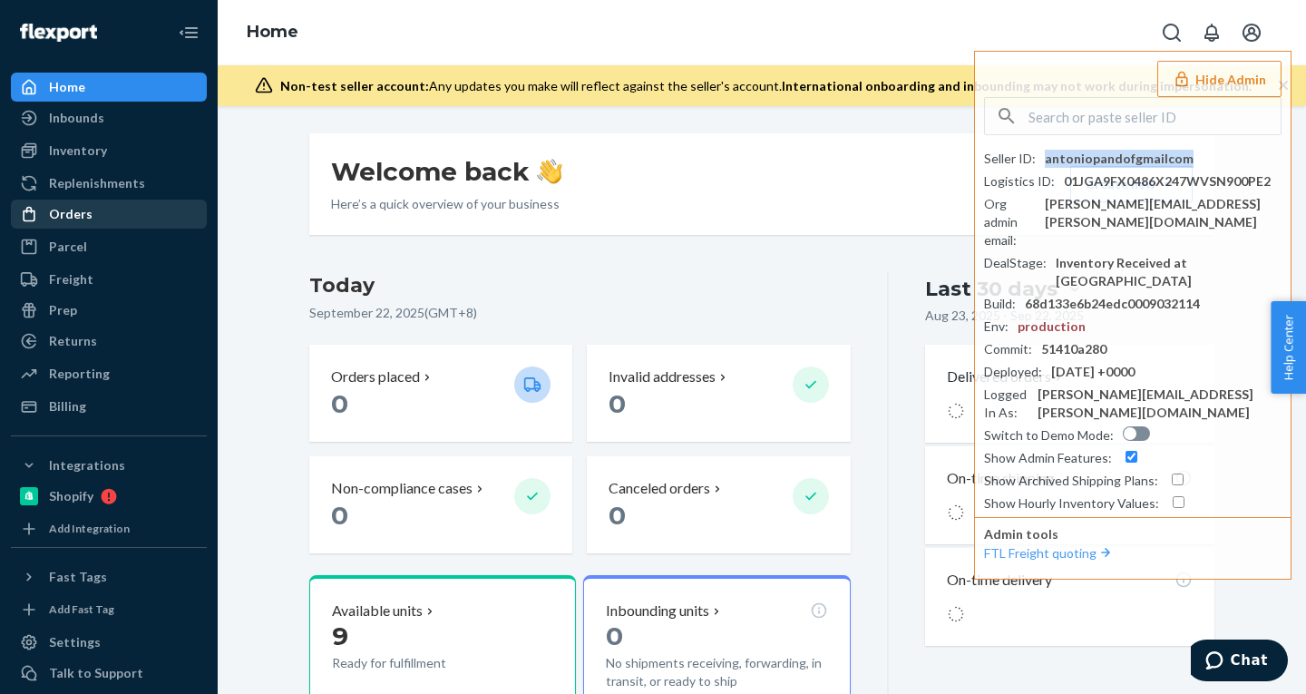
click at [80, 212] on div "Orders" at bounding box center [71, 214] width 44 height 18
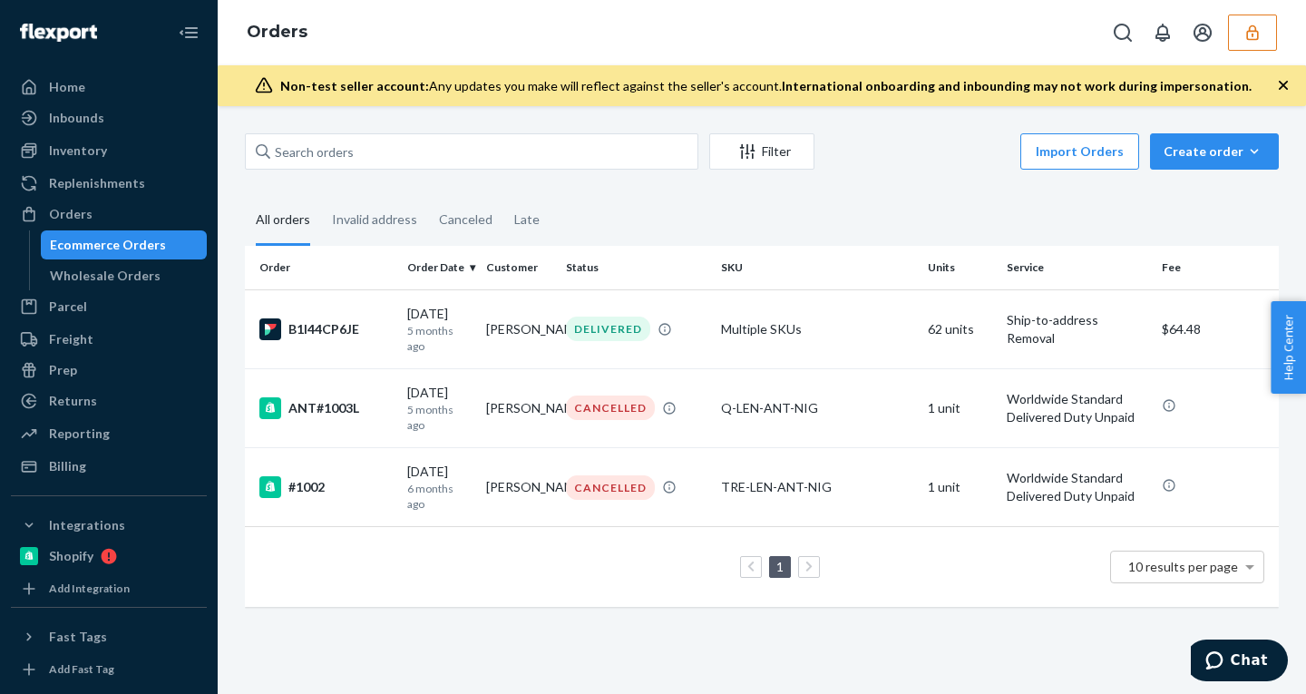
click at [1259, 37] on icon "button" at bounding box center [1253, 33] width 18 height 18
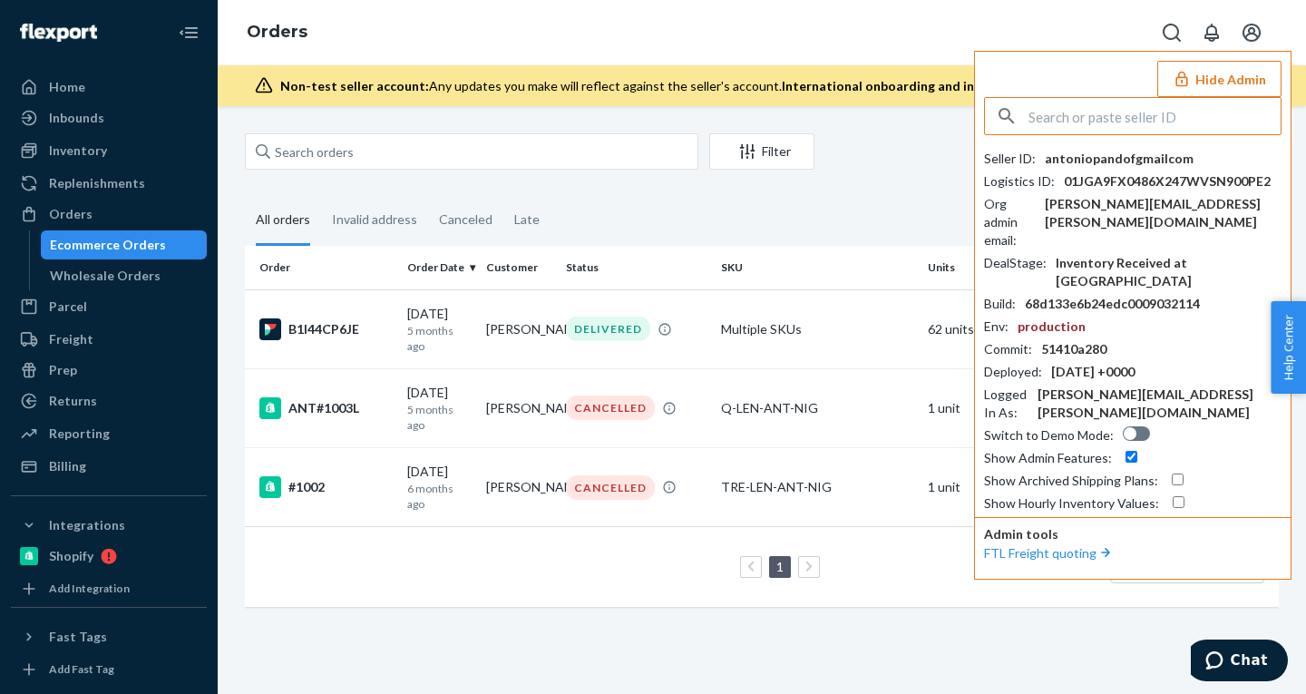
click at [1145, 158] on div "antoniopandofgmailcom" at bounding box center [1119, 159] width 149 height 18
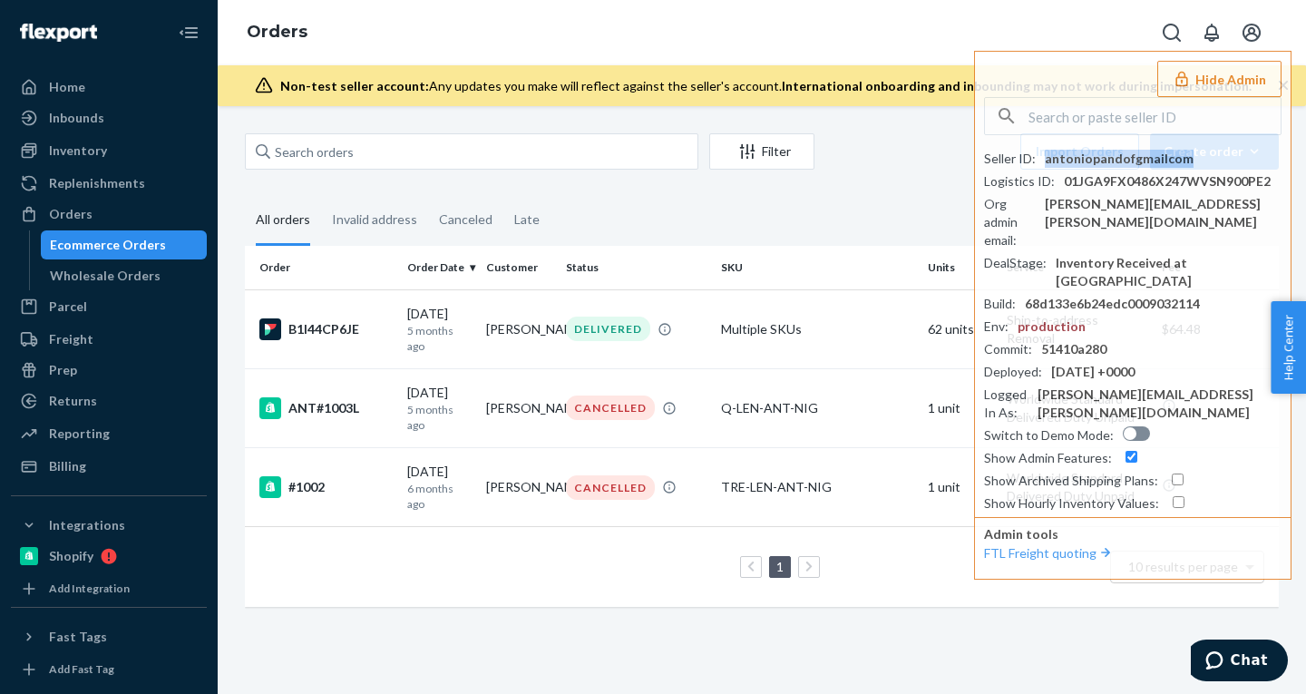
click at [1204, 65] on button "Hide Admin" at bounding box center [1220, 79] width 124 height 36
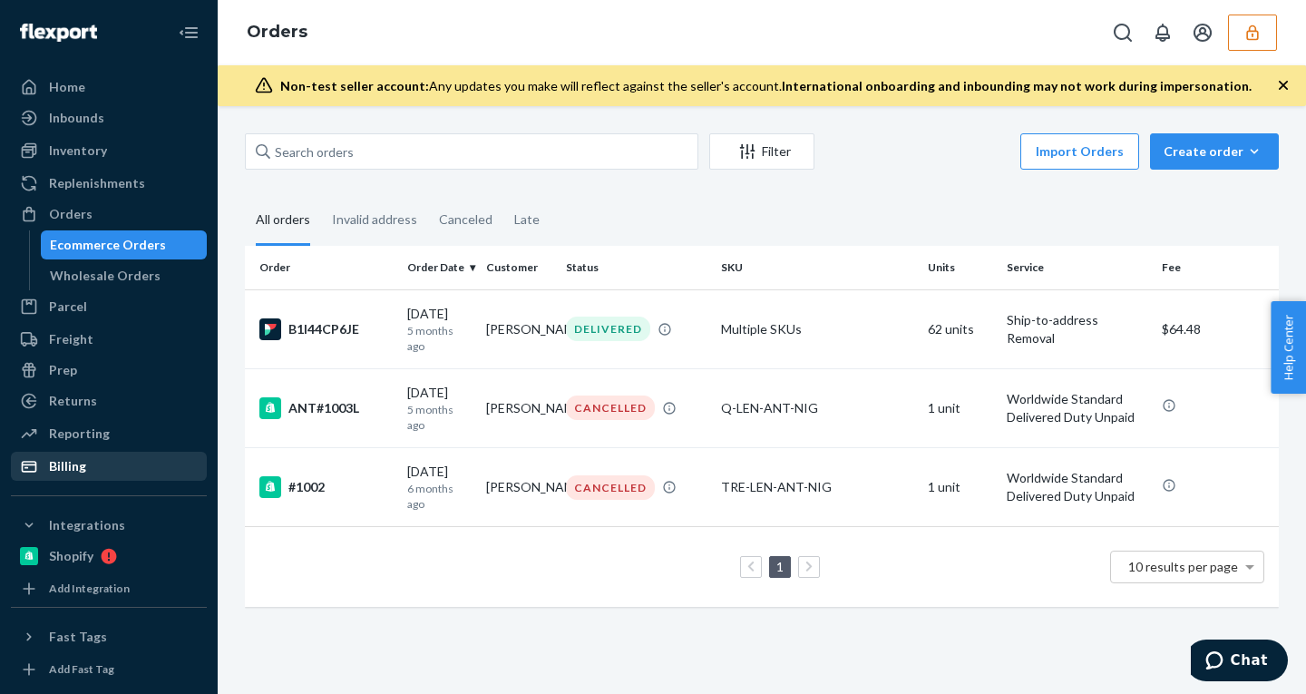
click at [79, 461] on div "Billing" at bounding box center [67, 466] width 37 height 18
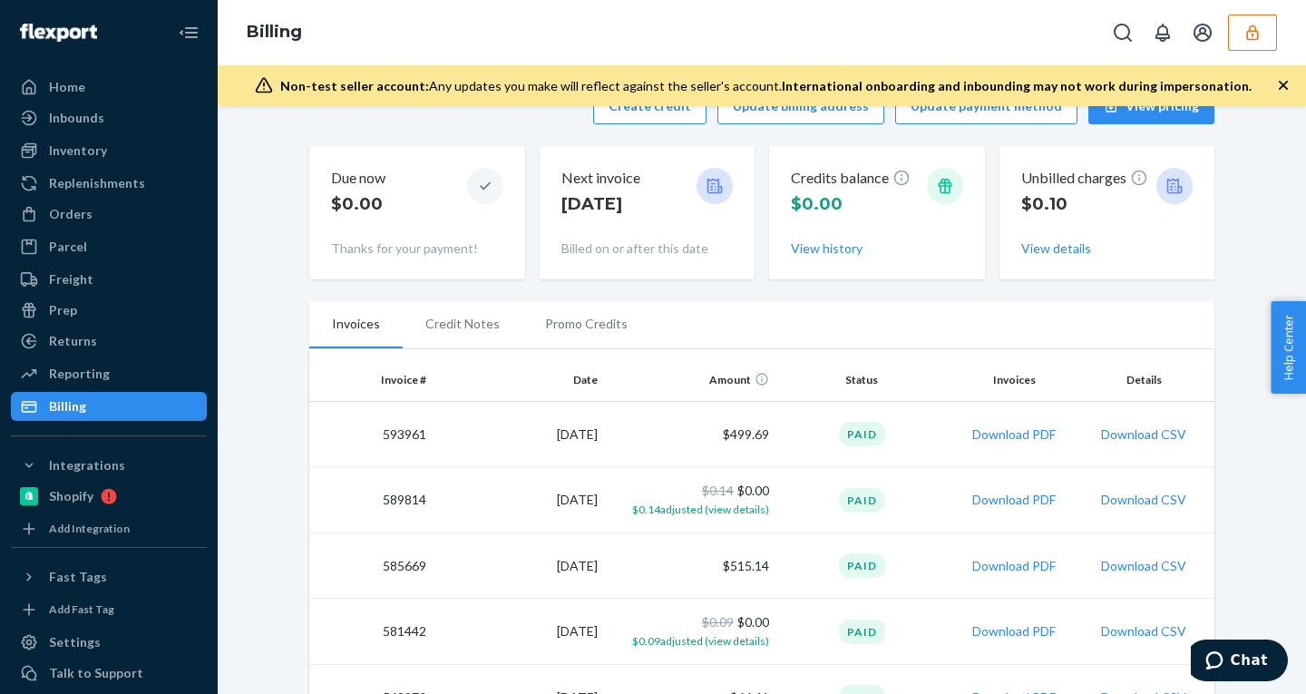
scroll to position [50, 0]
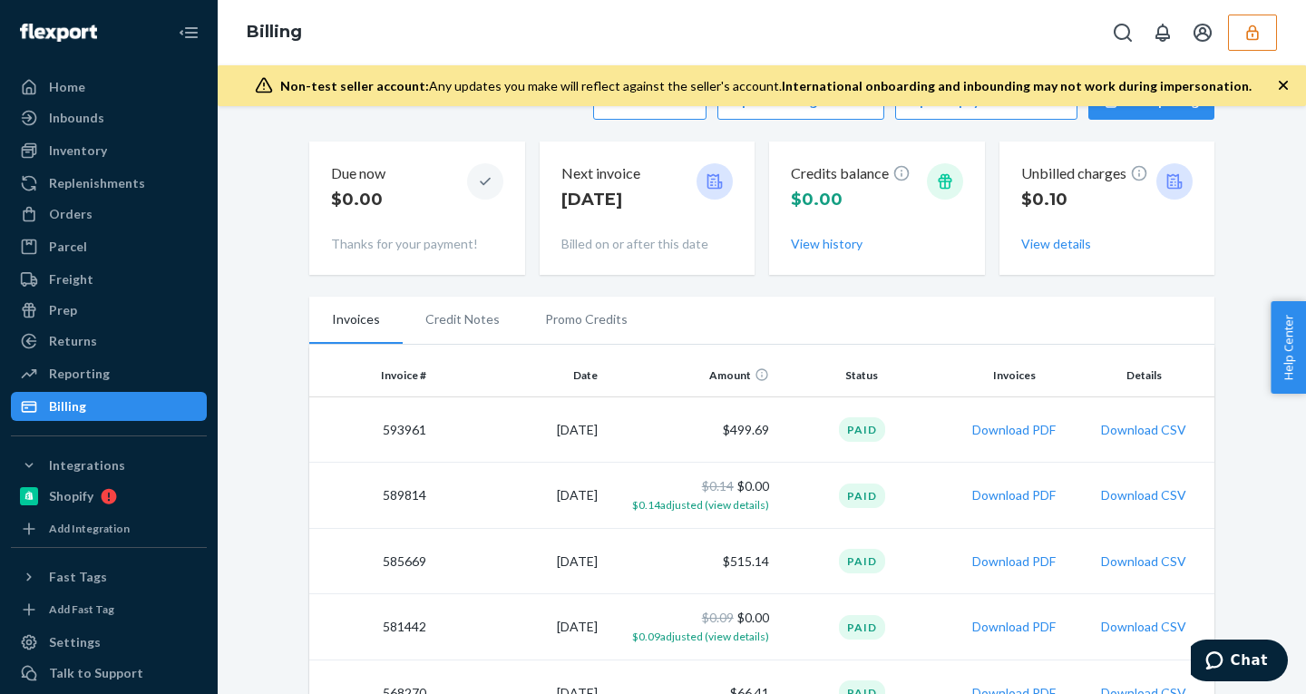
click at [889, 314] on ul "Invoices Credit Notes Promo Credits" at bounding box center [761, 321] width 905 height 48
click at [79, 206] on div "Orders" at bounding box center [71, 214] width 44 height 18
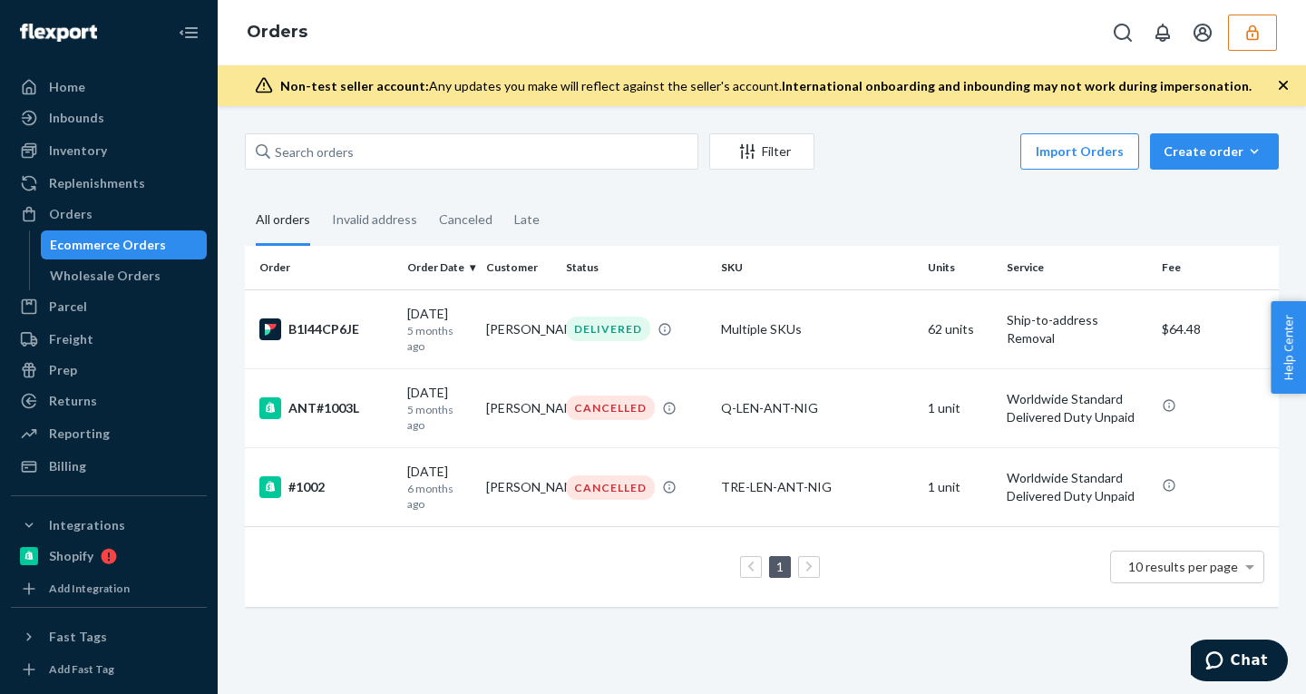
click at [1254, 28] on icon "button" at bounding box center [1253, 33] width 18 height 18
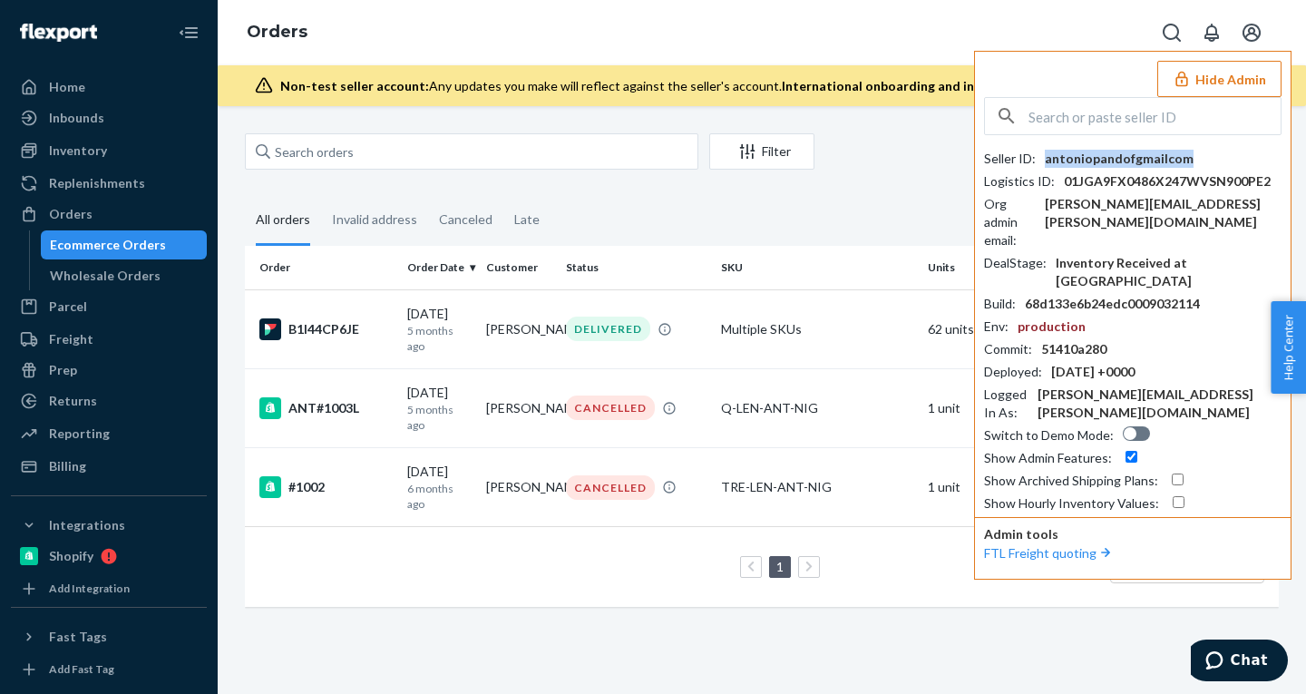
click at [1098, 158] on div "antoniopandofgmailcom" at bounding box center [1119, 159] width 149 height 18
copy div "antoniopandofgmailcom"
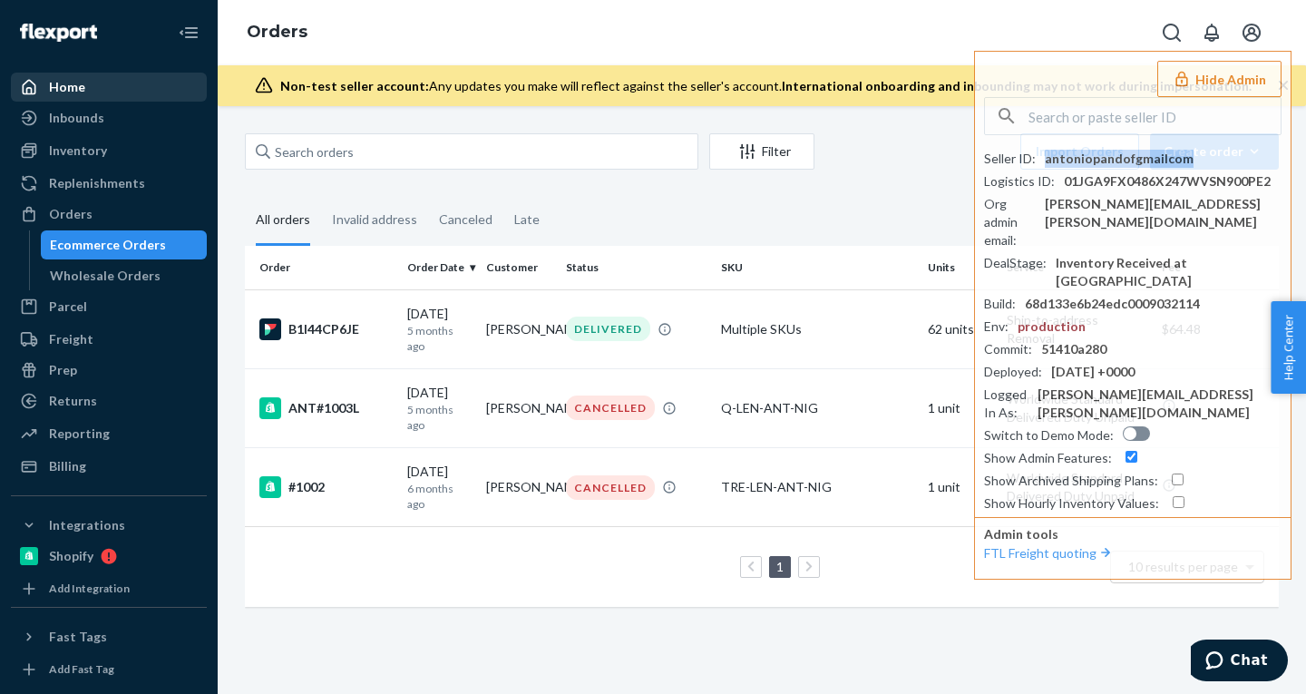
click at [66, 93] on div "Home" at bounding box center [67, 87] width 36 height 18
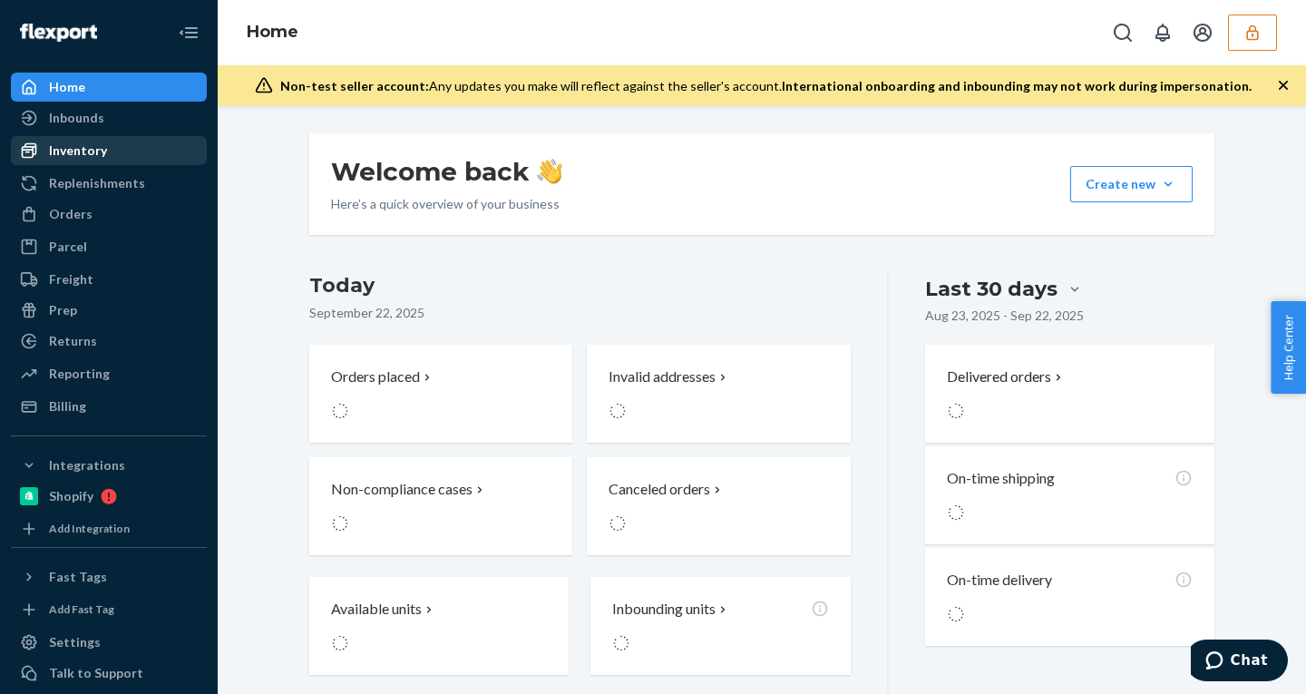
click at [61, 152] on div "Inventory" at bounding box center [78, 151] width 58 height 18
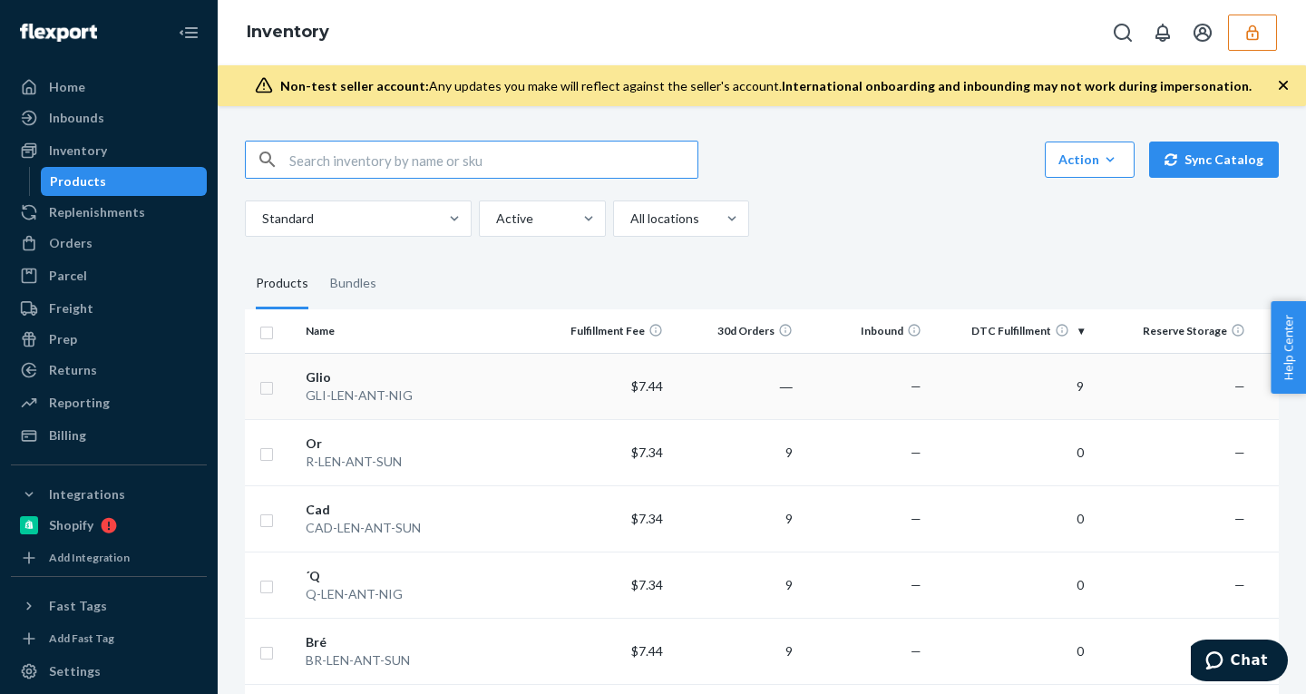
click at [263, 395] on input "checkbox" at bounding box center [266, 386] width 15 height 19
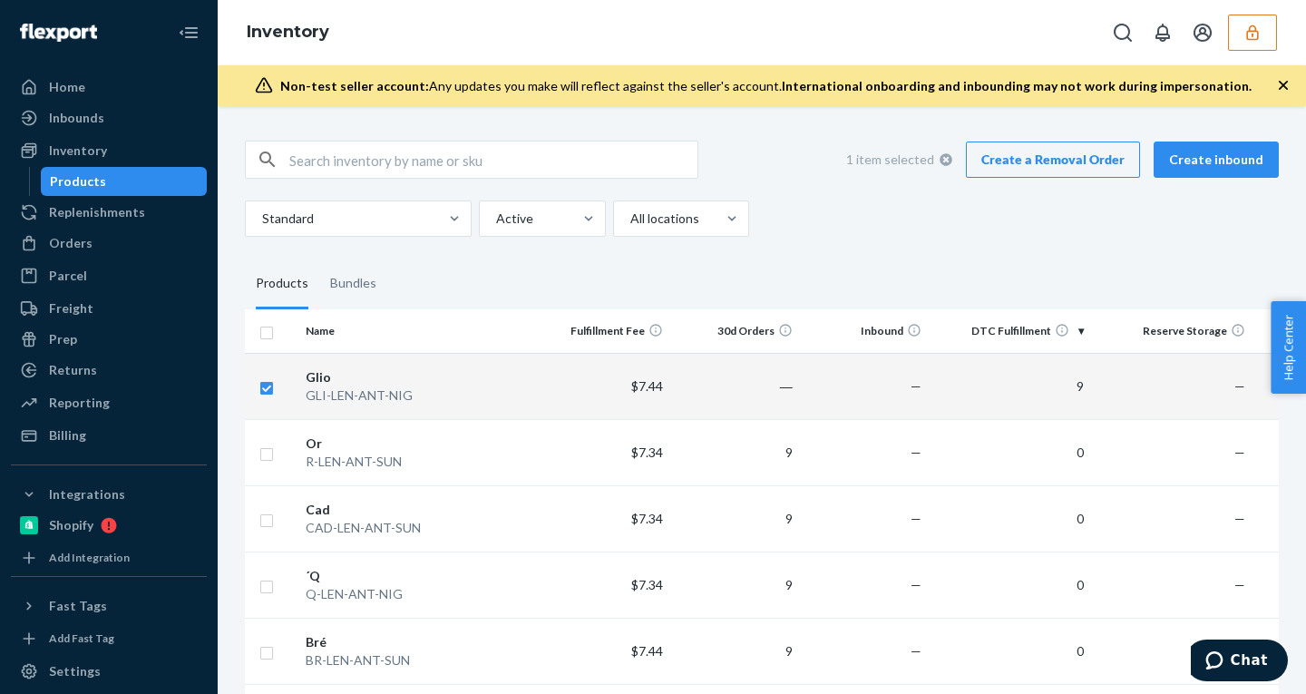
checkbox input "true"
click at [1051, 161] on link "Create a Removal Order" at bounding box center [1053, 160] width 174 height 36
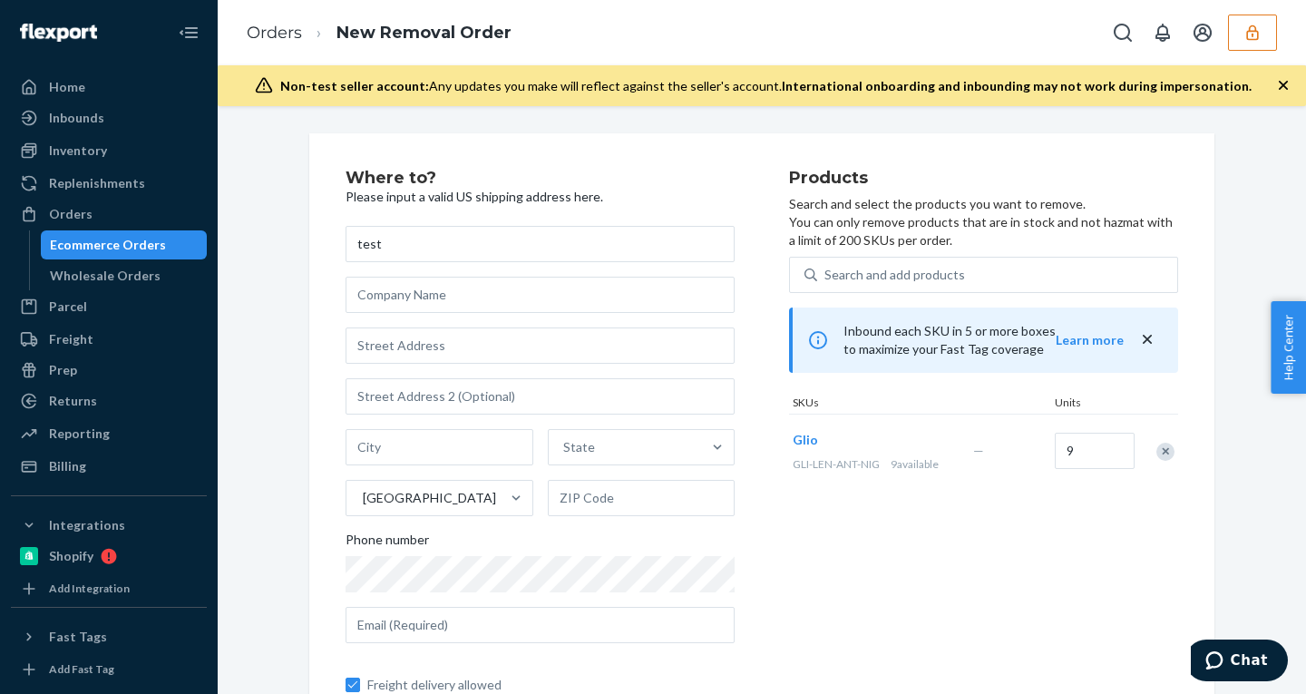
type input "test"
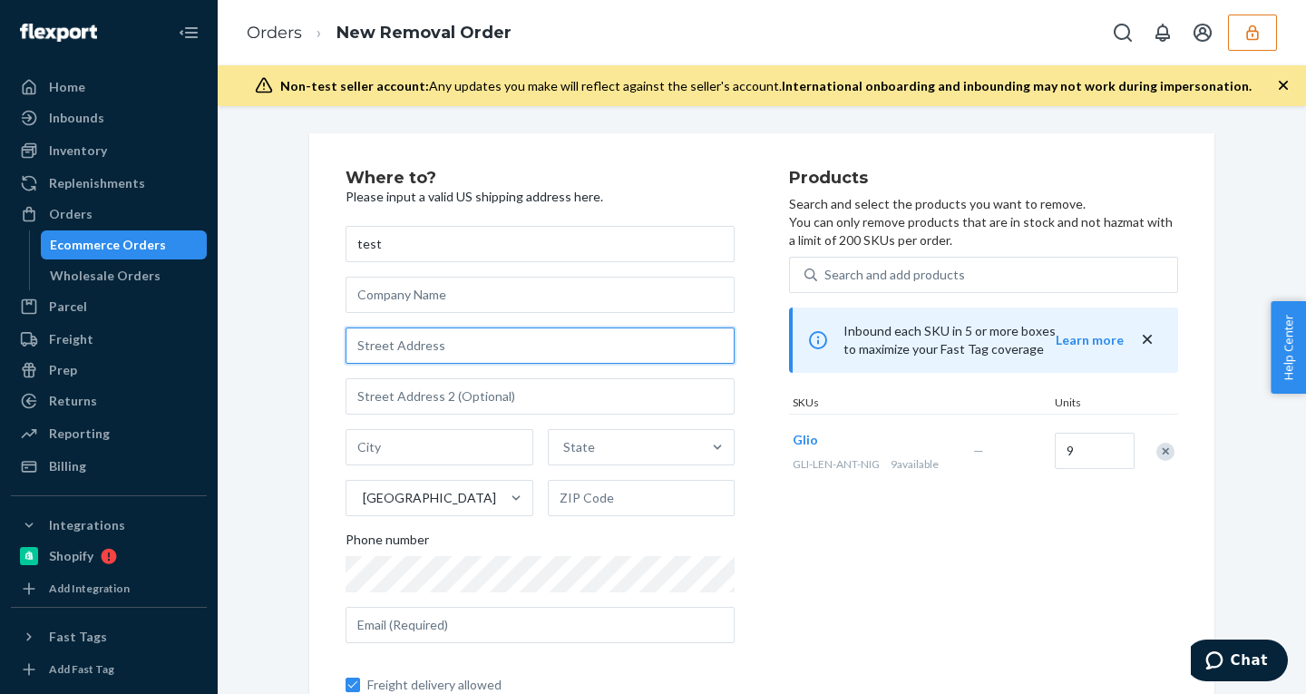
click at [496, 354] on input "text" at bounding box center [540, 346] width 389 height 36
type input "123 William St"
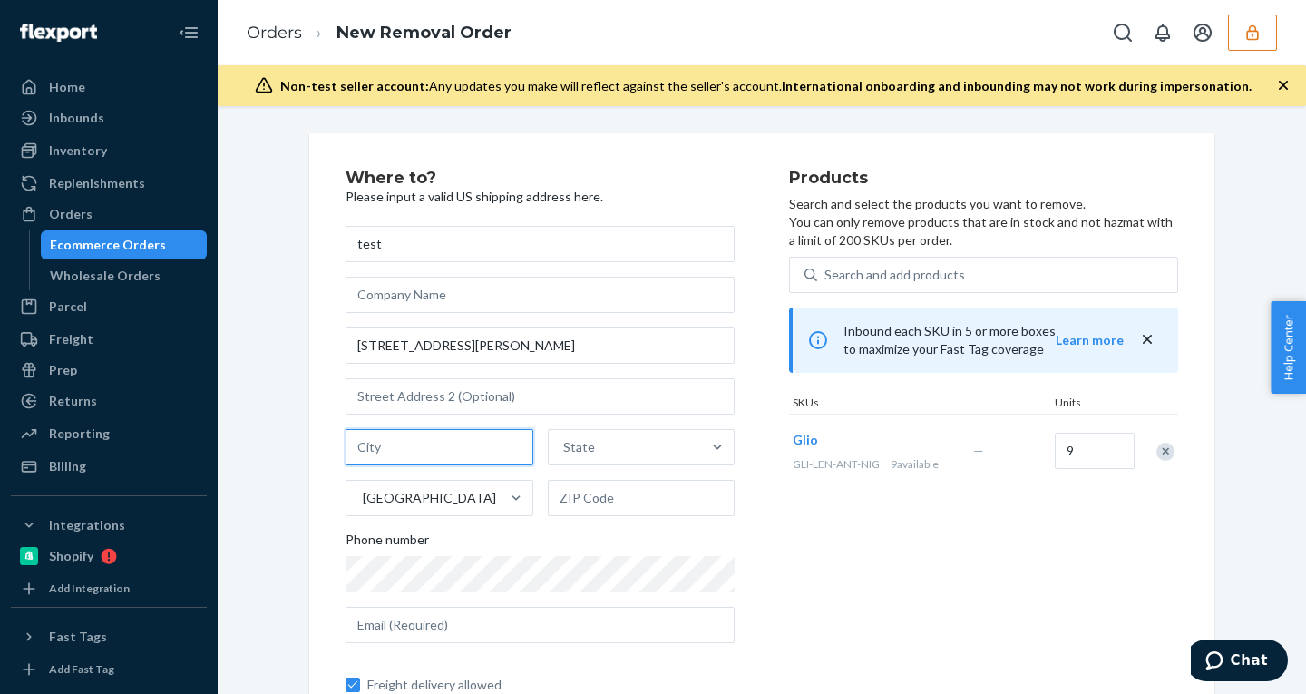
type input "Manhattan - New York"
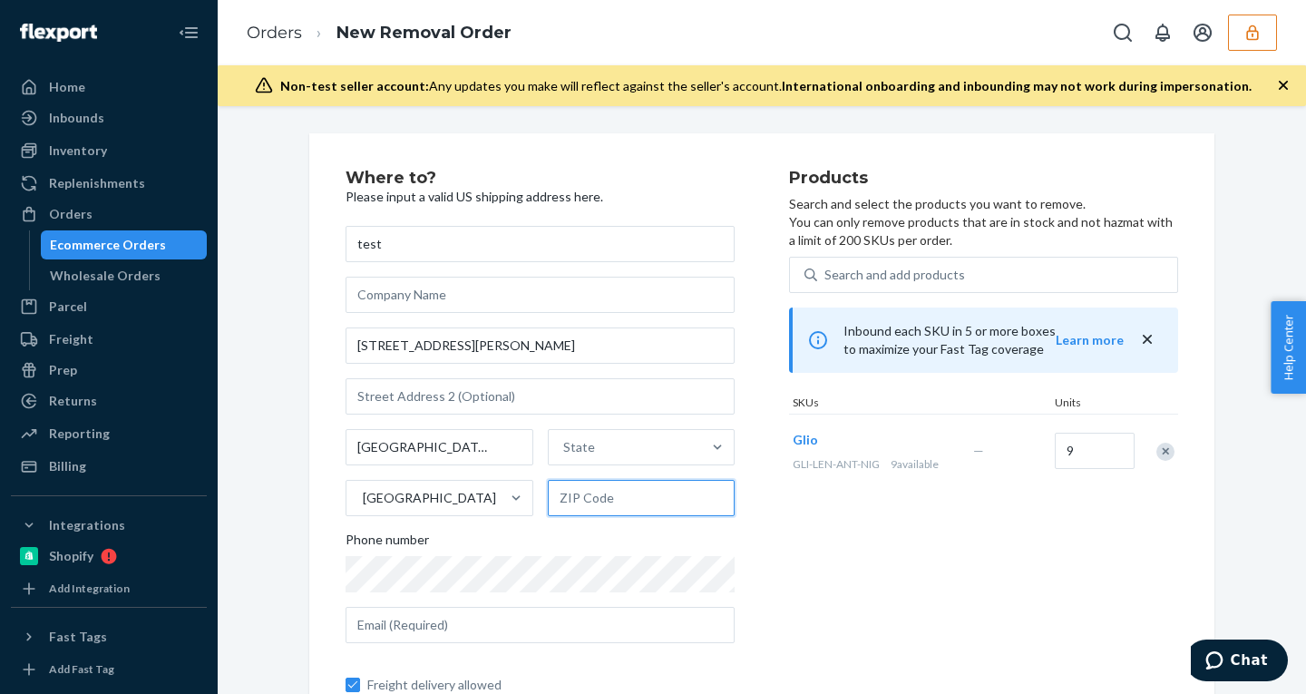
type input "10038"
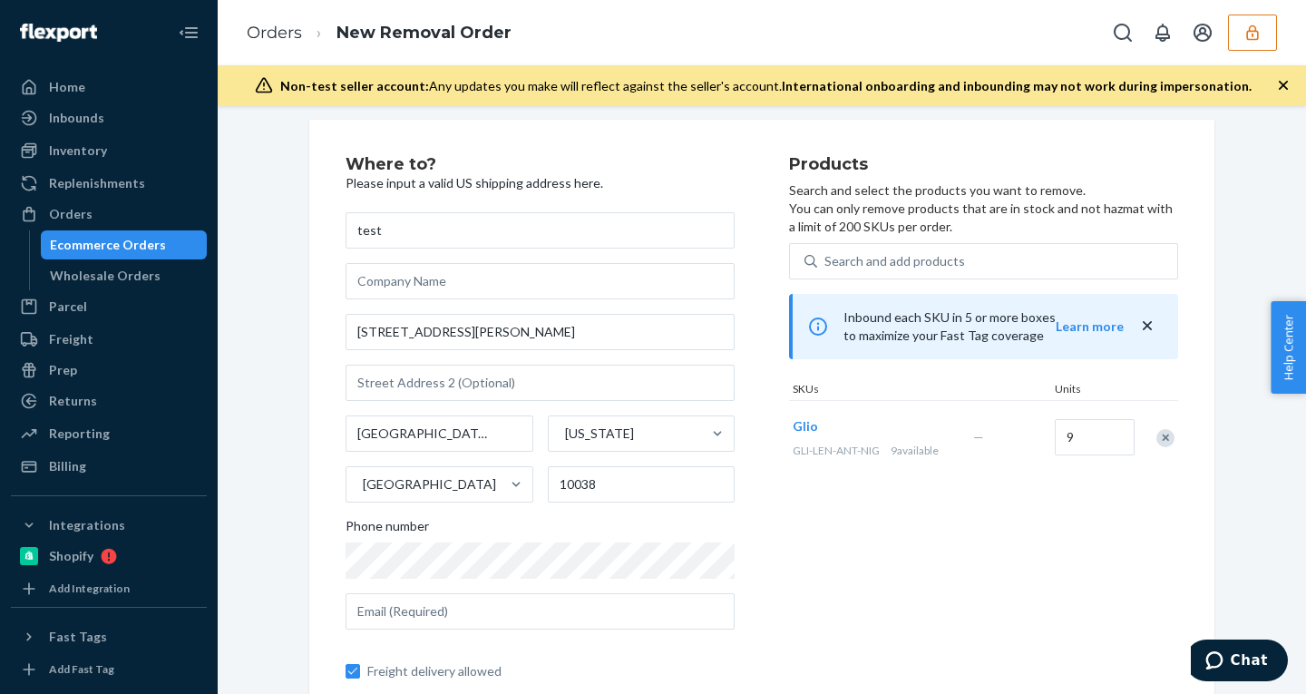
scroll to position [123, 0]
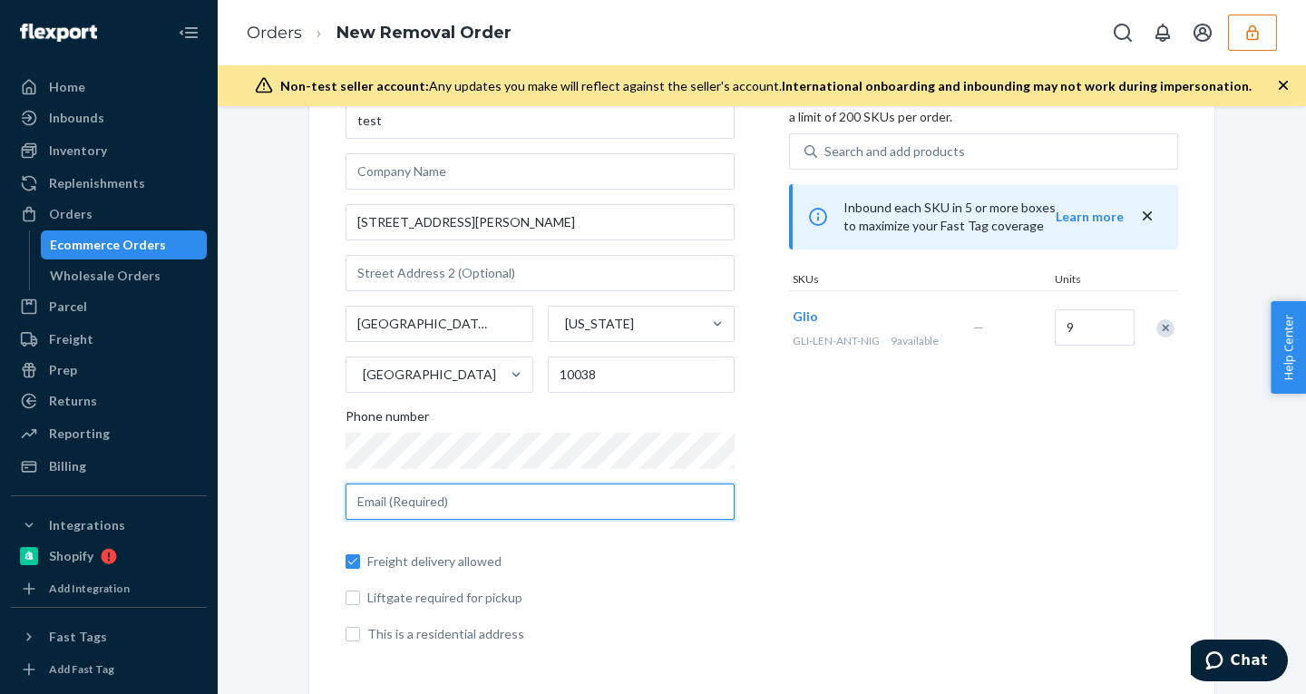
click at [456, 502] on input "text" at bounding box center [540, 502] width 389 height 36
click at [417, 502] on input "test@gmailc.om" at bounding box center [540, 502] width 389 height 36
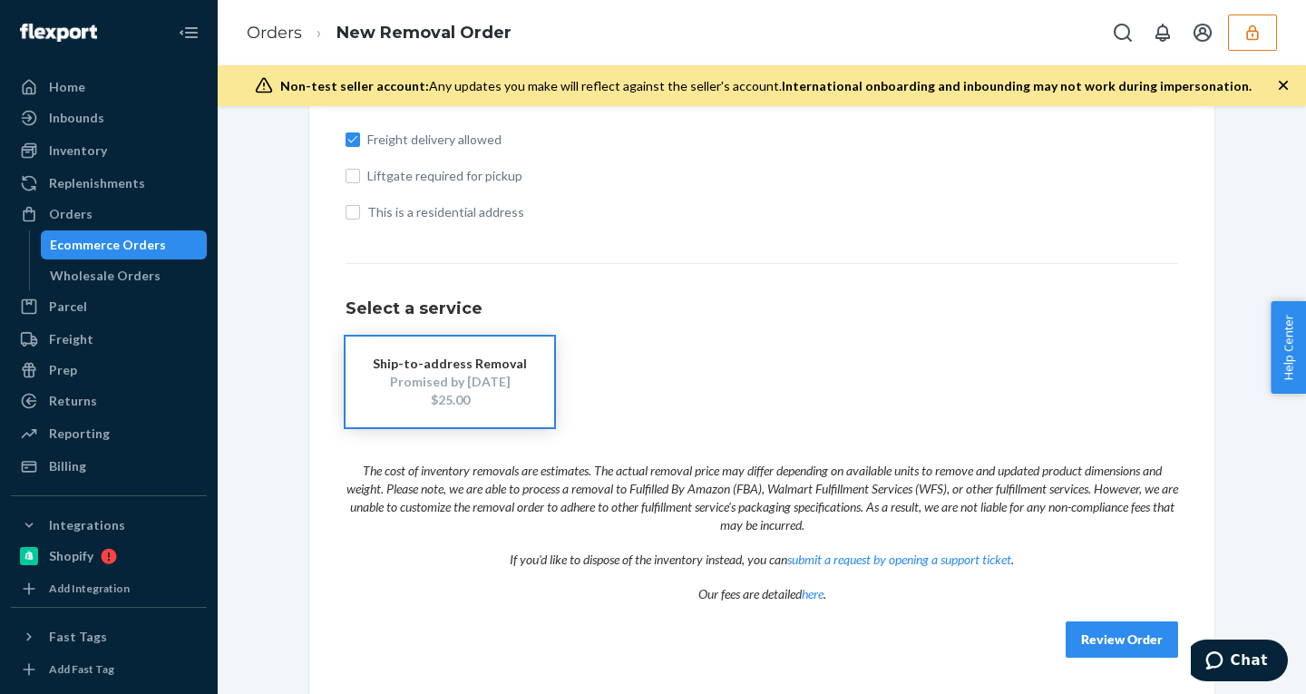
scroll to position [0, 0]
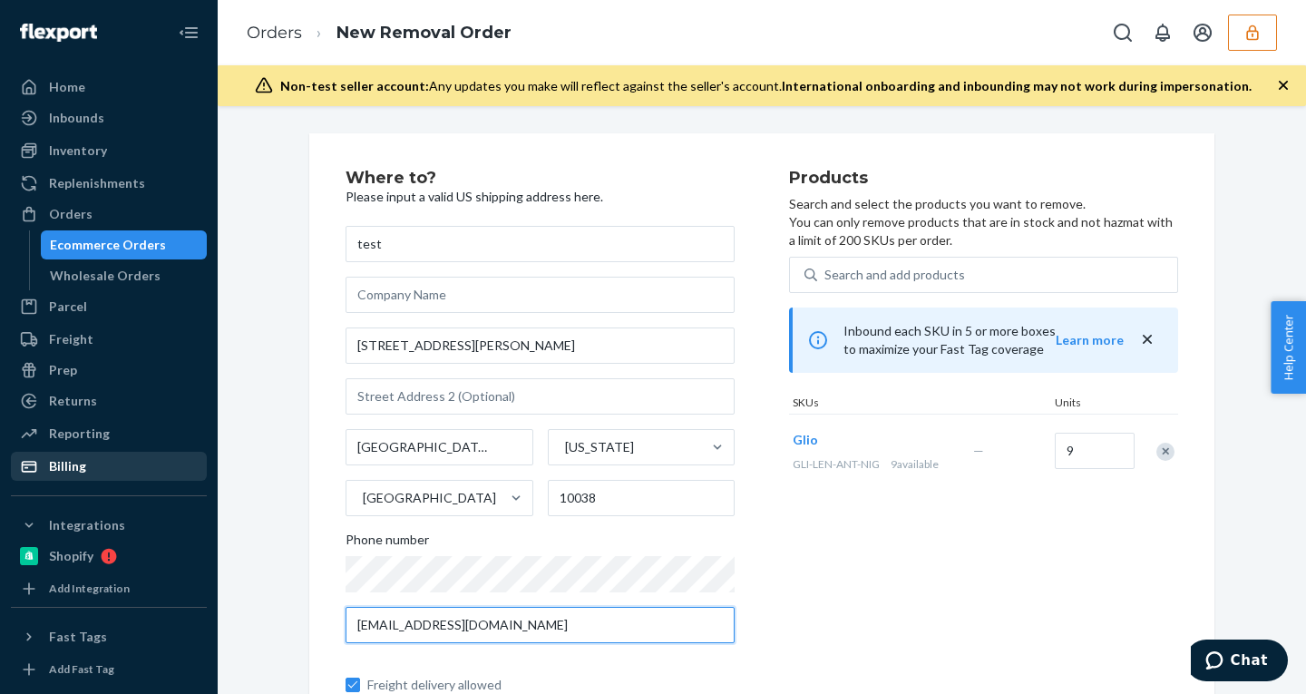
type input "test@gmail.com"
click at [67, 460] on div "Billing" at bounding box center [67, 466] width 37 height 18
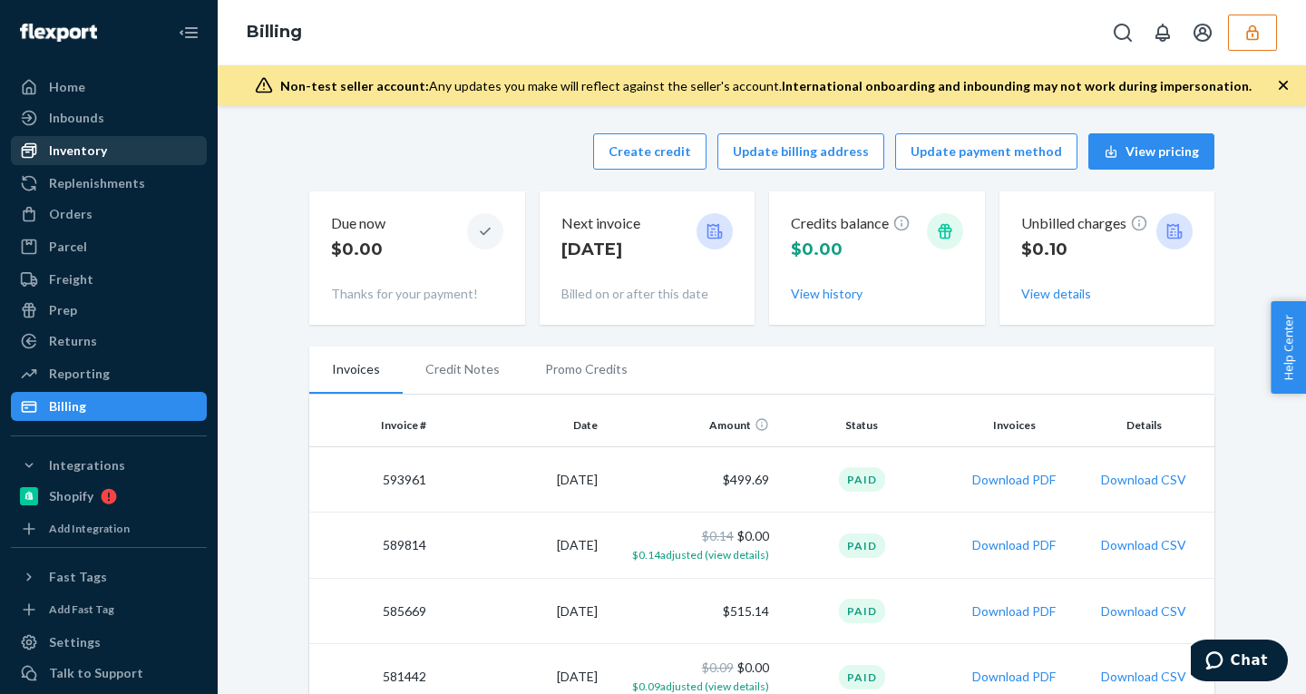
click at [82, 152] on div "Inventory" at bounding box center [78, 151] width 58 height 18
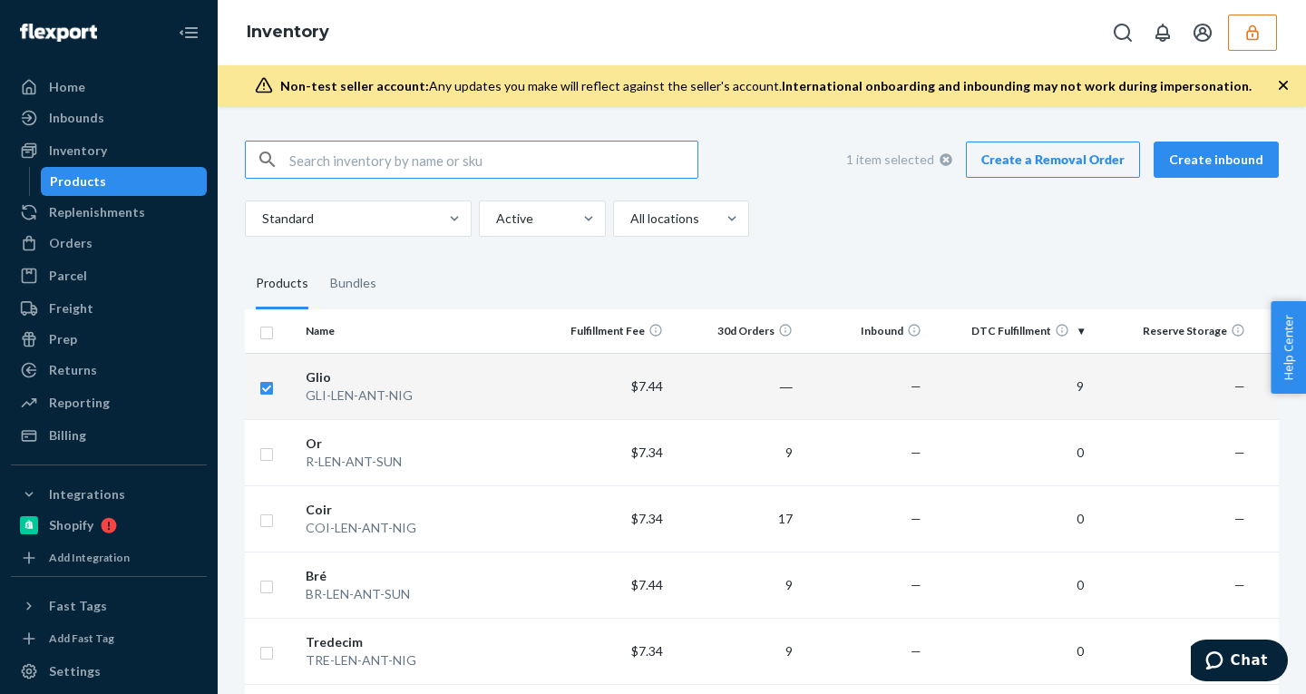
click at [940, 161] on icon at bounding box center [946, 159] width 13 height 13
checkbox input "false"
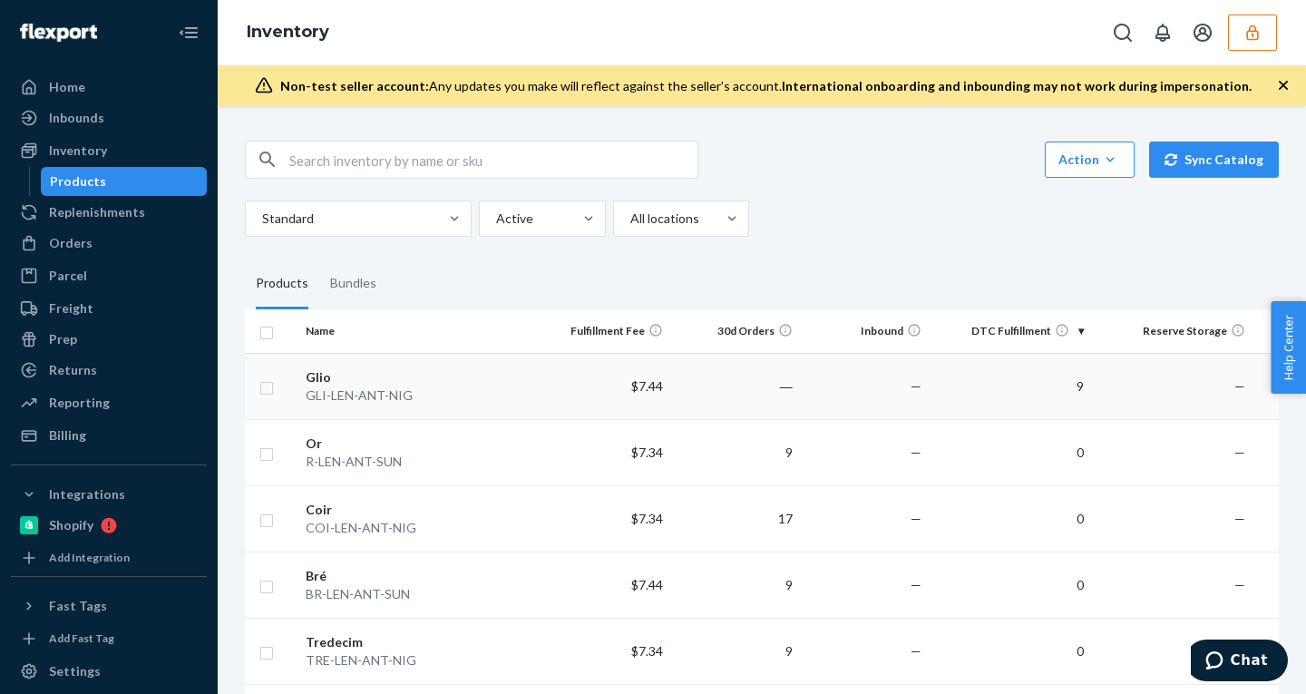
click at [468, 377] on div "Glio" at bounding box center [420, 377] width 228 height 18
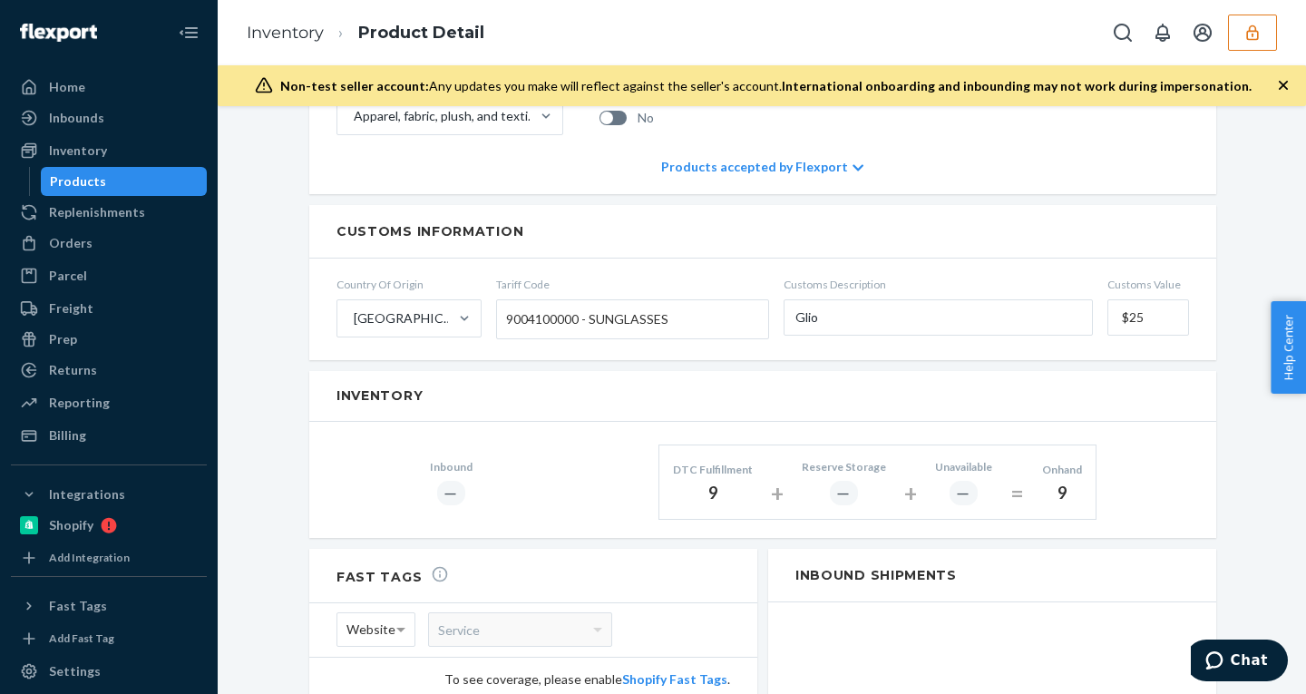
scroll to position [801, 0]
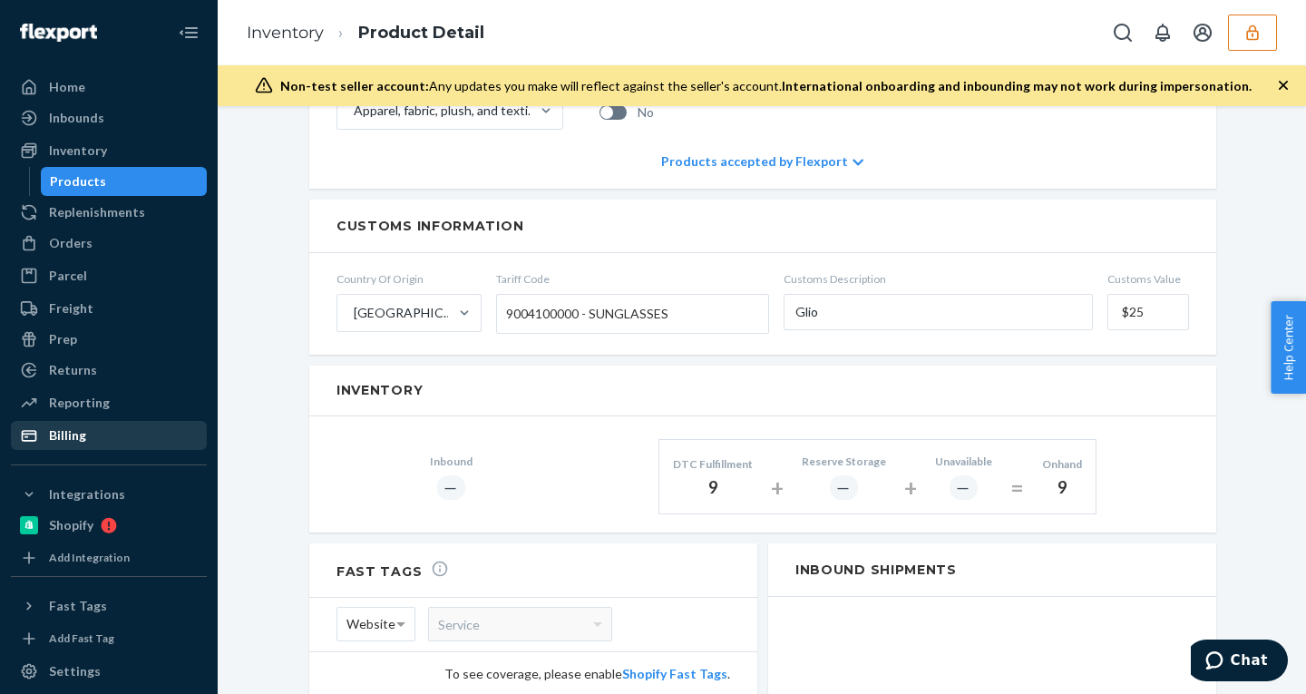
click at [64, 434] on div "Billing" at bounding box center [67, 435] width 37 height 18
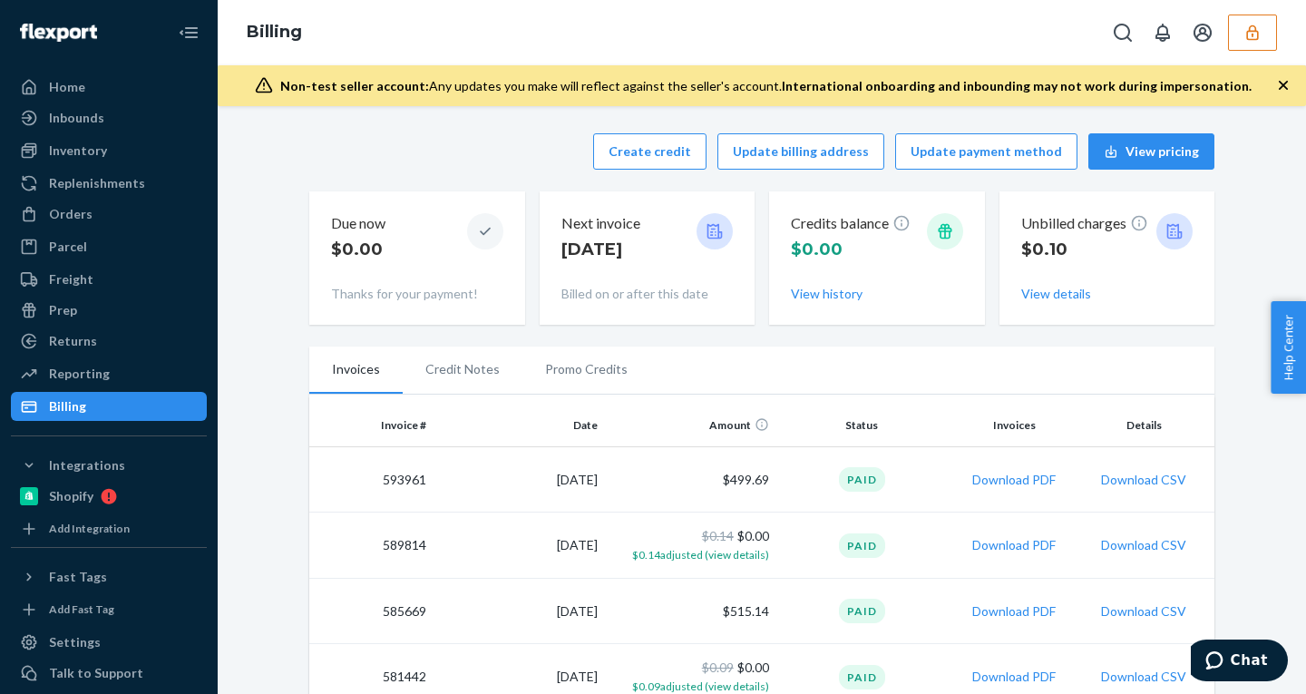
click at [1285, 81] on icon "button" at bounding box center [1284, 85] width 18 height 18
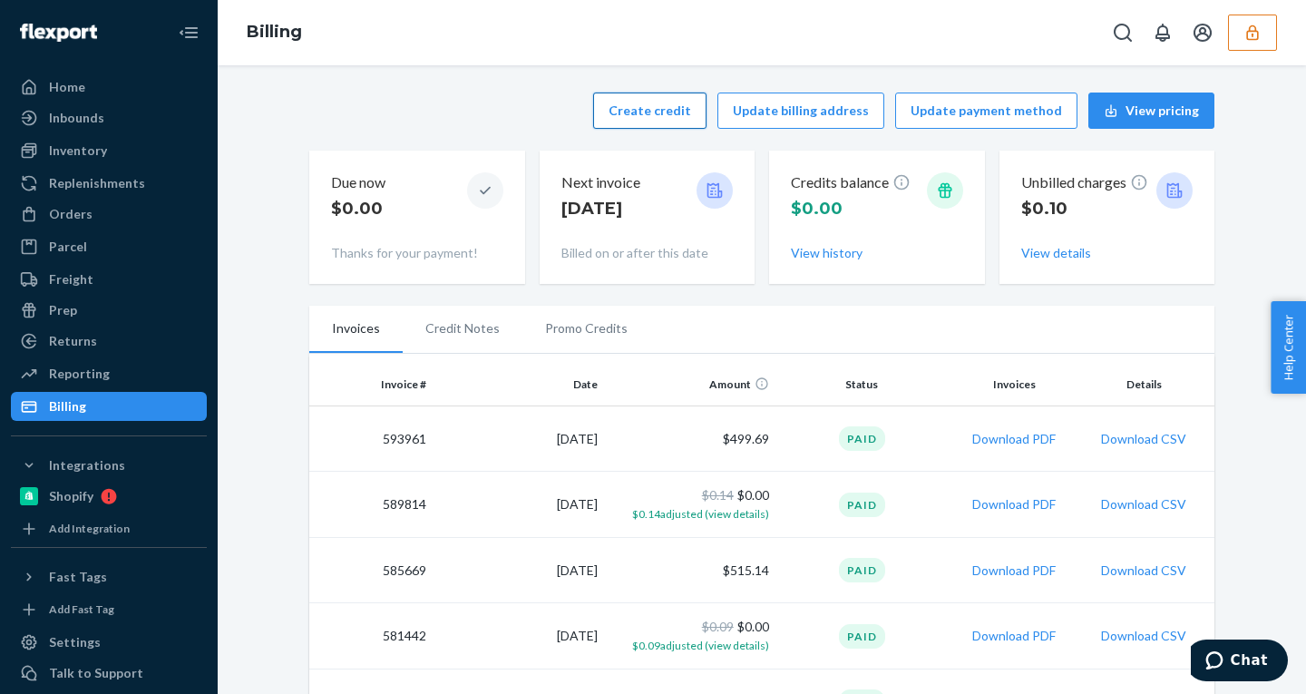
click at [666, 103] on button "Create credit" at bounding box center [649, 111] width 113 height 36
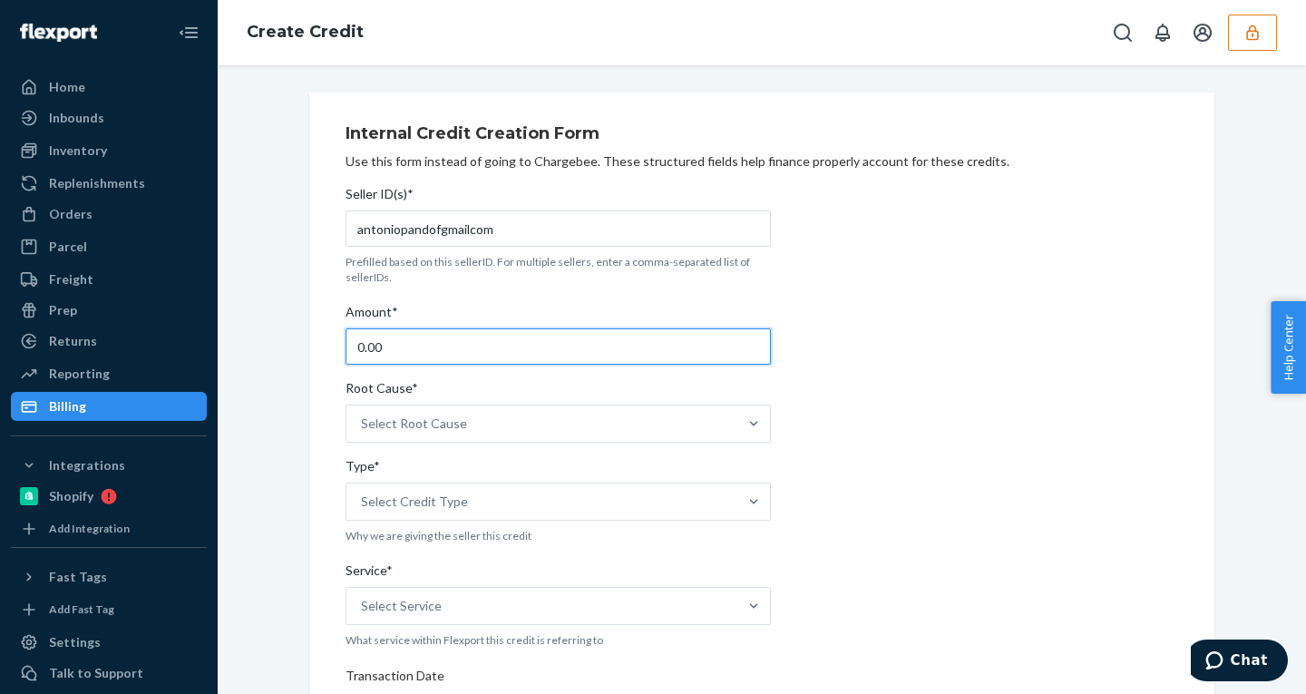
drag, startPoint x: 402, startPoint y: 356, endPoint x: 251, endPoint y: 334, distance: 152.2
click at [251, 334] on div "Internal Credit Creation Form Use this form instead of going to Chargebee. Thes…" at bounding box center [761, 672] width 1061 height 1159
type input "26"
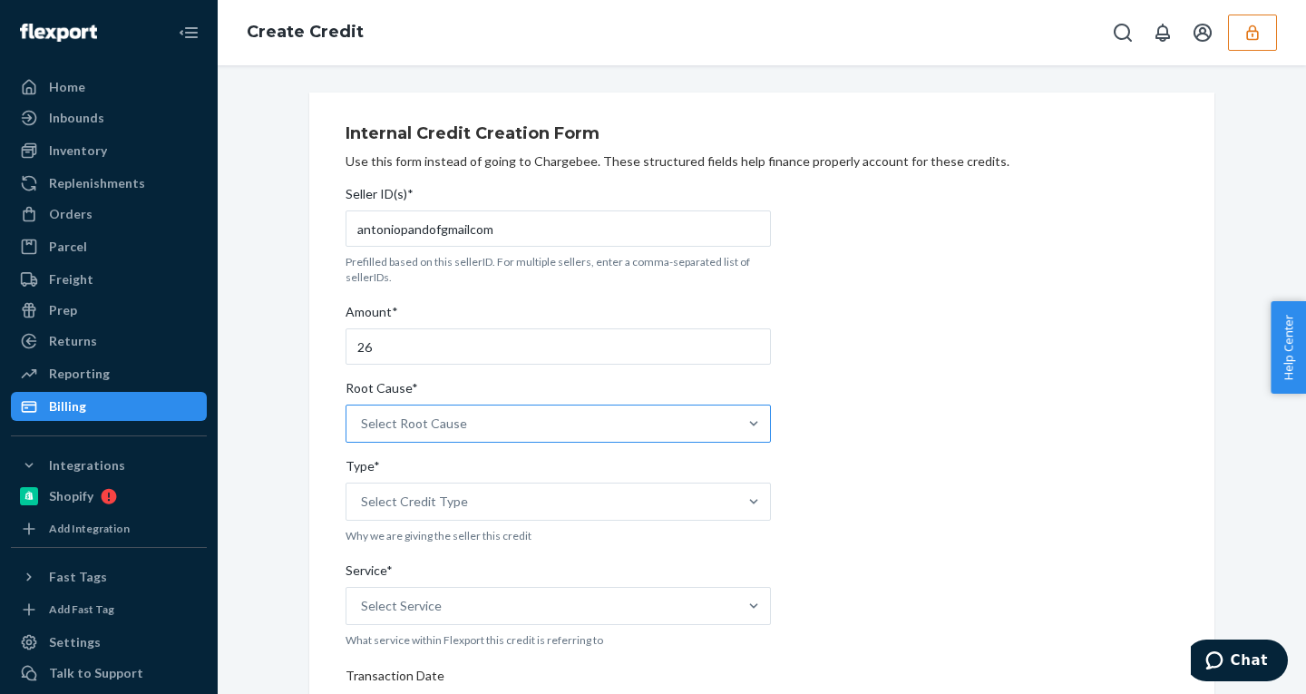
click at [482, 433] on div "Select Root Cause" at bounding box center [542, 424] width 391 height 36
click at [363, 433] on input "Root Cause* Select Root Cause" at bounding box center [362, 424] width 2 height 18
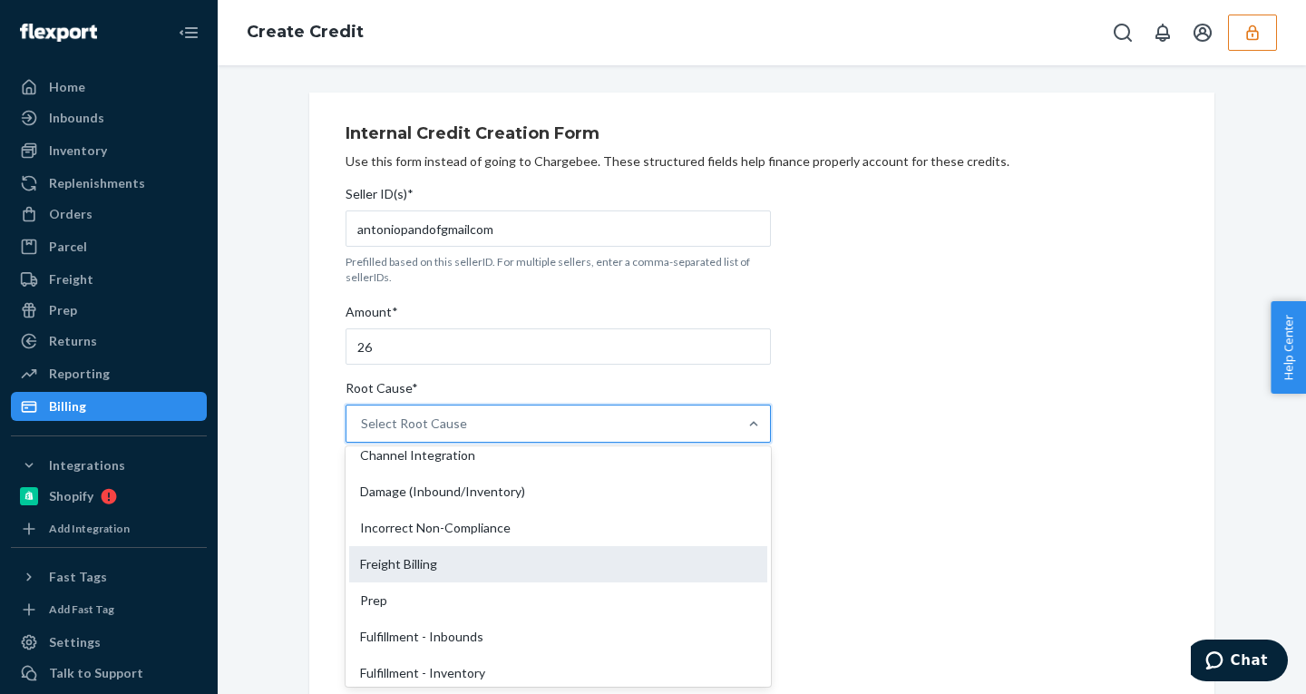
scroll to position [819, 0]
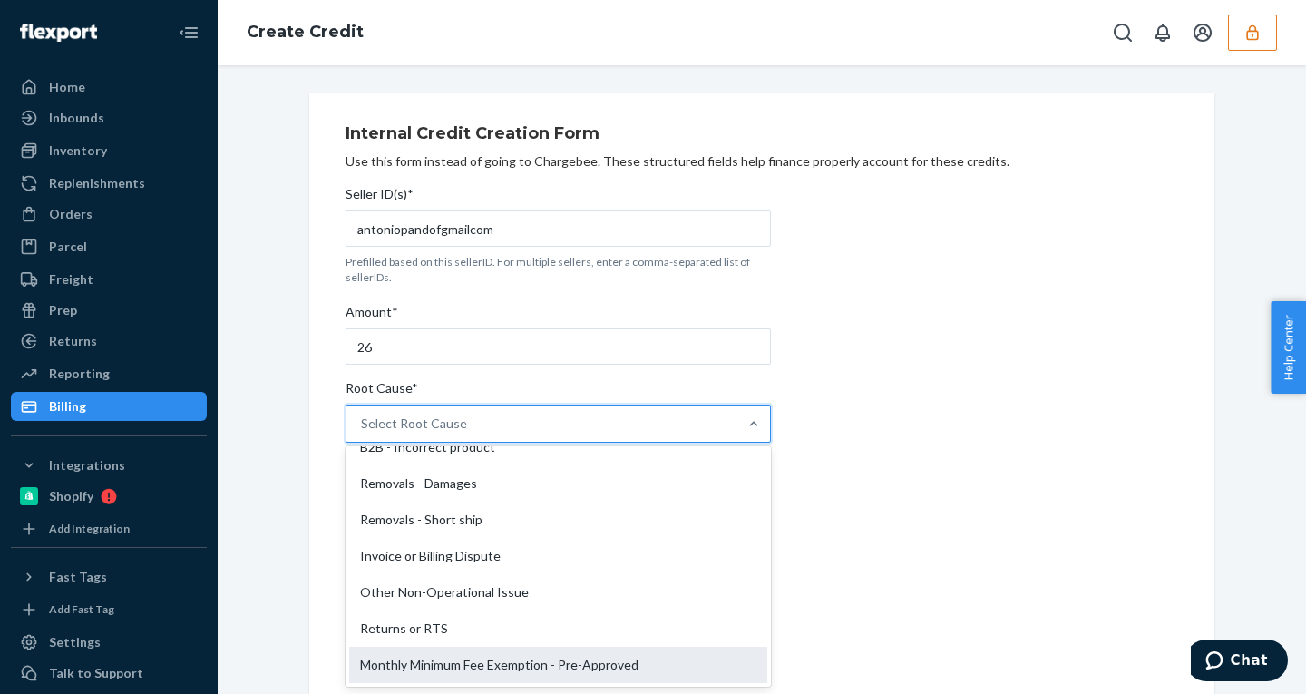
click at [479, 657] on div "Monthly Minimum Fee Exemption - Pre-Approved" at bounding box center [558, 665] width 418 height 36
click at [363, 433] on input "Root Cause* option Monthly Minimum Fee Exemption - Pre-Approved focused, 29 of …" at bounding box center [362, 424] width 2 height 18
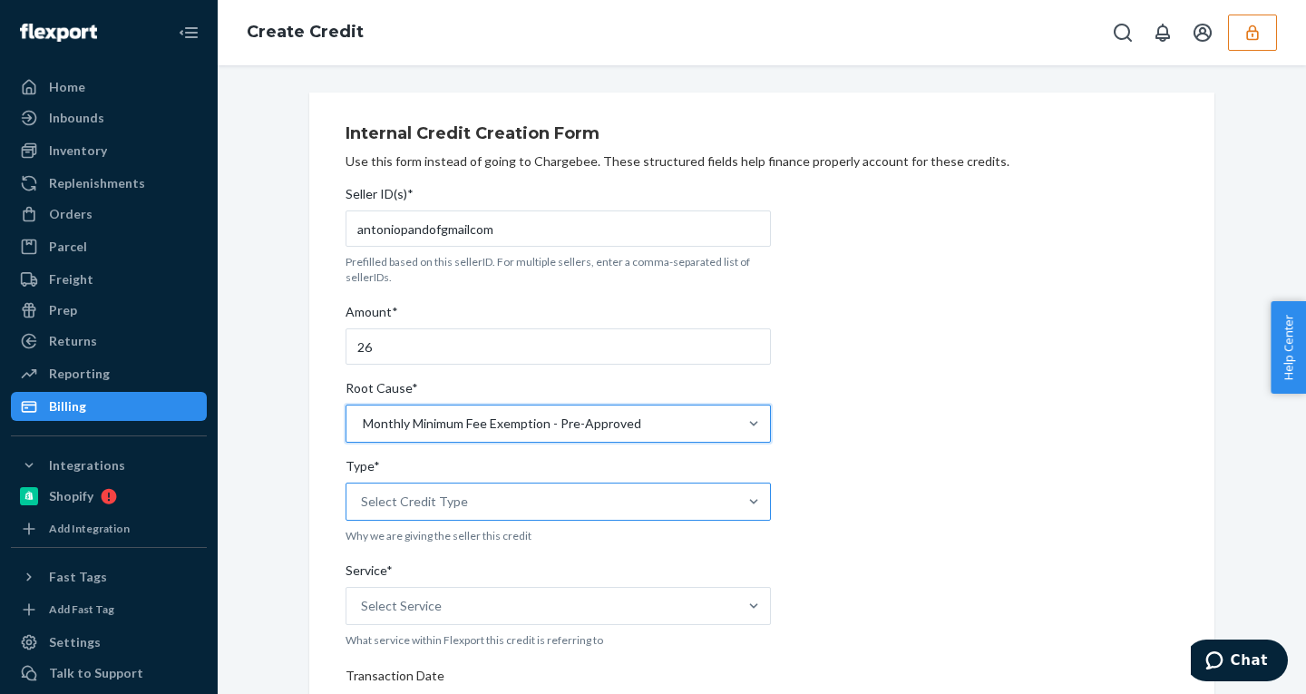
click at [449, 492] on div "Select Credit Type" at bounding box center [542, 502] width 391 height 36
click at [363, 493] on input "Type* Select Credit Type" at bounding box center [362, 502] width 2 height 18
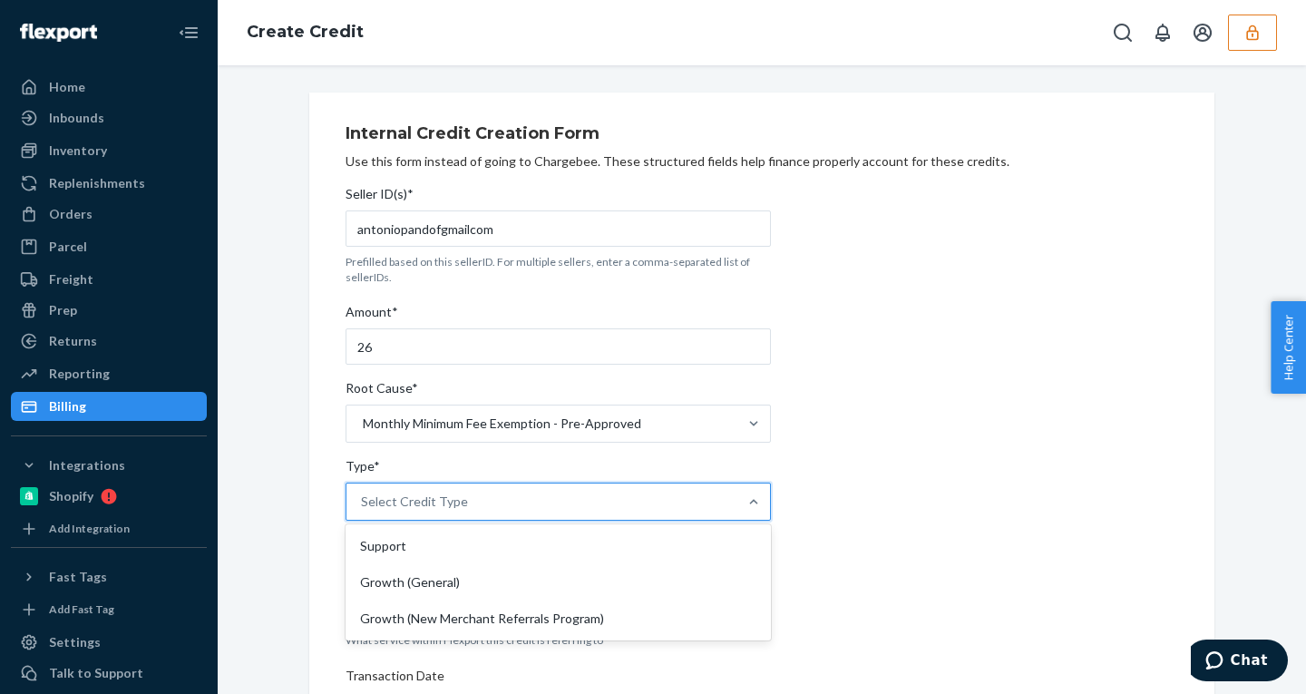
click at [392, 541] on div "Support" at bounding box center [558, 546] width 418 height 36
click at [363, 511] on input "Type* option Support focused, 1 of 3. 3 results available. Use Up and Down to c…" at bounding box center [362, 502] width 2 height 18
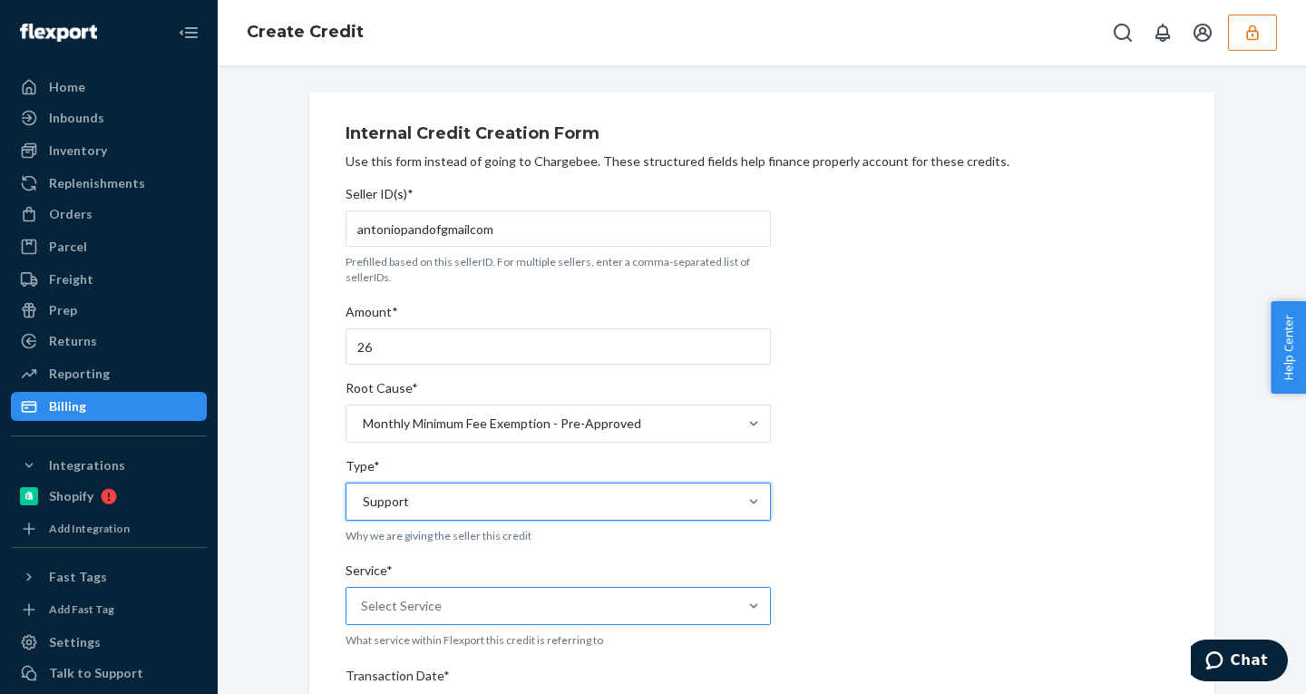
click at [442, 605] on div "Select Service" at bounding box center [542, 606] width 391 height 36
click at [363, 605] on input "Service* Select Service" at bounding box center [362, 606] width 2 height 18
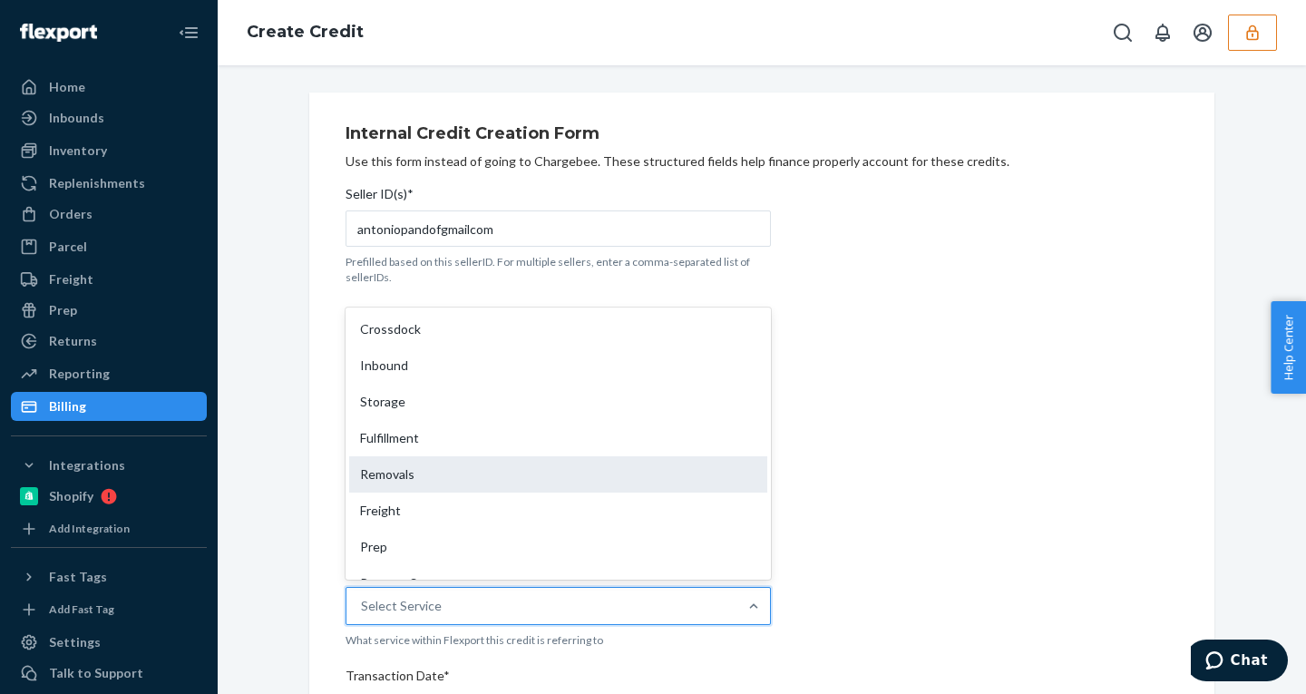
click at [410, 475] on div "Removals" at bounding box center [558, 474] width 418 height 36
click at [363, 597] on input "Service* option Removals focused, 5 of 10. 10 results available. Use Up and Dow…" at bounding box center [362, 606] width 2 height 18
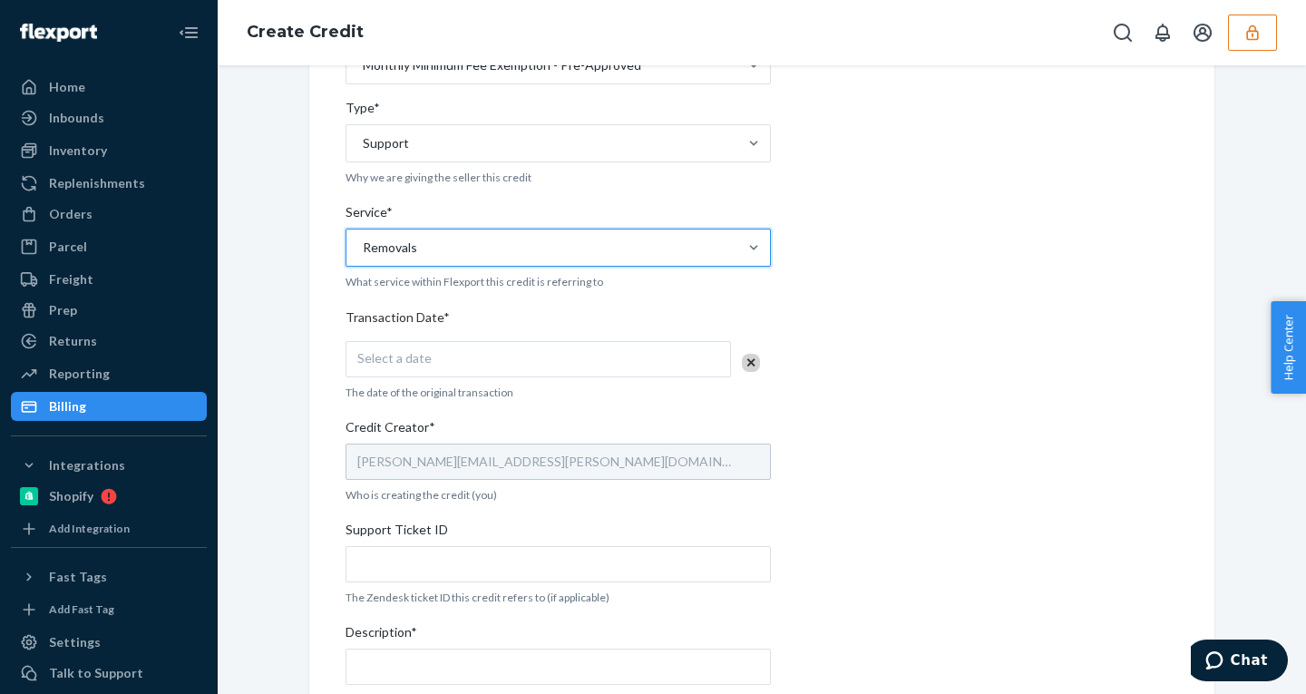
scroll to position [558, 0]
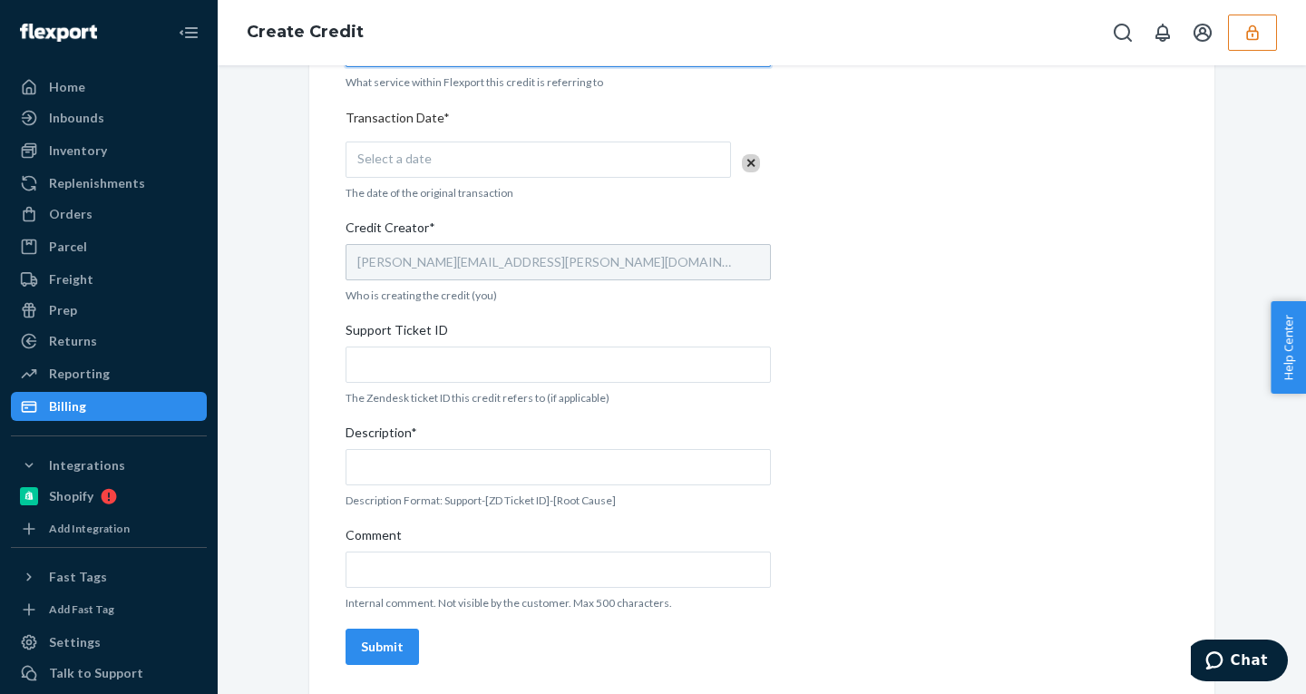
click at [470, 206] on div "Seller ID(s)* antoniopandofgmailcom Prefilled based on this sellerID. For multi…" at bounding box center [558, 146] width 425 height 1052
click at [489, 157] on div "Select a date" at bounding box center [539, 160] width 386 height 36
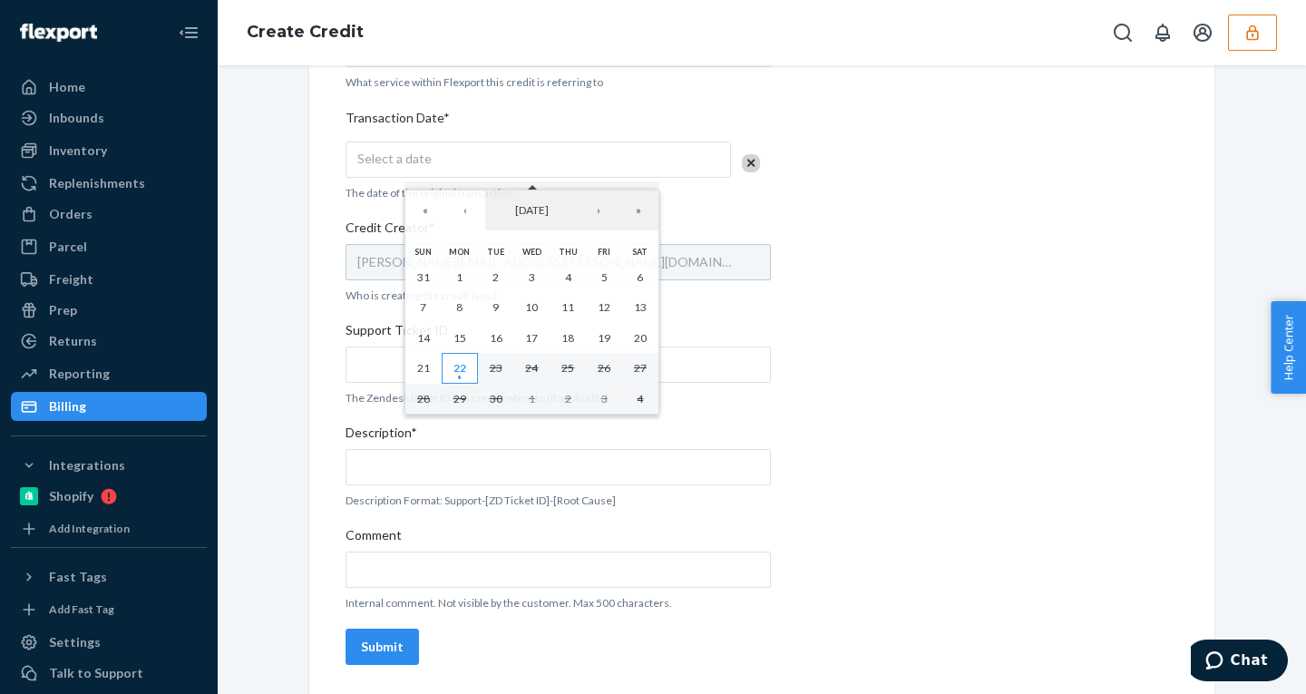
click at [462, 366] on abbr "22" at bounding box center [460, 368] width 13 height 14
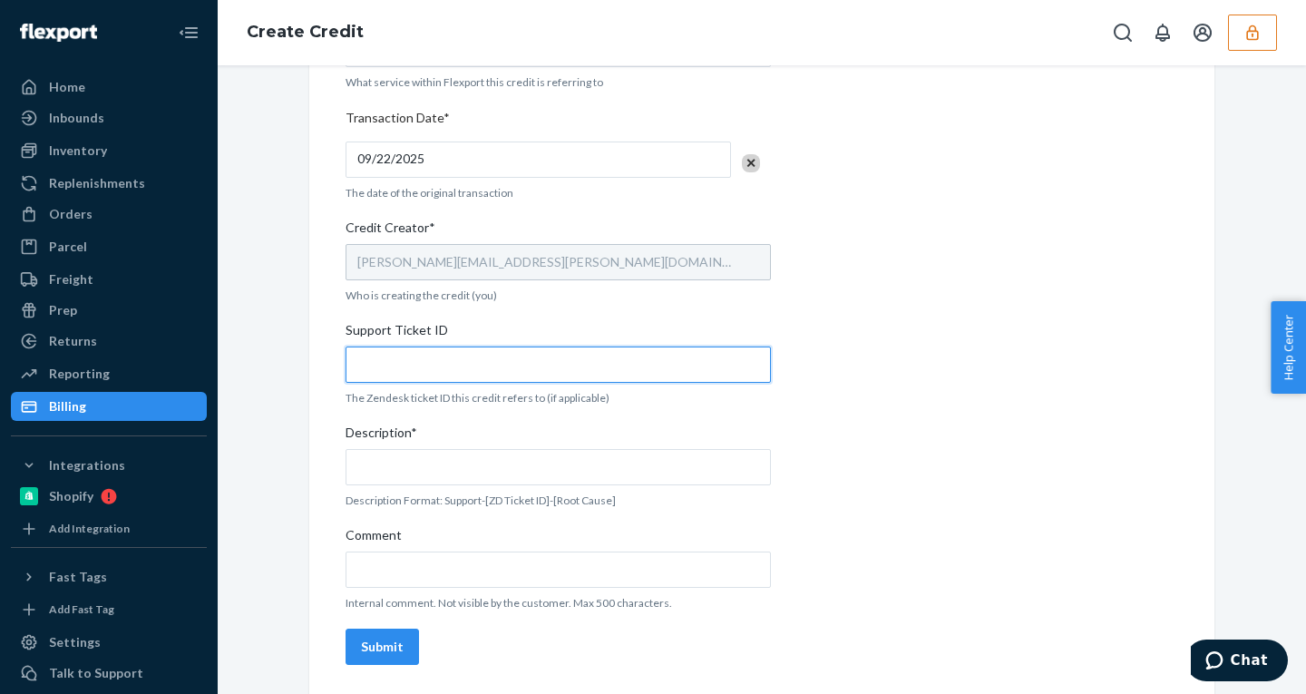
click at [414, 359] on input "Support Ticket ID" at bounding box center [558, 365] width 425 height 36
paste input "799568"
type input "799568"
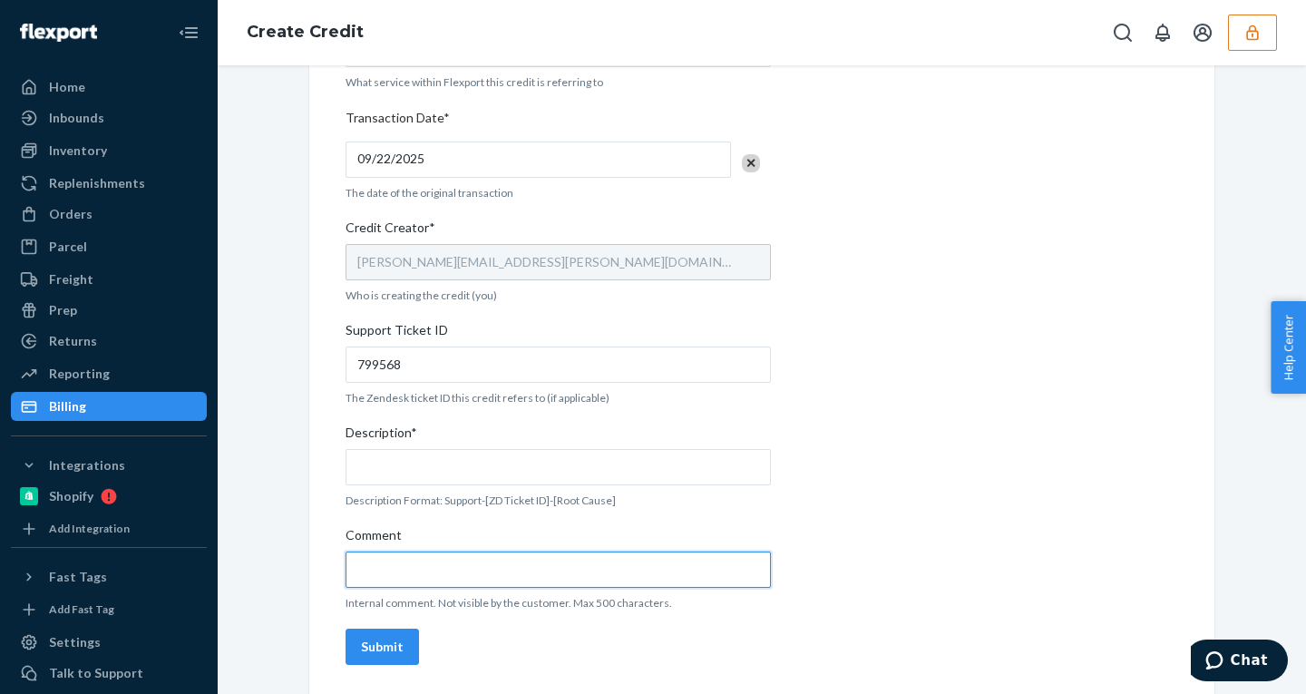
click at [427, 564] on input "Comment" at bounding box center [558, 570] width 425 height 36
type input "disposal"
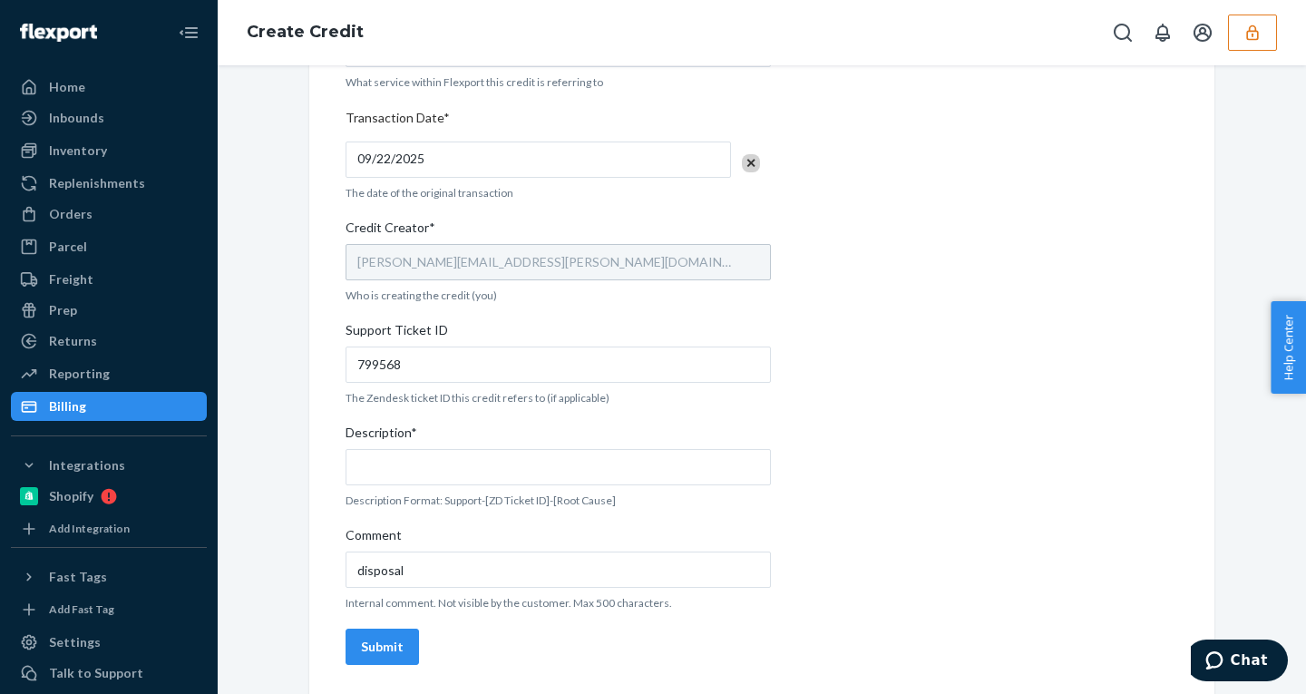
click at [593, 486] on div "Seller ID(s)* antoniopandofgmailcom Prefilled based on this sellerID. For multi…" at bounding box center [558, 146] width 425 height 1052
click at [586, 471] on input "Description*" at bounding box center [558, 467] width 425 height 36
paste input "Monthly Minimum Fee Exemption - Pre - Approved"
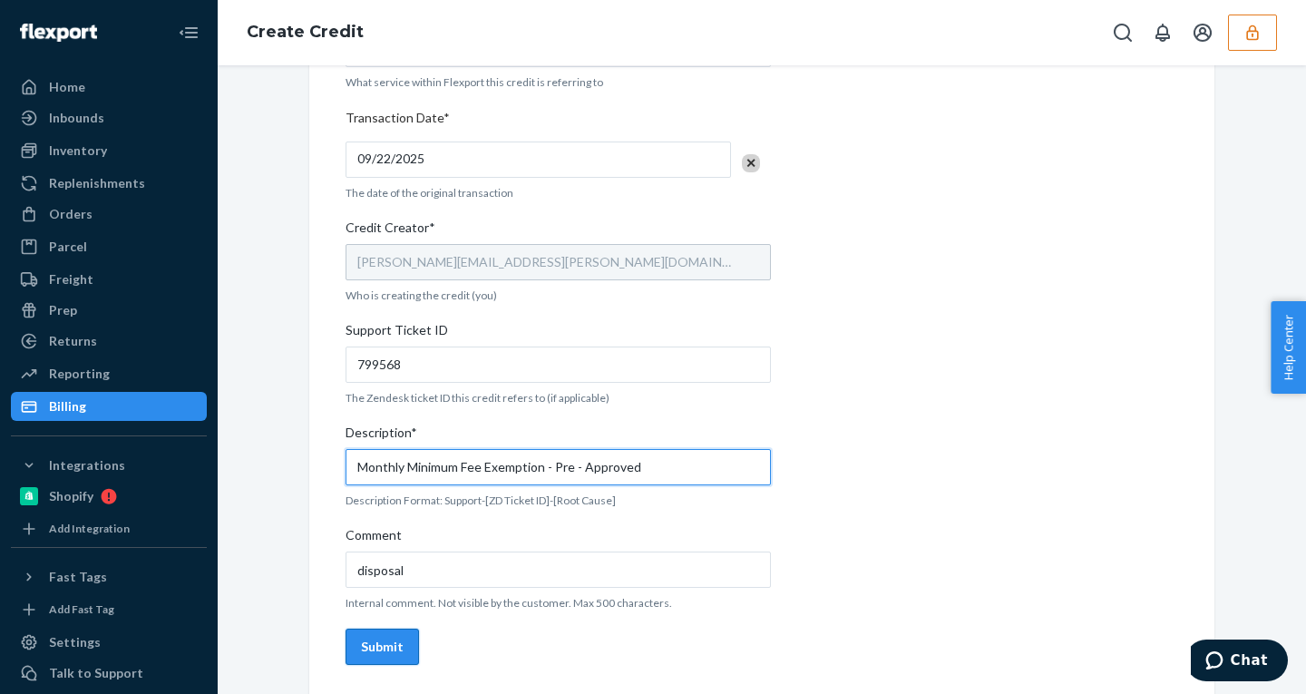
type input "Monthly Minimum Fee Exemption - Pre - Approved"
click at [380, 650] on div "Submit" at bounding box center [382, 647] width 43 height 18
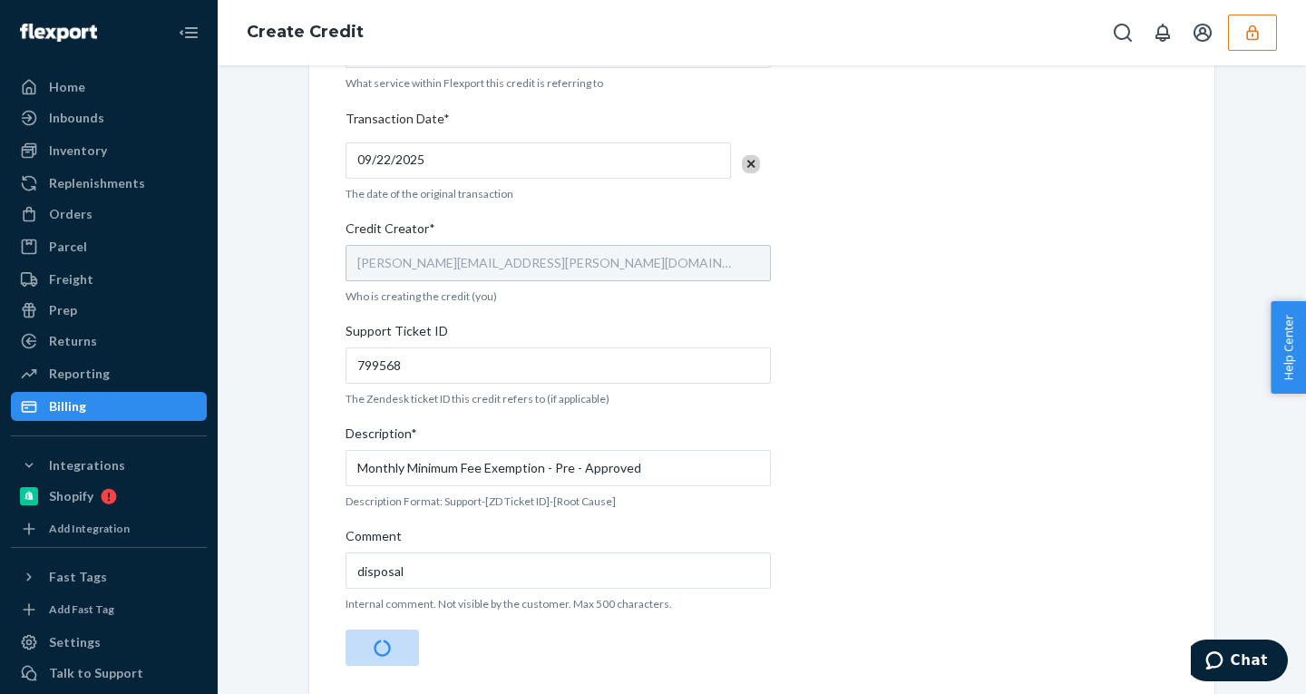
scroll to position [0, 0]
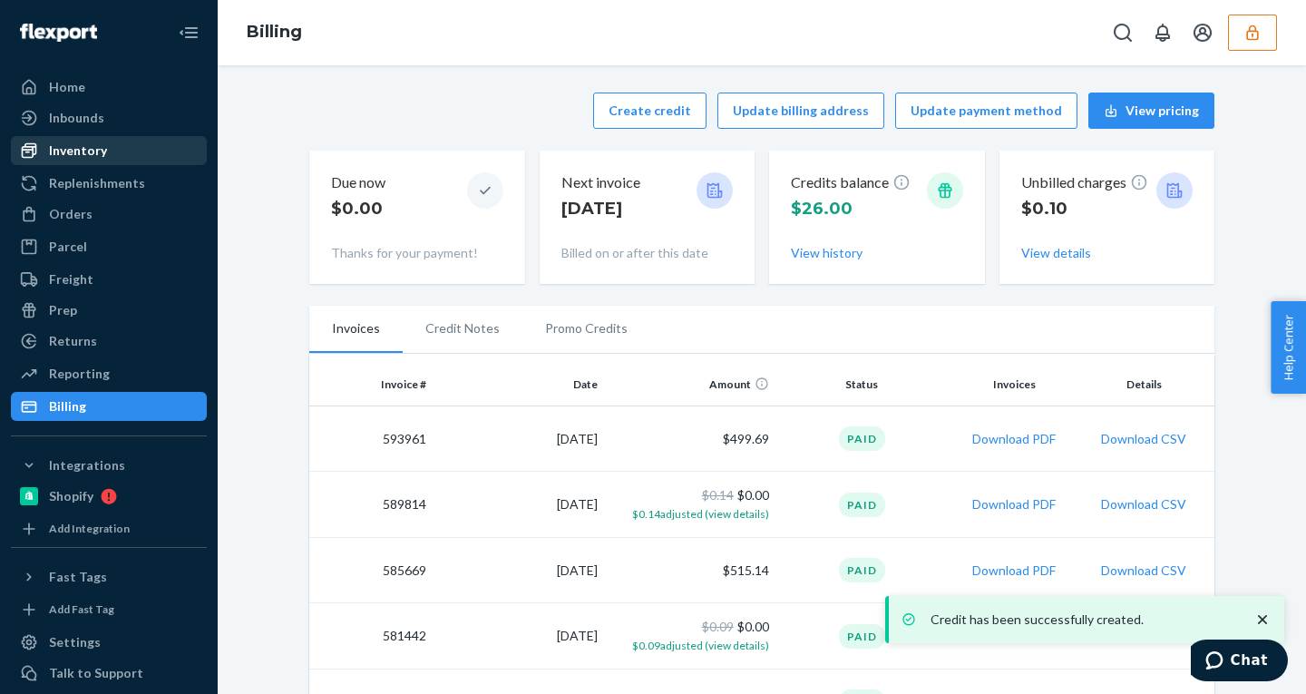
click at [76, 146] on div "Inventory" at bounding box center [78, 151] width 58 height 18
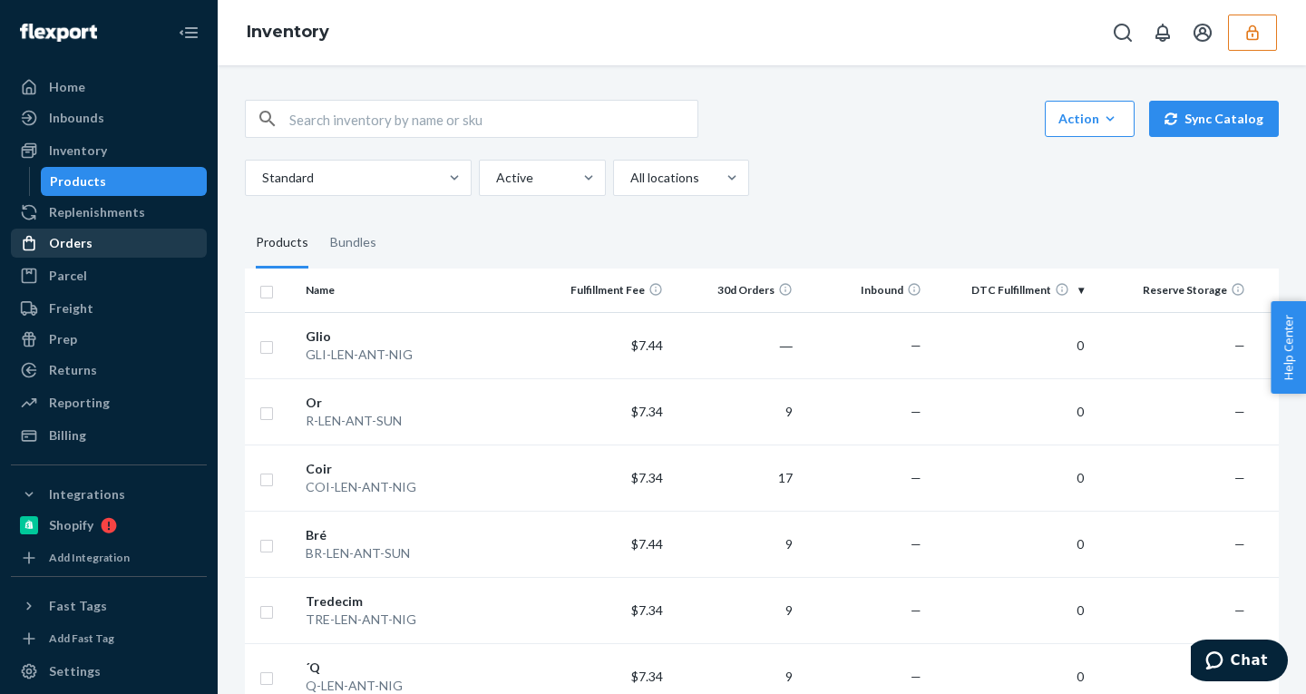
click at [79, 241] on div "Orders" at bounding box center [71, 243] width 44 height 18
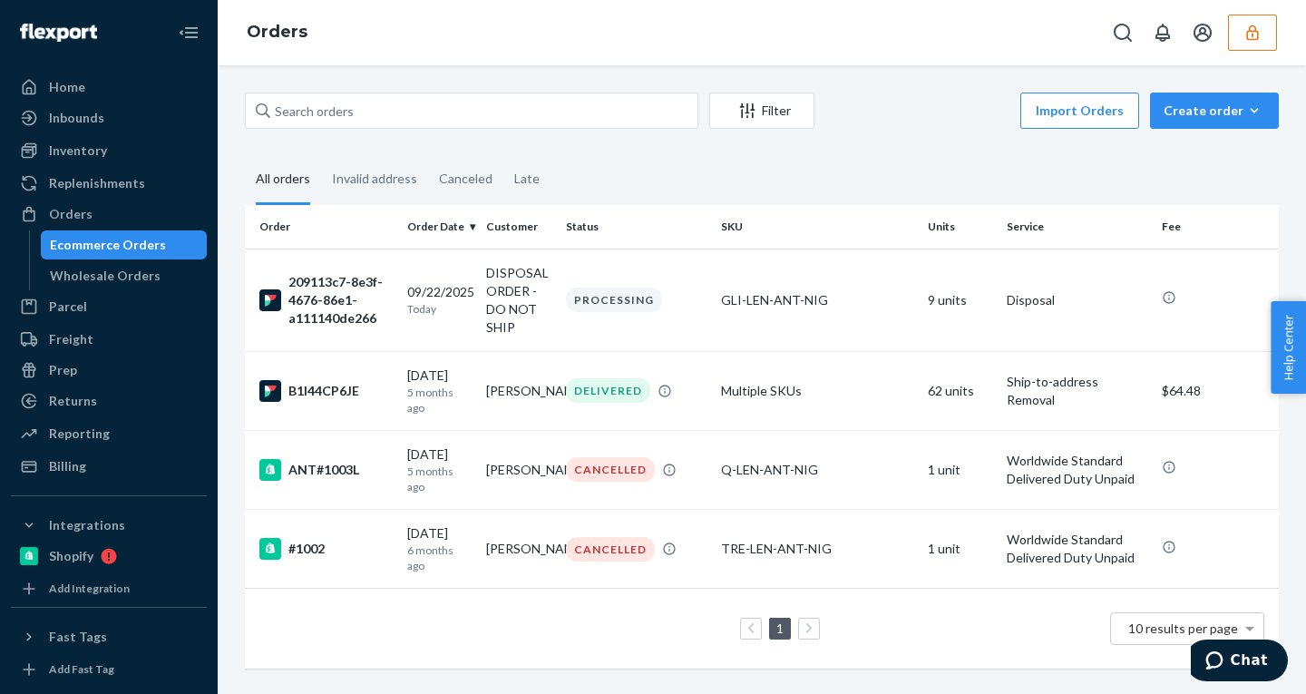
click at [1252, 34] on icon "button" at bounding box center [1253, 31] width 12 height 15
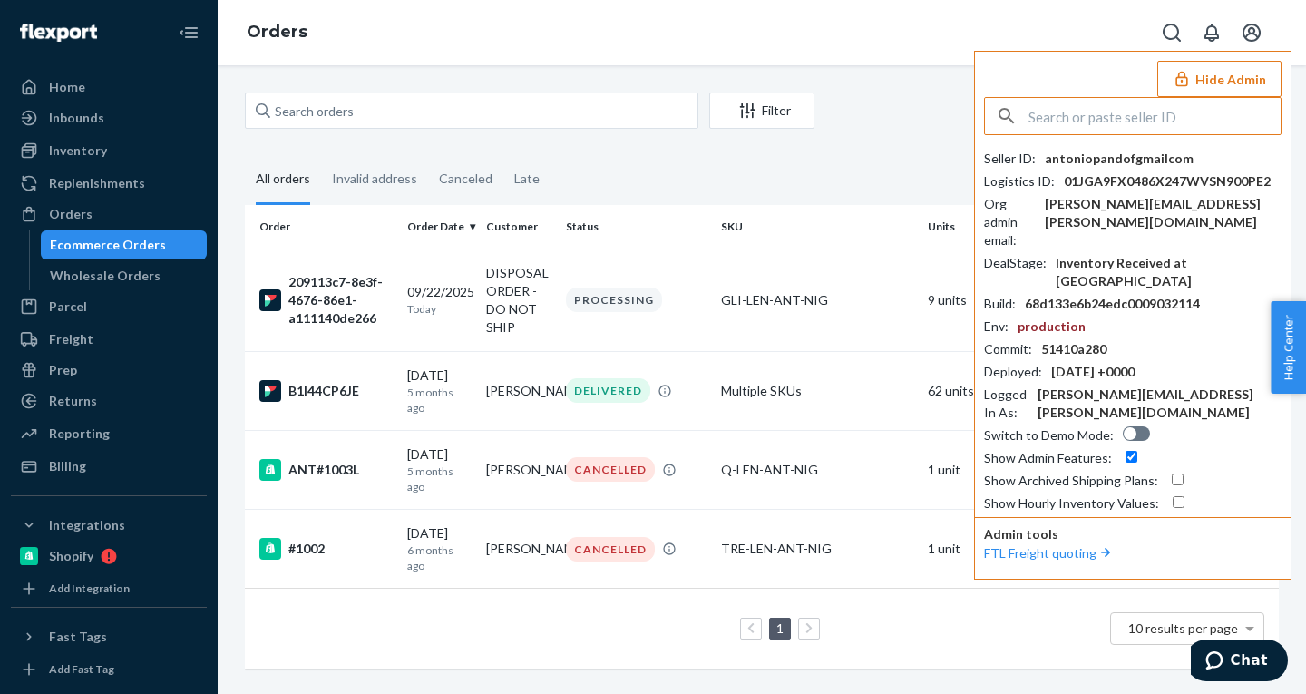
click at [1123, 160] on div "antoniopandofgmailcom" at bounding box center [1119, 159] width 149 height 18
copy div "antoniopandofgmailcom"
click at [1150, 122] on input "text" at bounding box center [1155, 116] width 252 height 36
paste input "hellodannyreed@gmail.com"
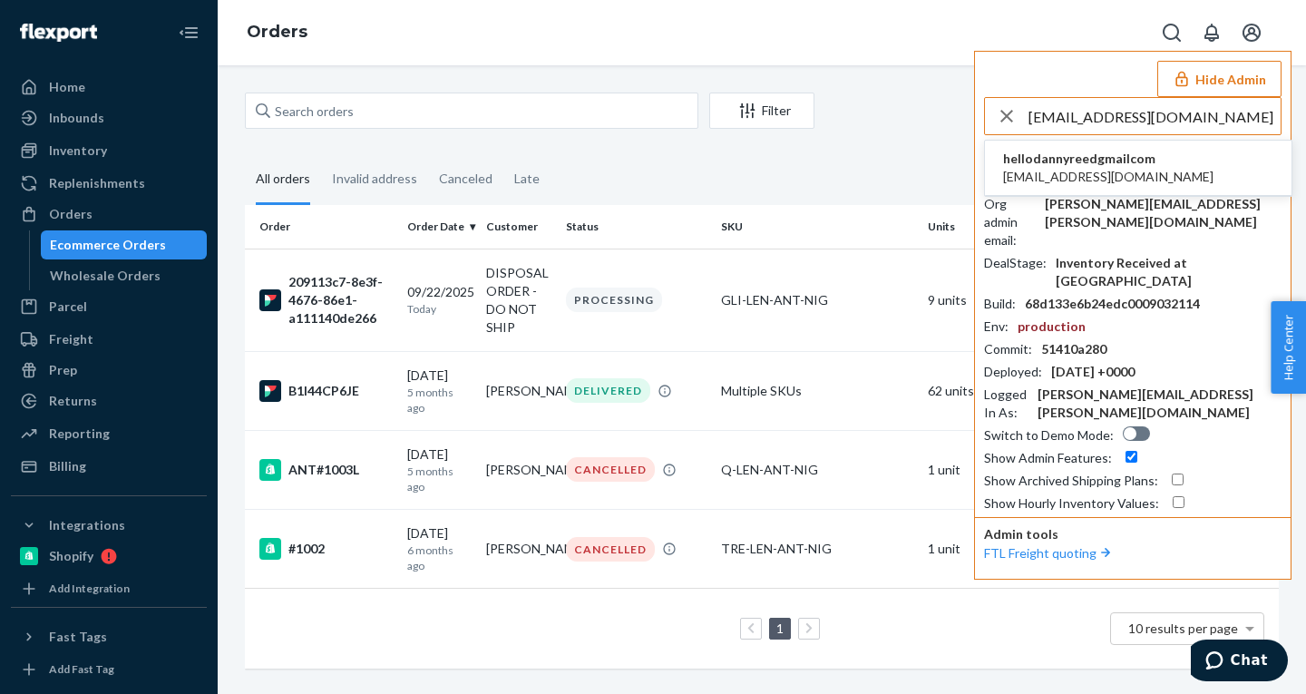
type input "hellodannyreed@gmail.com"
click at [1071, 161] on span "hellodannyreedgmailcom" at bounding box center [1108, 159] width 210 height 18
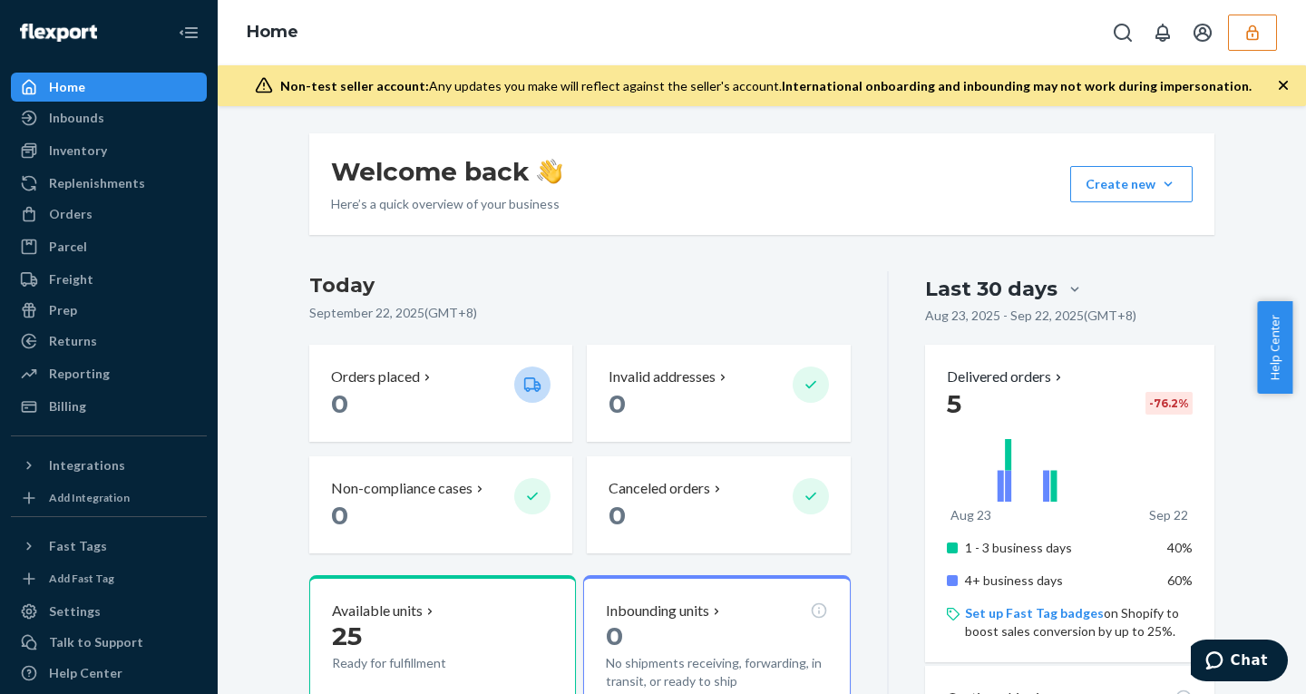
click at [1257, 157] on div "Welcome back Here’s a quick overview of your business Create new Create new inb…" at bounding box center [761, 670] width 1061 height 1075
click at [1235, 204] on div "Welcome back Here’s a quick overview of your business Create new Create new inb…" at bounding box center [761, 670] width 1061 height 1075
click at [1232, 39] on button "button" at bounding box center [1252, 33] width 49 height 36
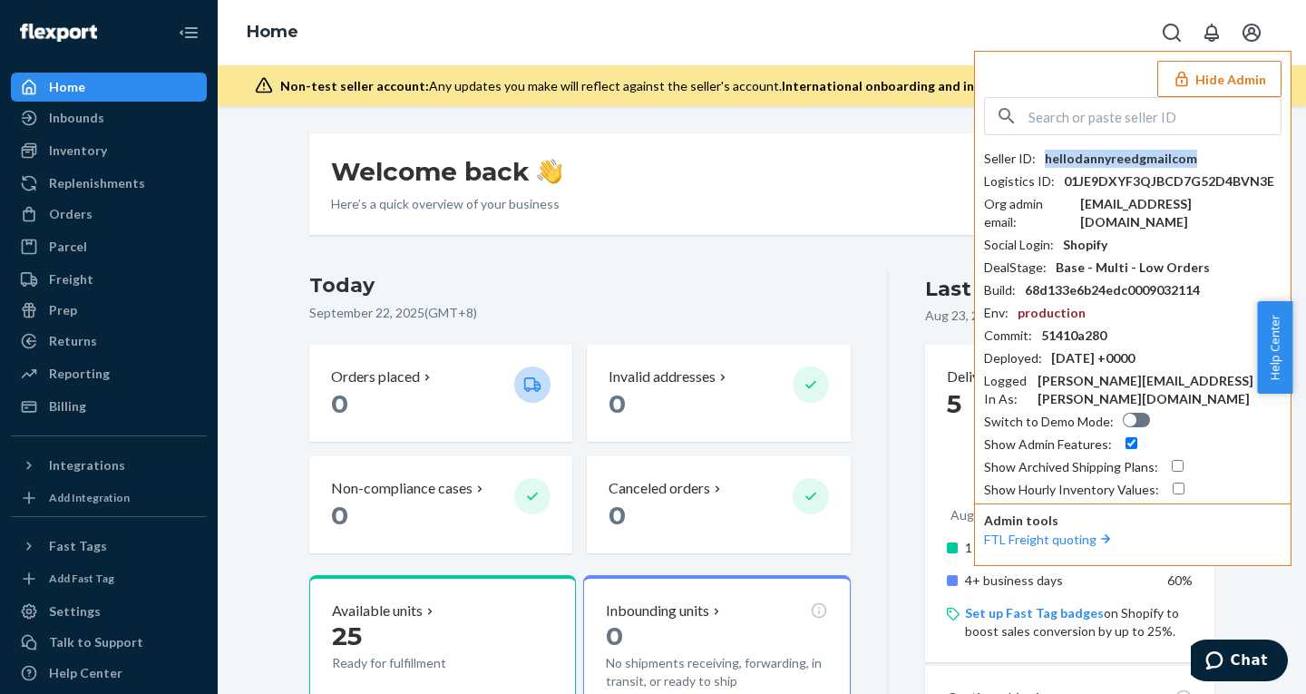
click at [1121, 156] on div "hellodannyreedgmailcom" at bounding box center [1121, 159] width 152 height 18
copy div "hellodannyreedgmailcom"
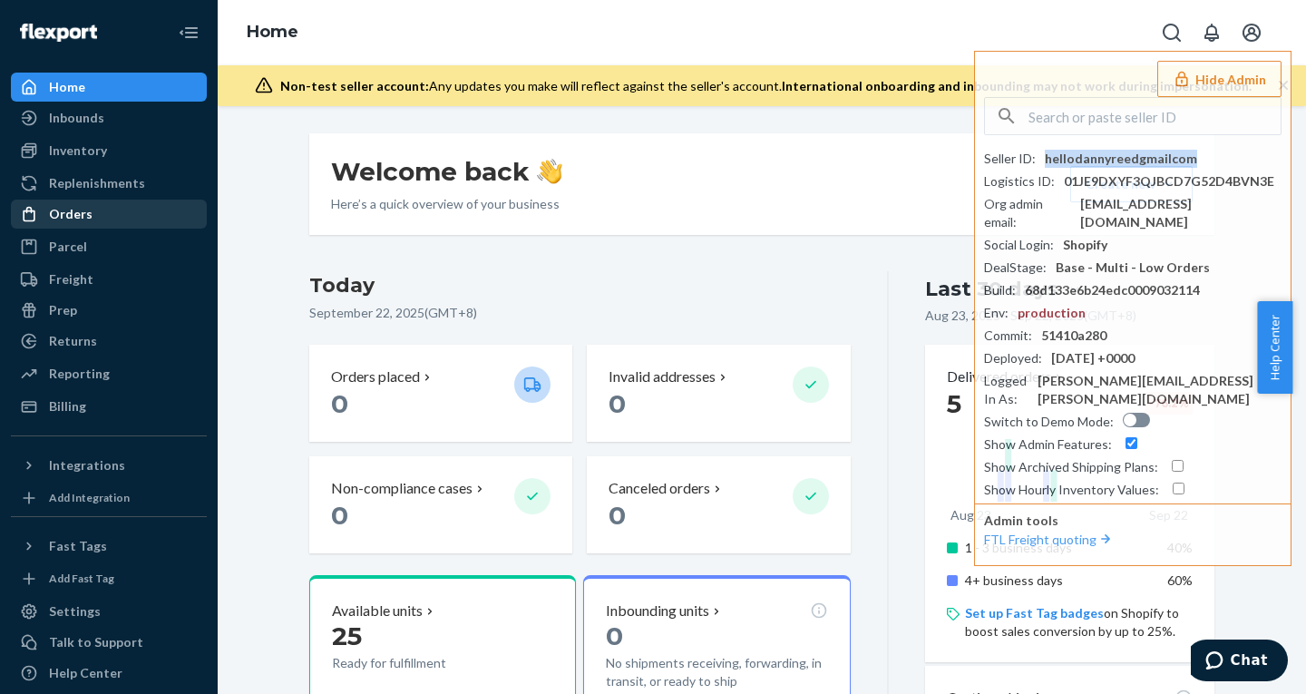
click at [104, 210] on div "Orders" at bounding box center [109, 213] width 192 height 25
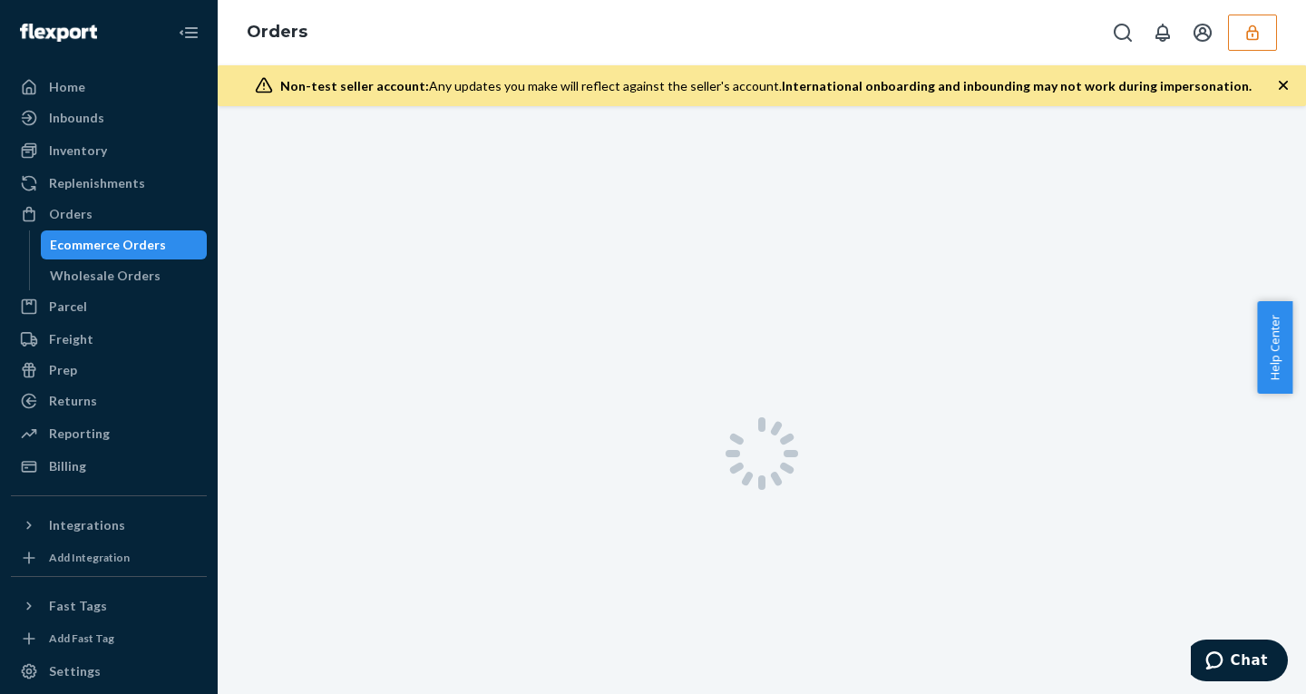
click at [1284, 84] on icon "button" at bounding box center [1283, 85] width 9 height 9
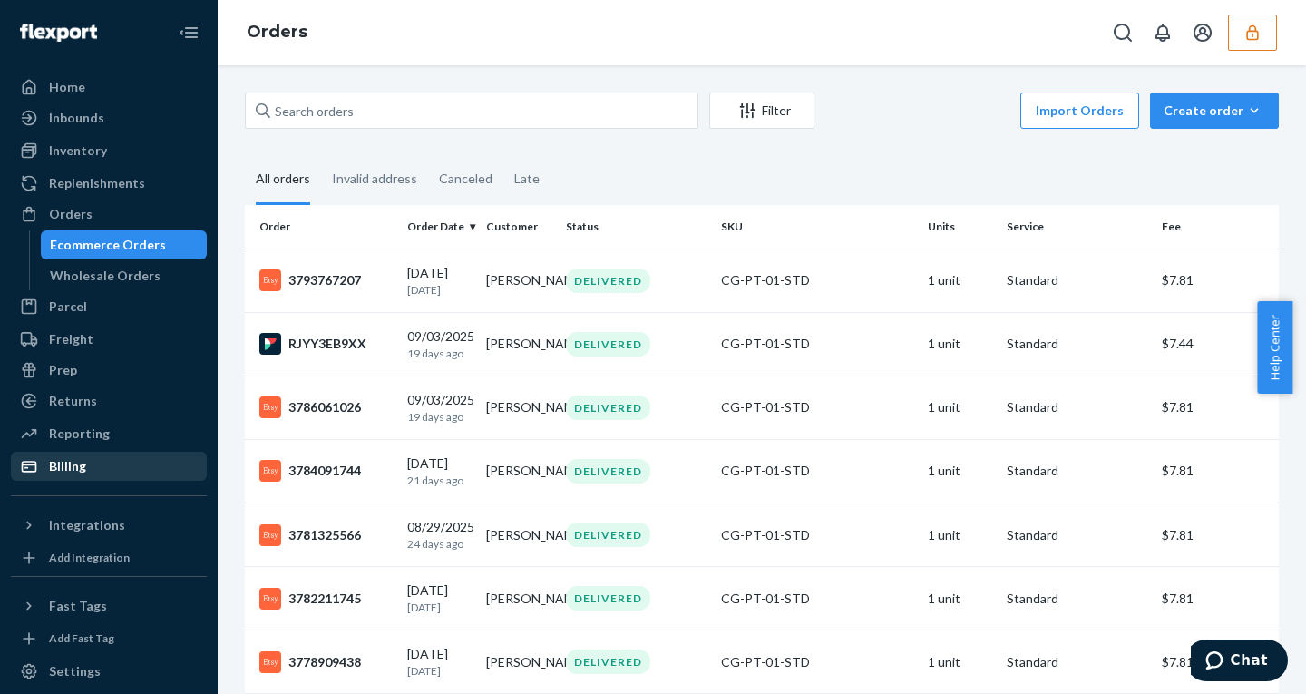
click at [88, 461] on div "Billing" at bounding box center [109, 466] width 192 height 25
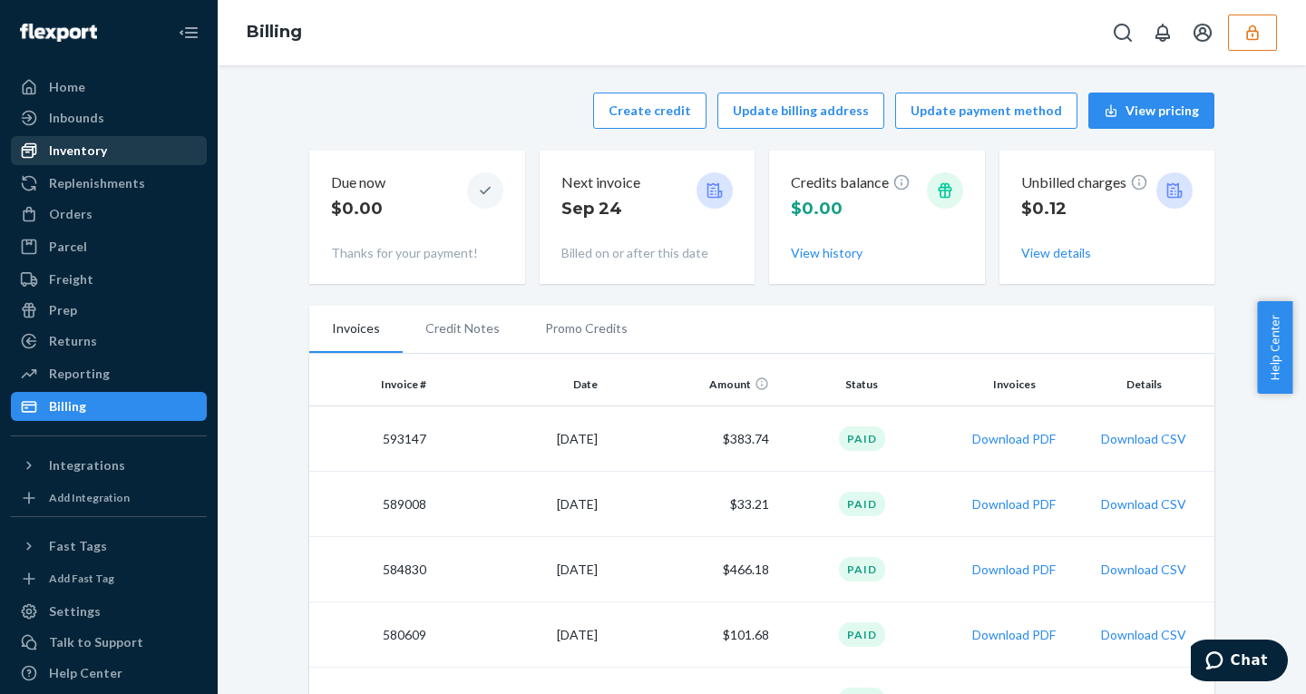
click at [101, 145] on div "Inventory" at bounding box center [78, 151] width 58 height 18
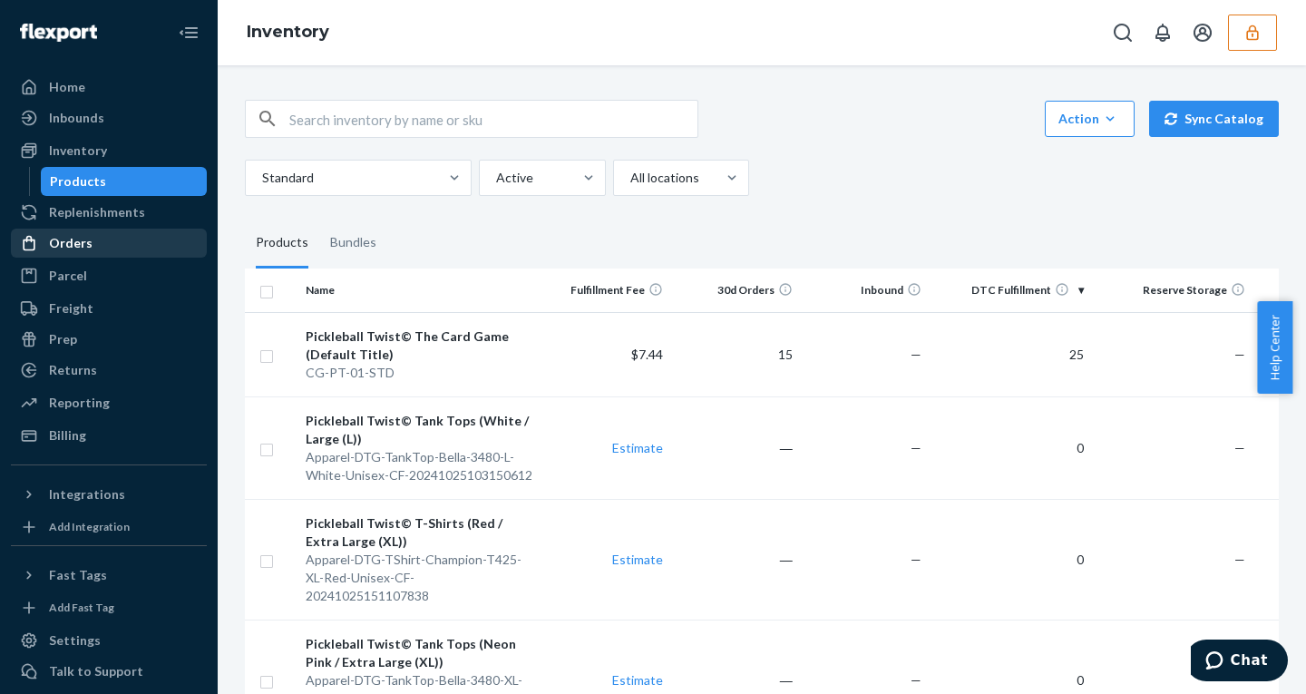
click at [61, 241] on div "Orders" at bounding box center [71, 243] width 44 height 18
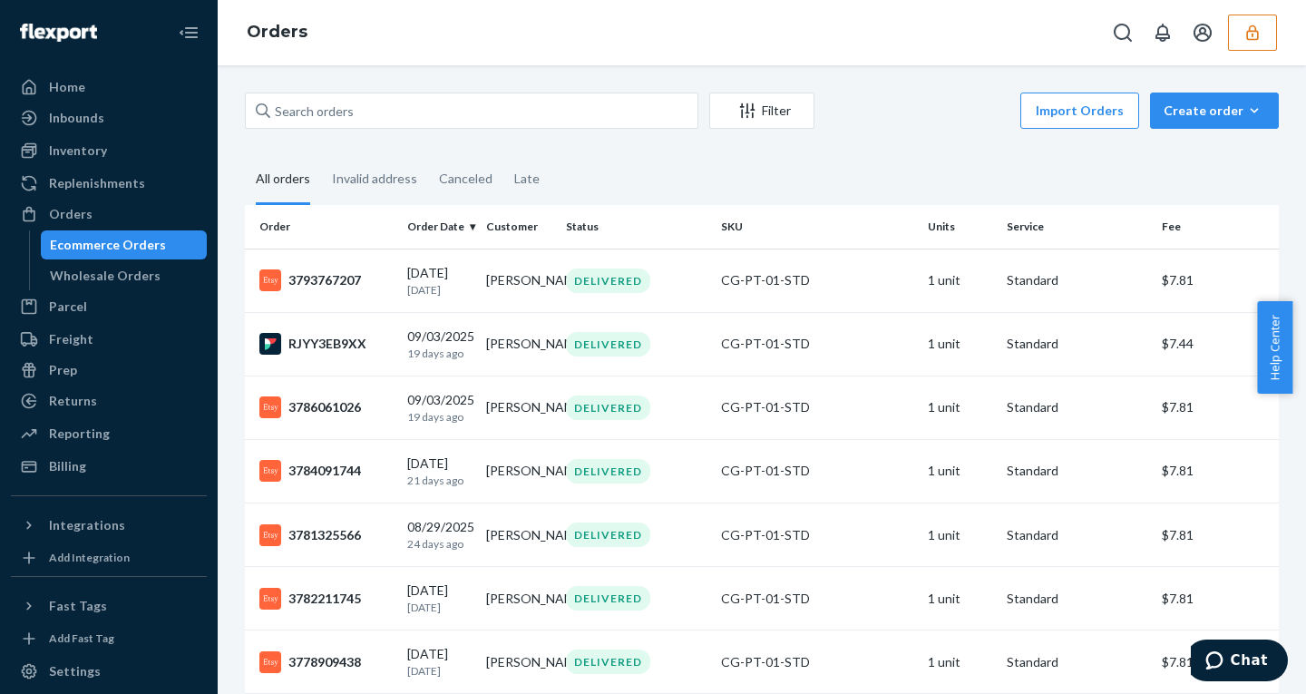
click at [1282, 18] on div "Orders" at bounding box center [762, 32] width 1089 height 65
click at [1267, 28] on button "button" at bounding box center [1252, 33] width 49 height 36
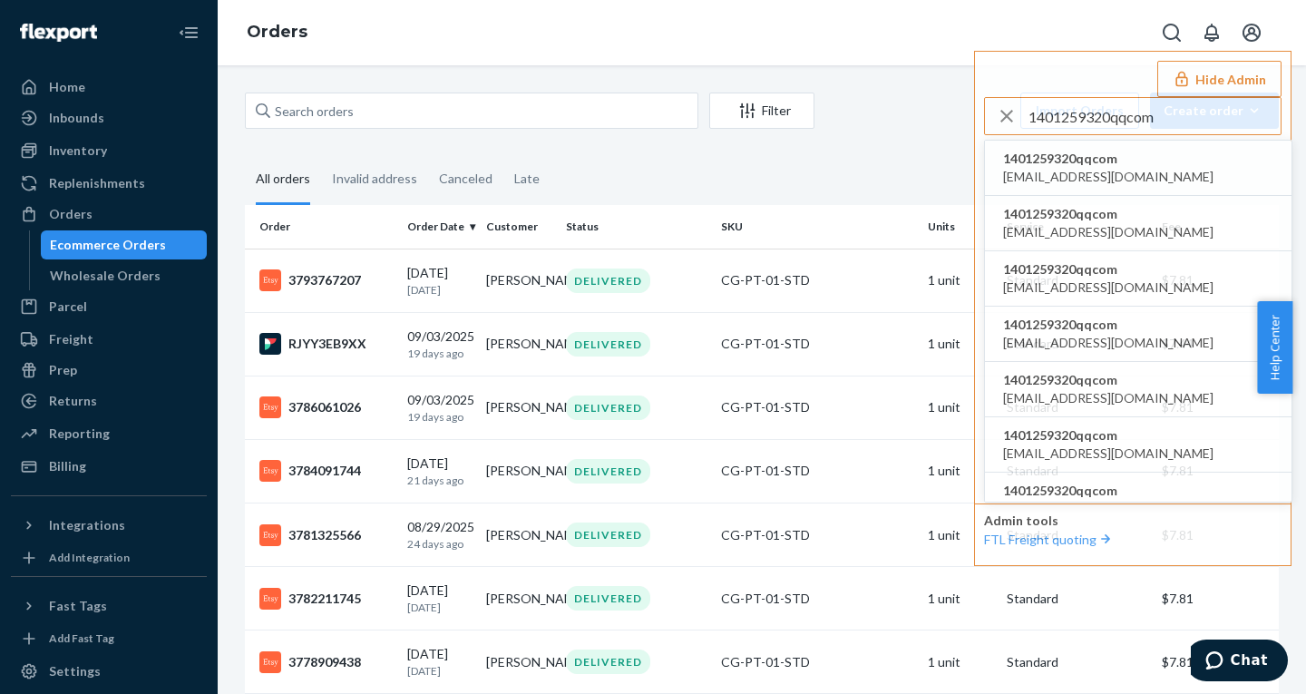
type input "1401259320qqcom"
click at [1054, 161] on span "1401259320qqcom" at bounding box center [1108, 159] width 210 height 18
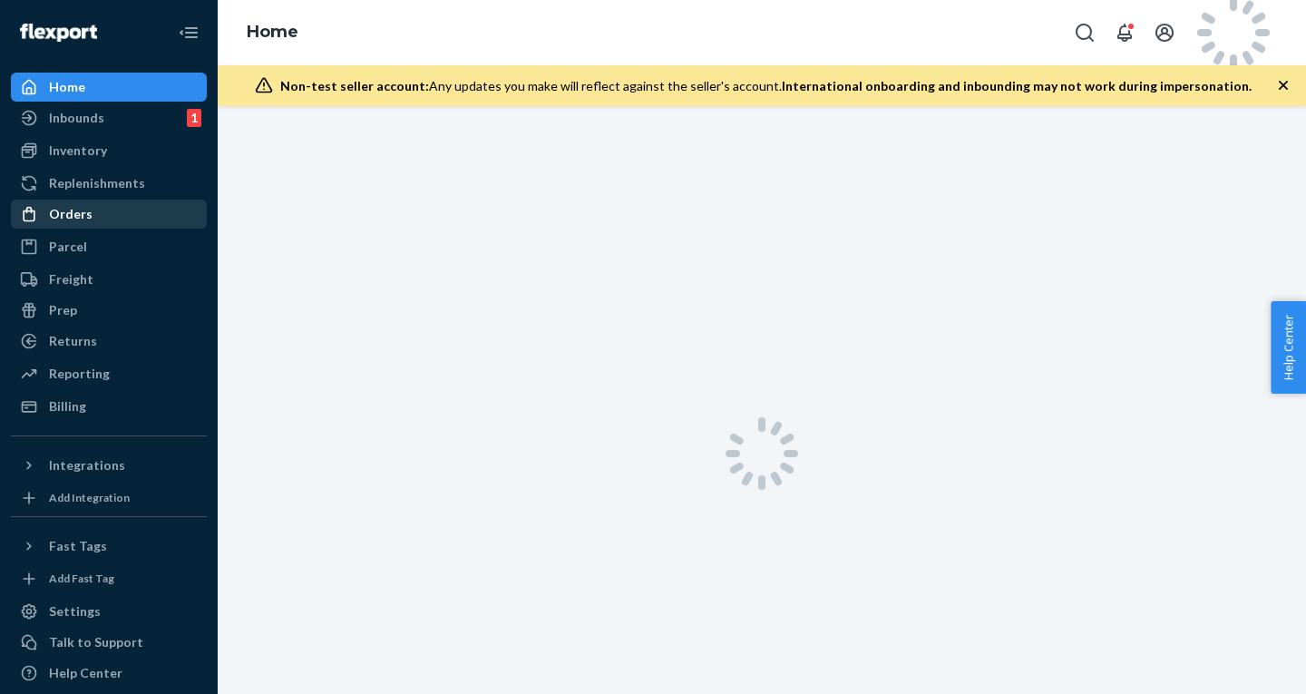
click at [59, 206] on div "Orders" at bounding box center [71, 214] width 44 height 18
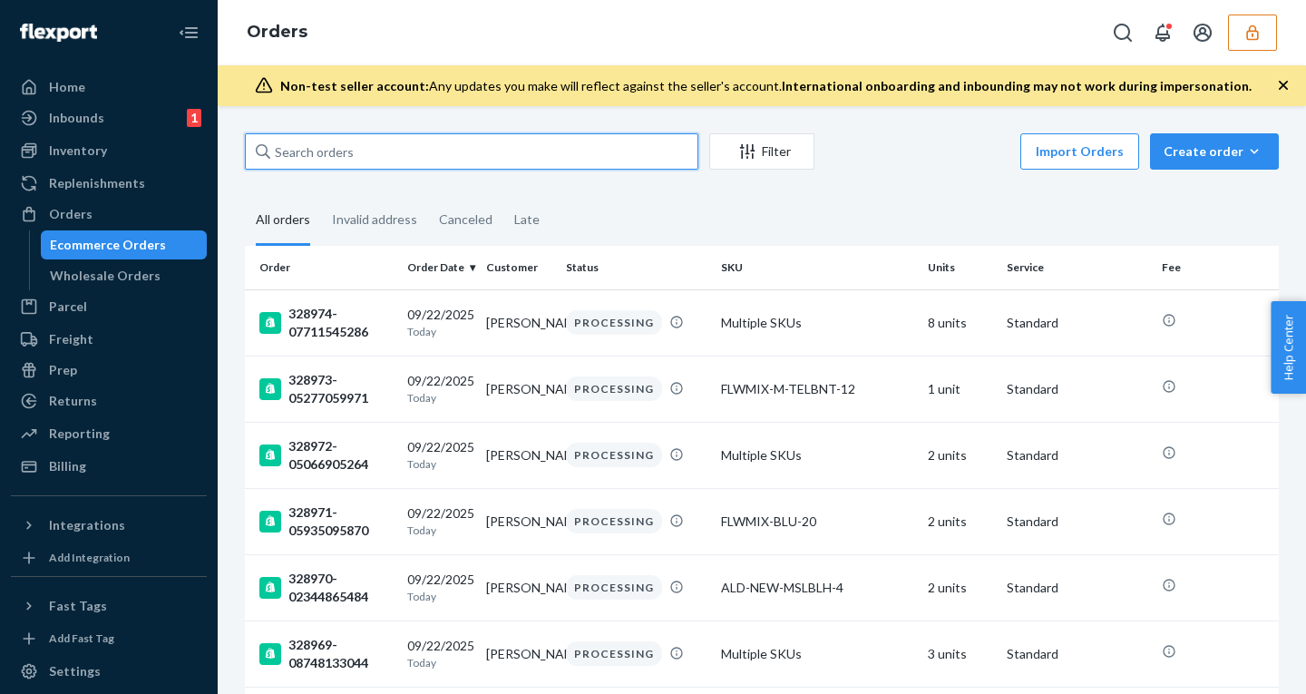
click at [401, 156] on input "text" at bounding box center [472, 151] width 454 height 36
paste input "BKXUGVFJEX"
type input "BKXUGVFJEX"
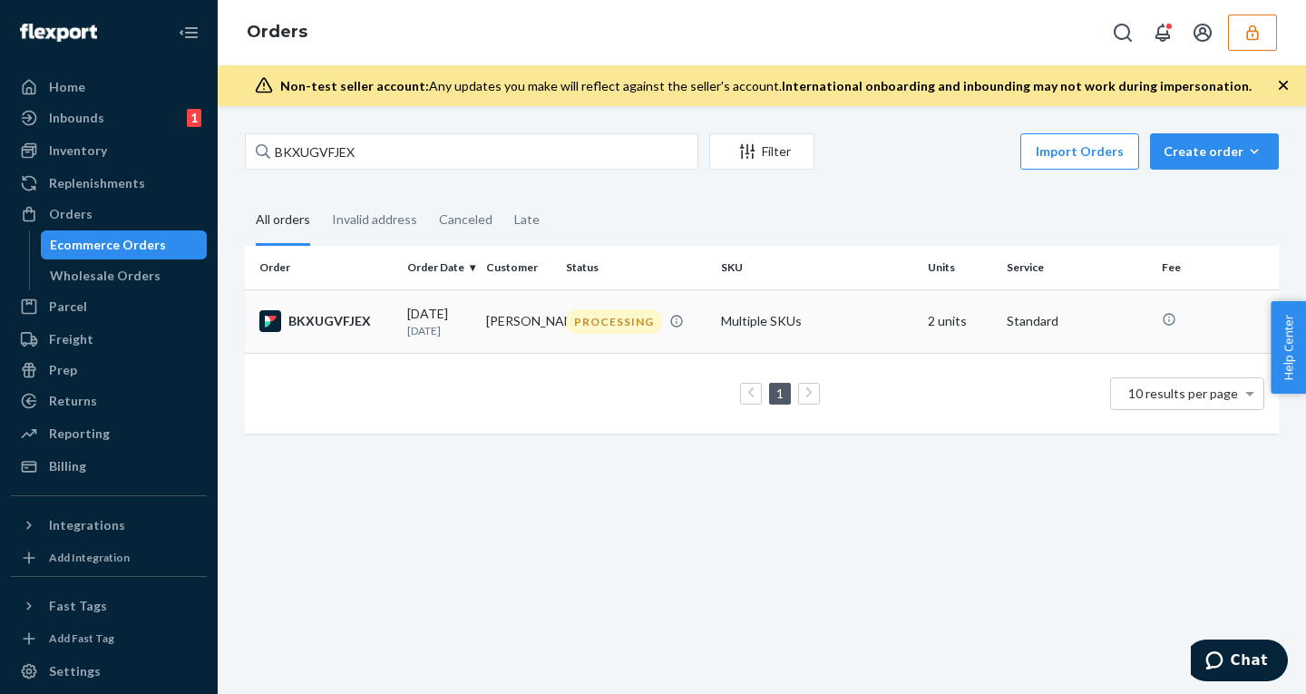
click at [471, 326] on td "09/18/2025 4 days ago" at bounding box center [439, 321] width 79 height 64
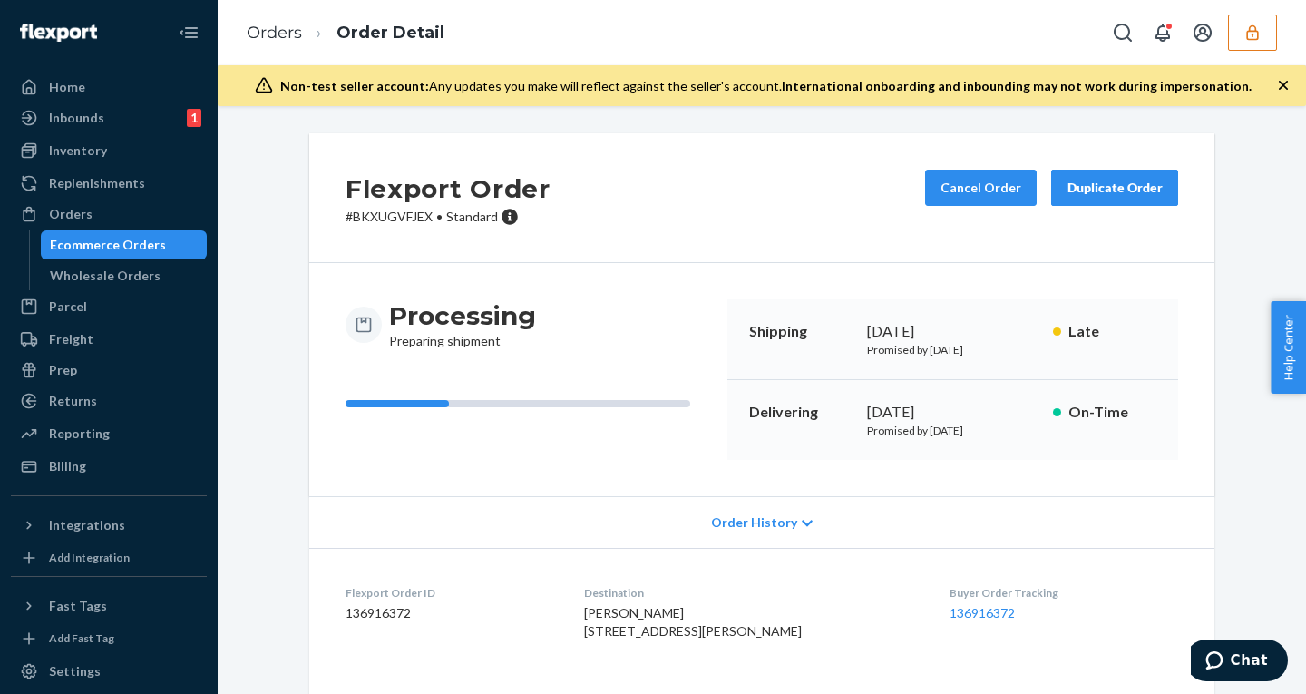
click at [369, 610] on dd "136916372" at bounding box center [451, 613] width 210 height 18
copy dd "136916372"
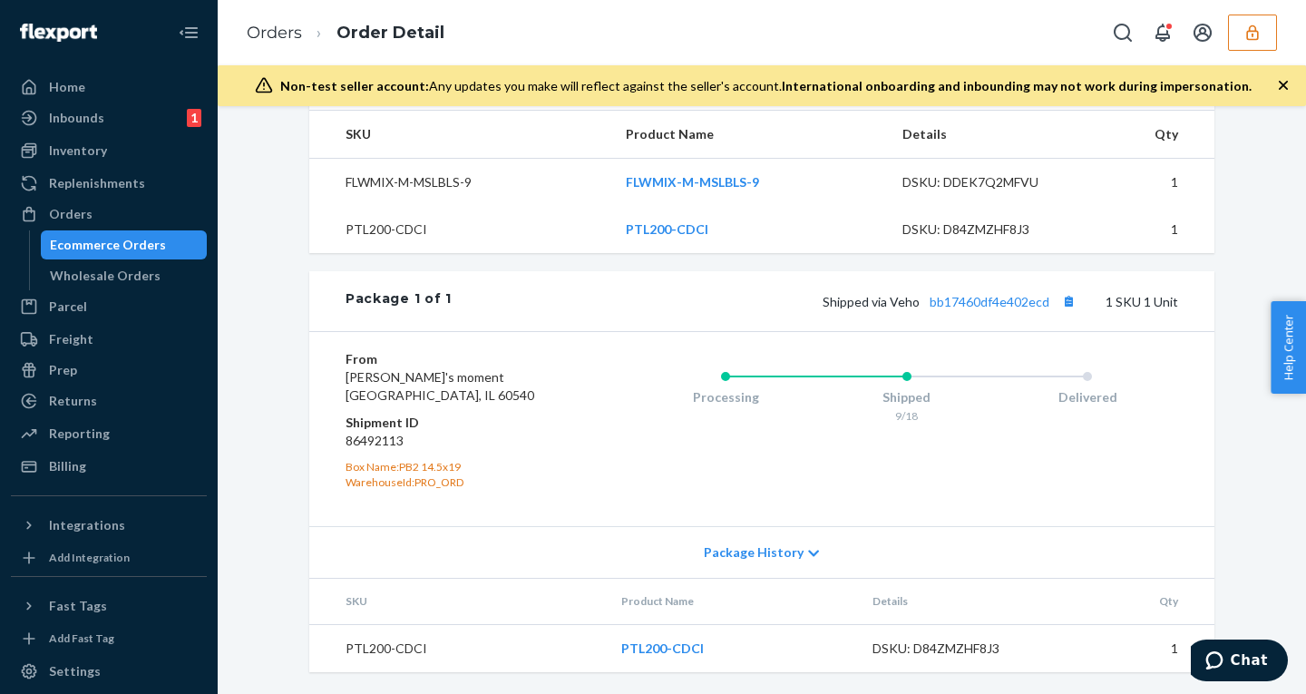
scroll to position [647, 0]
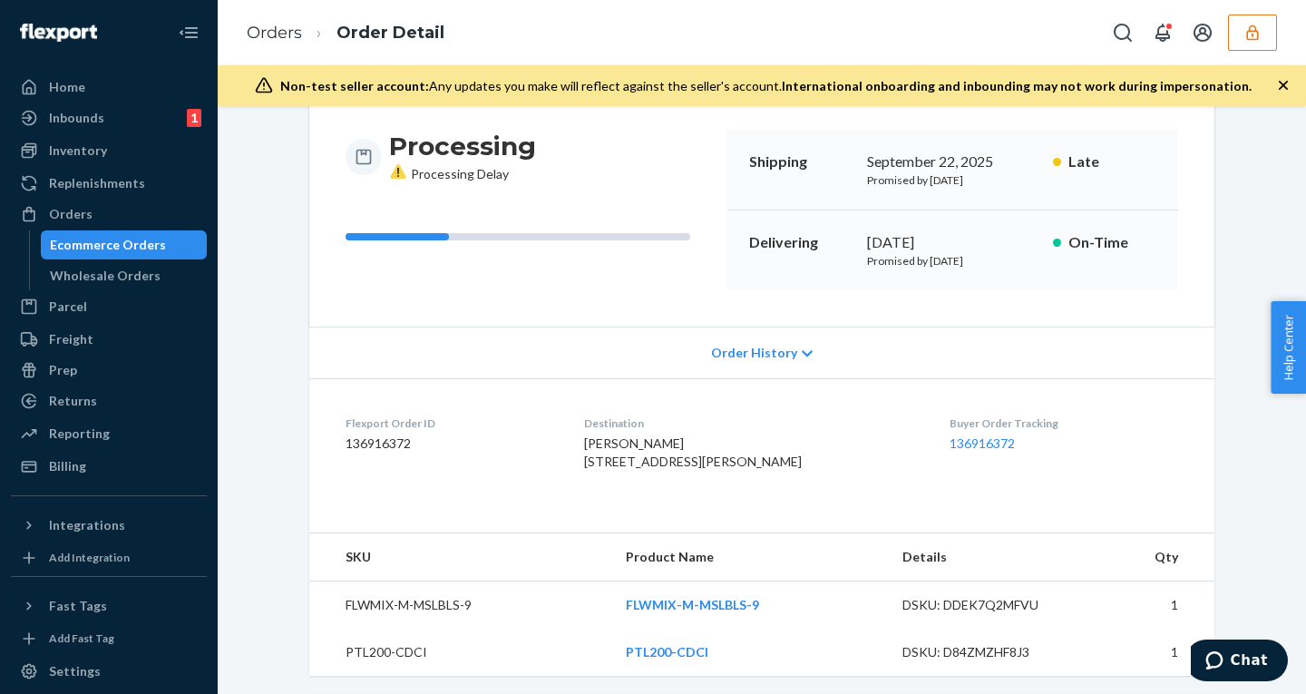
scroll to position [126, 0]
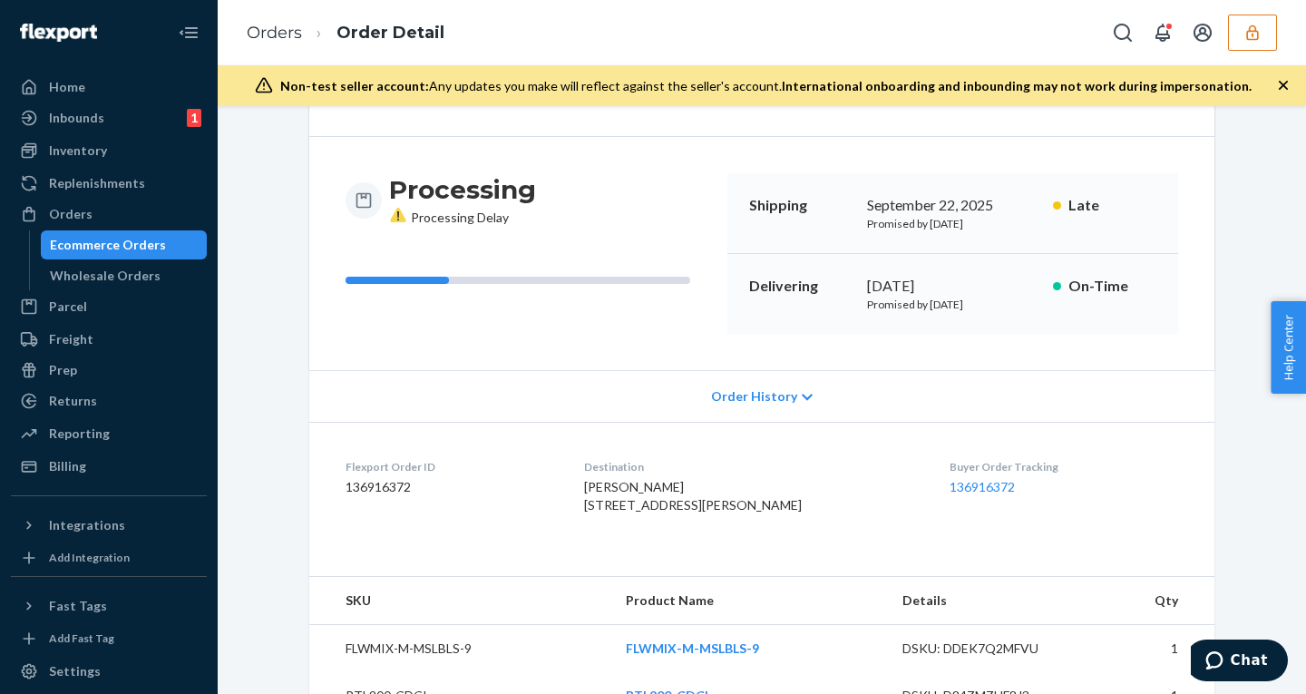
drag, startPoint x: 586, startPoint y: 504, endPoint x: 647, endPoint y: 568, distance: 87.9
click at [647, 558] on dl "Flexport Order ID 136916372 Destination [PERSON_NAME] [STREET_ADDRESS][PERSON_N…" at bounding box center [761, 490] width 905 height 136
copy span "[STREET_ADDRESS][PERSON_NAME]"
